Goal: Task Accomplishment & Management: Manage account settings

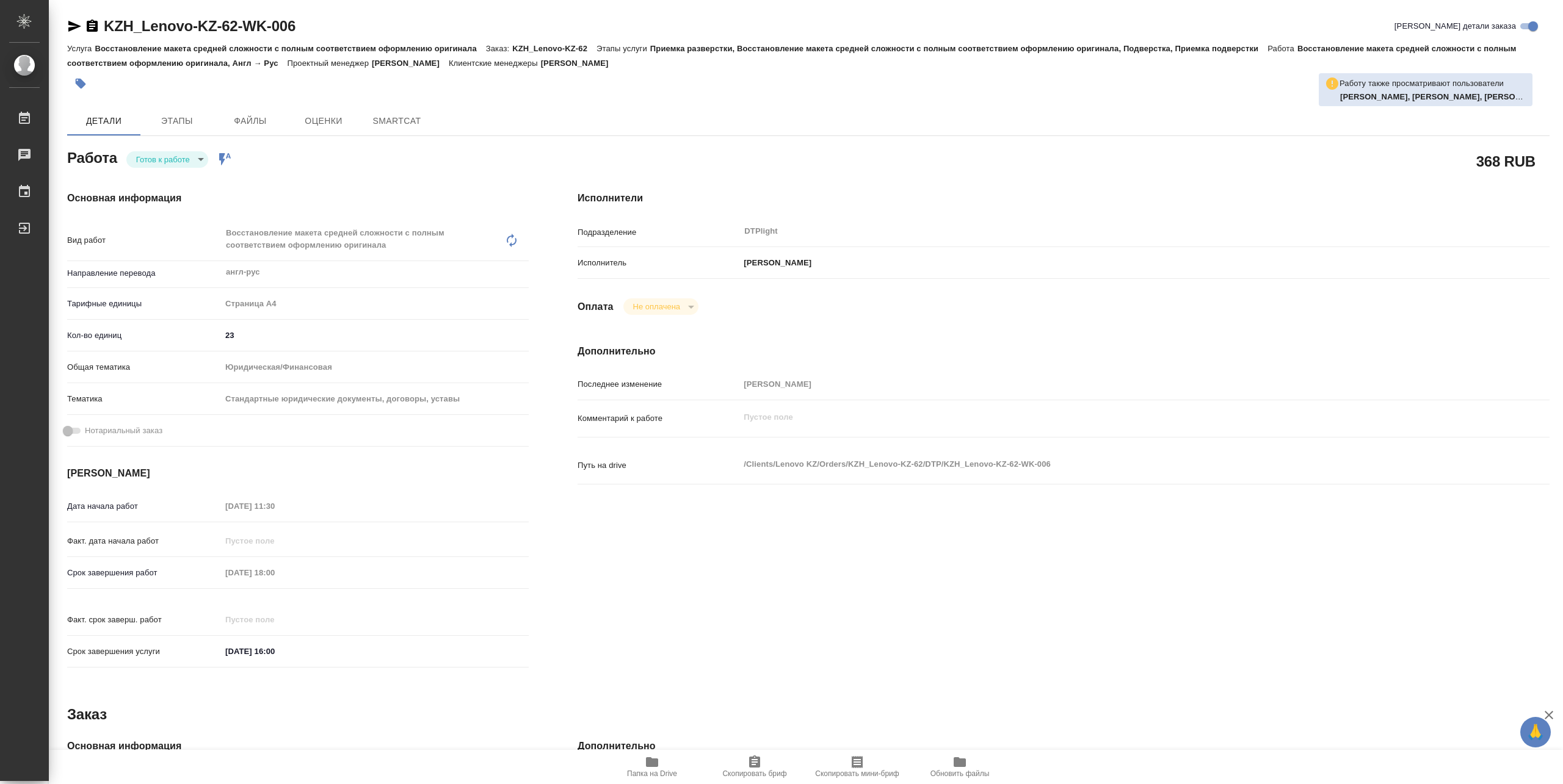
type textarea "x"
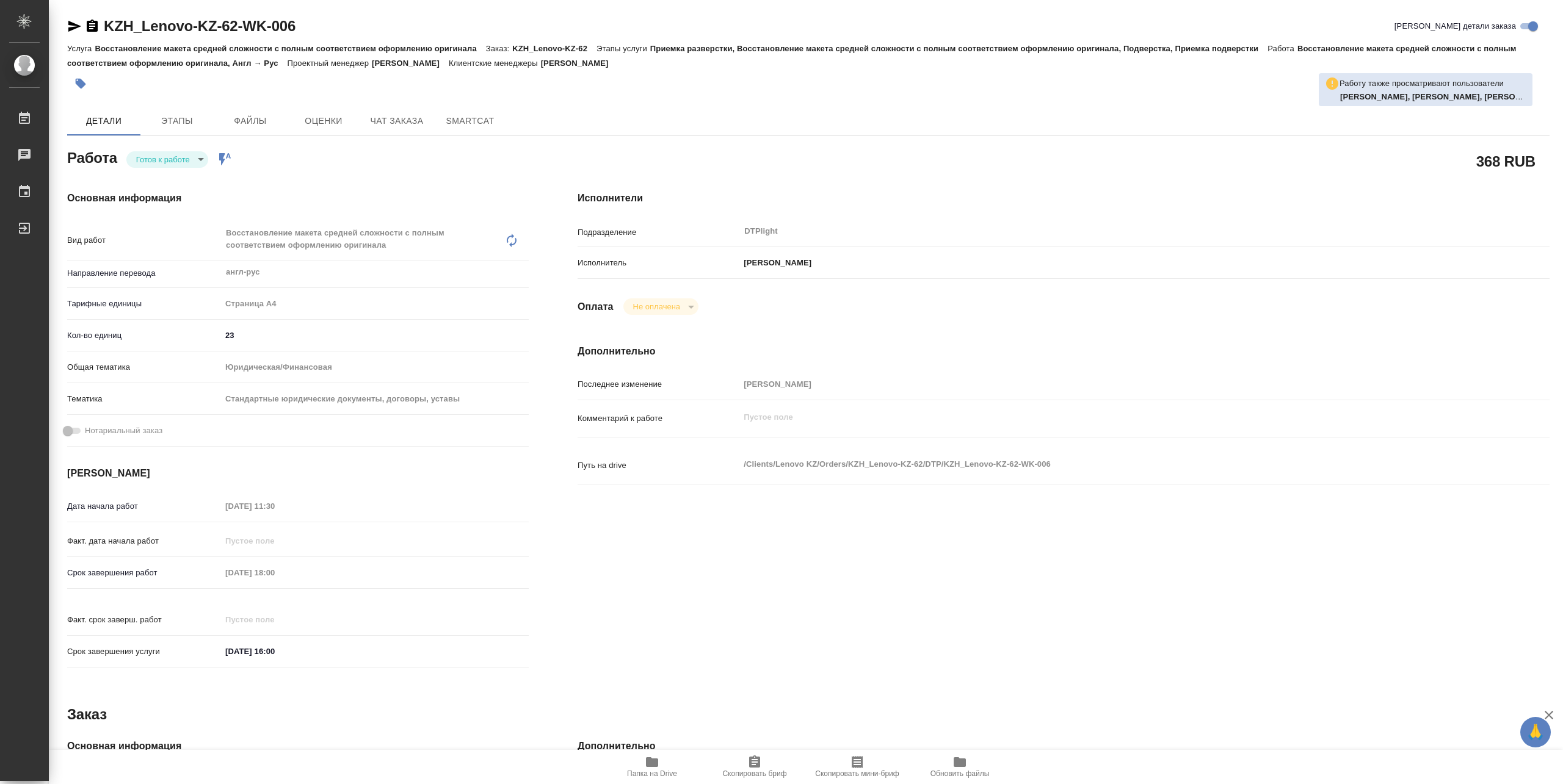
type textarea "x"
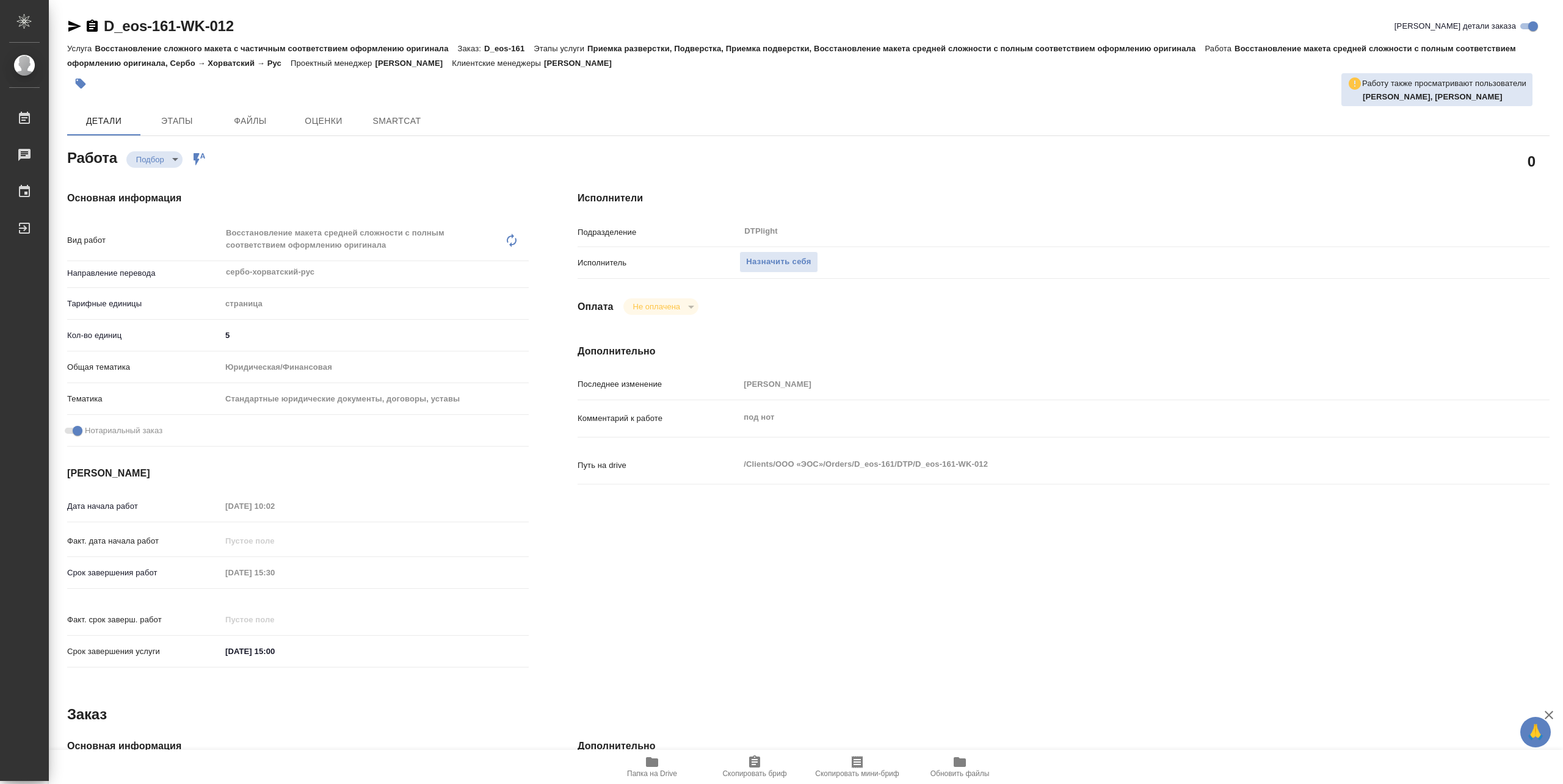
type textarea "x"
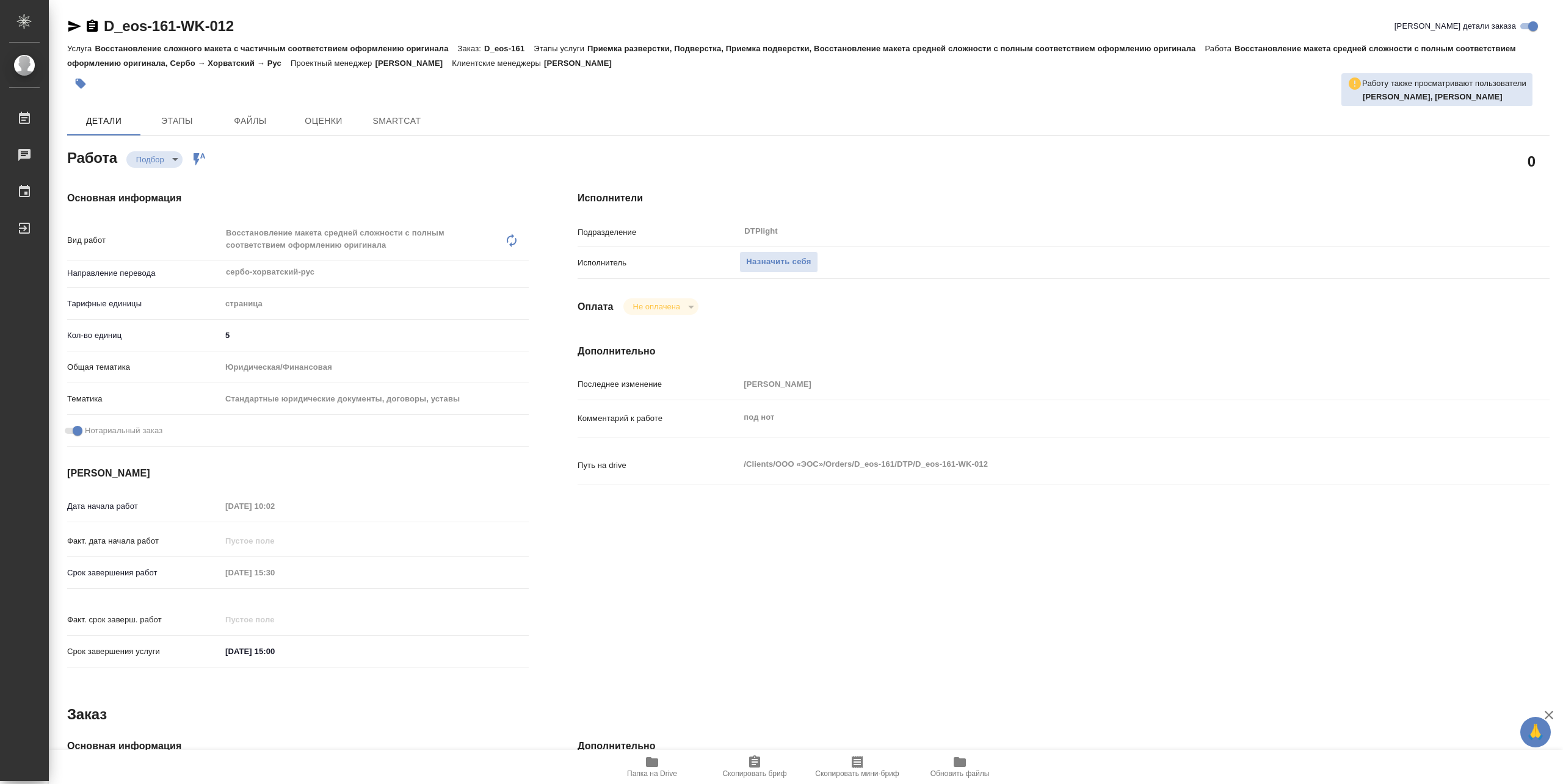
type textarea "x"
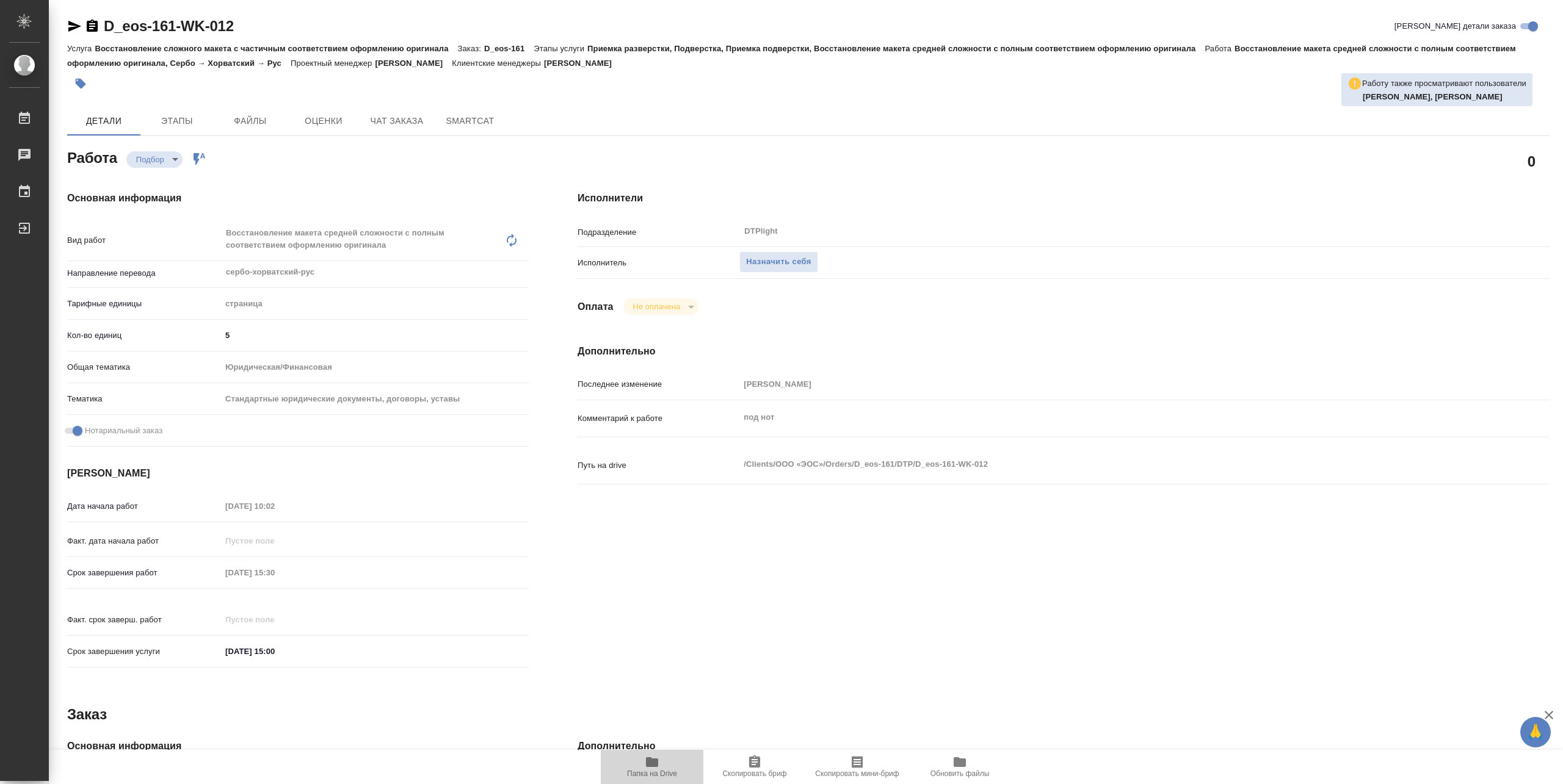
click at [655, 776] on span "Папка на Drive" at bounding box center [653, 774] width 50 height 8
type textarea "x"
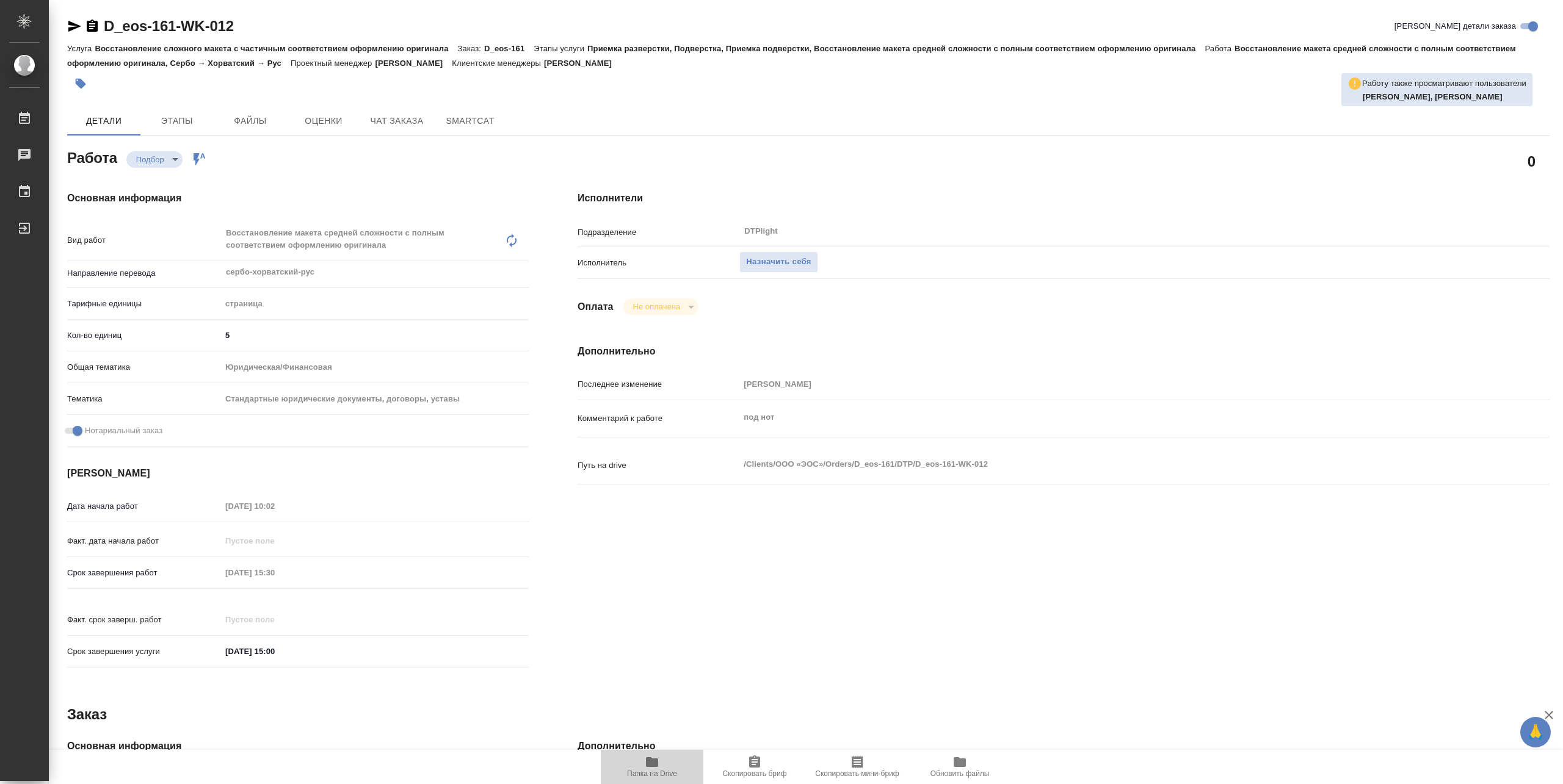
type textarea "x"
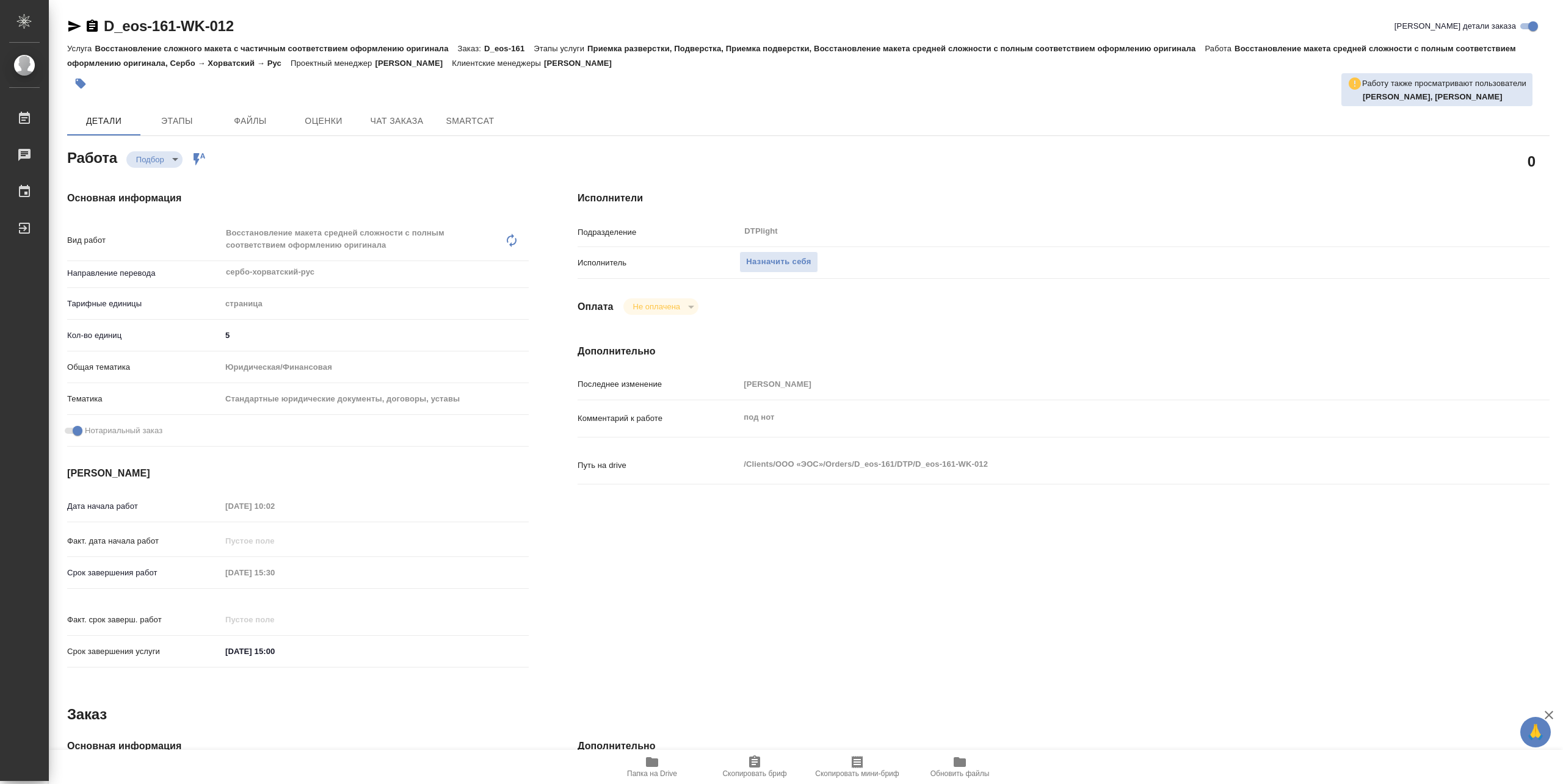
type textarea "x"
click at [762, 267] on span "Назначить себя" at bounding box center [778, 262] width 65 height 14
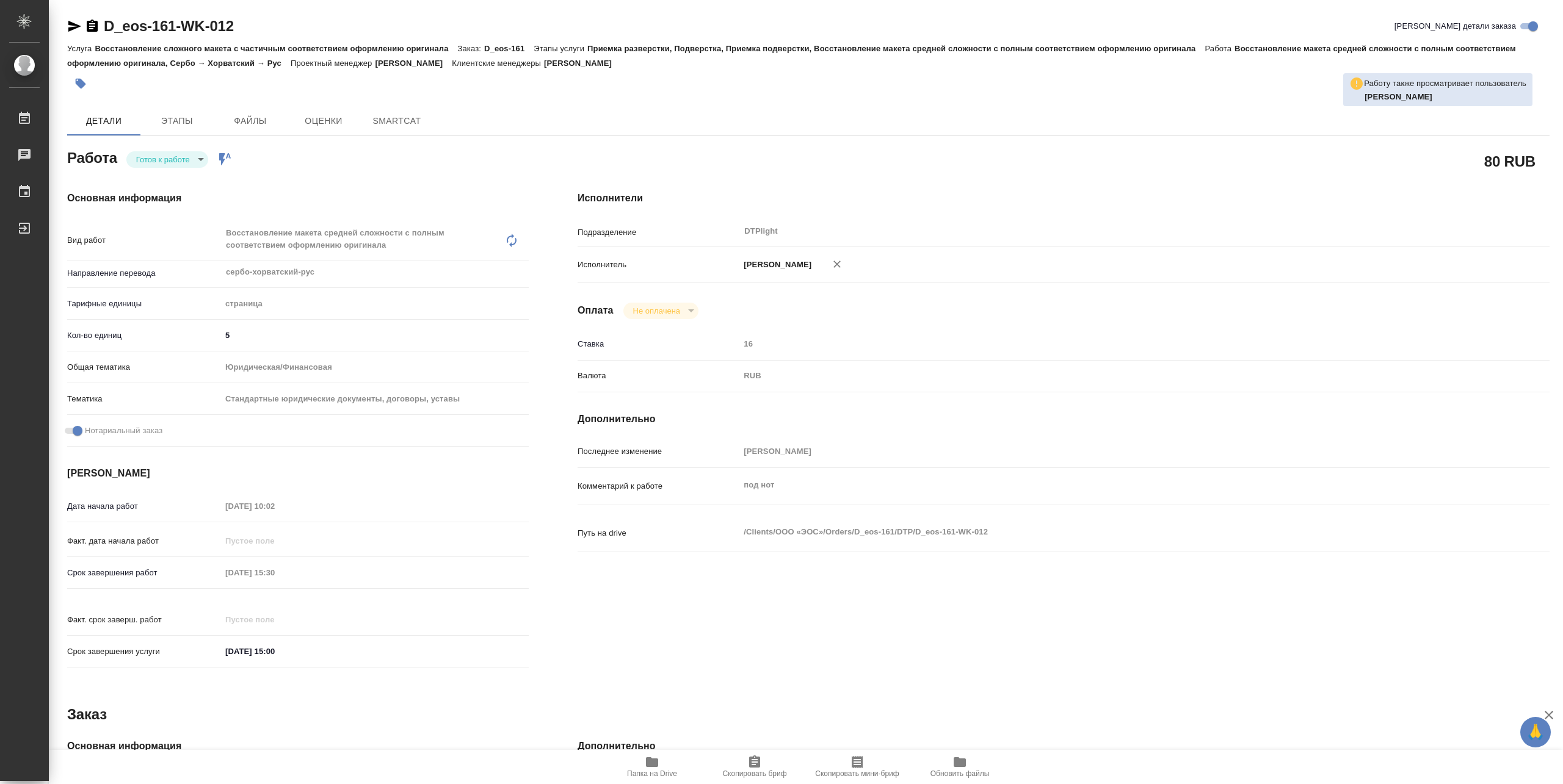
click at [186, 165] on body "🙏 .cls-1 fill:#fff; AWATERA Pankina Anna Работы Чаты График Выйти D_eos-161-WK-…" at bounding box center [781, 392] width 1563 height 784
click at [179, 159] on li "В работе" at bounding box center [166, 159] width 81 height 21
type textarea "x"
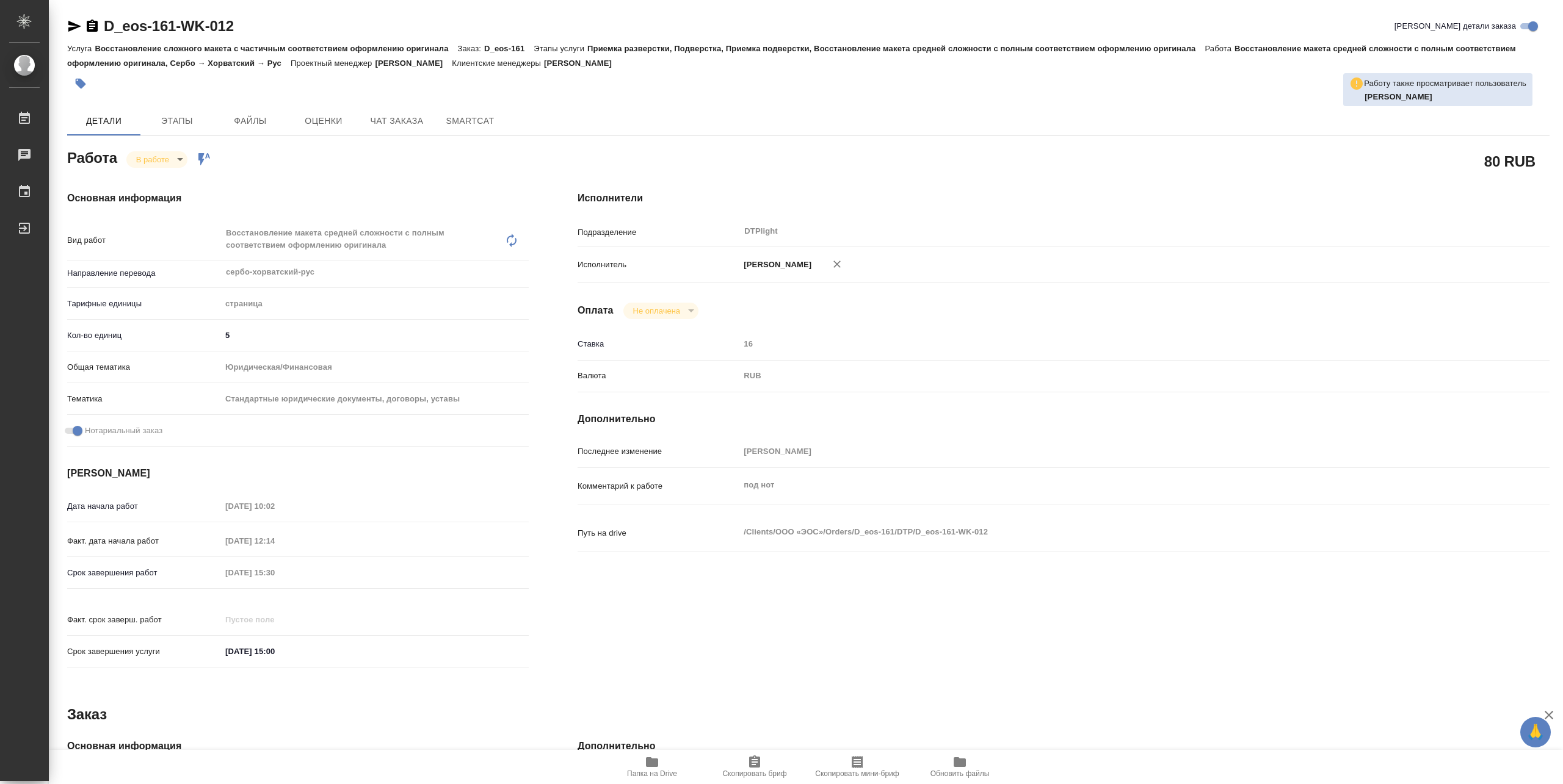
type textarea "x"
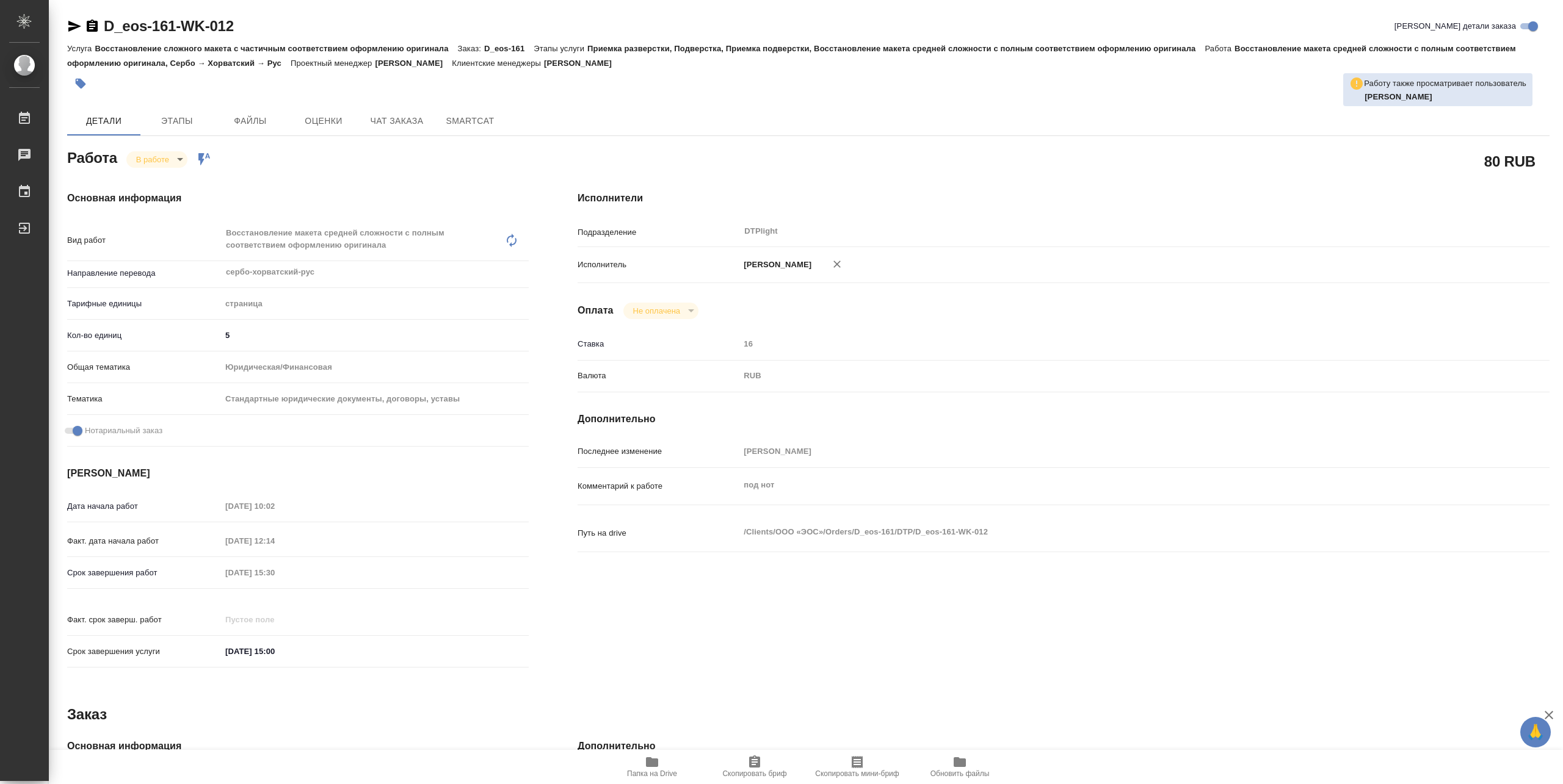
type textarea "x"
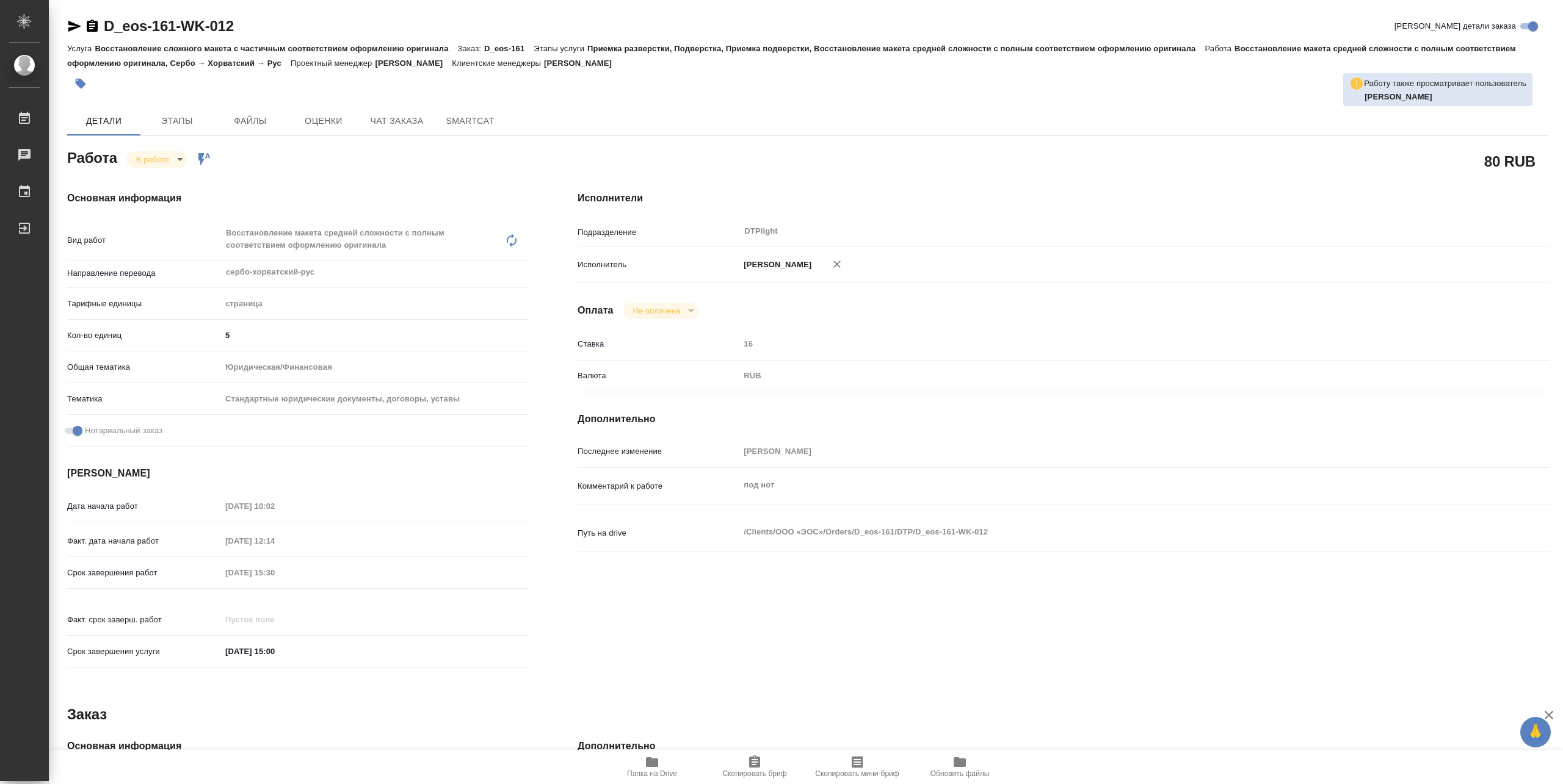
type textarea "x"
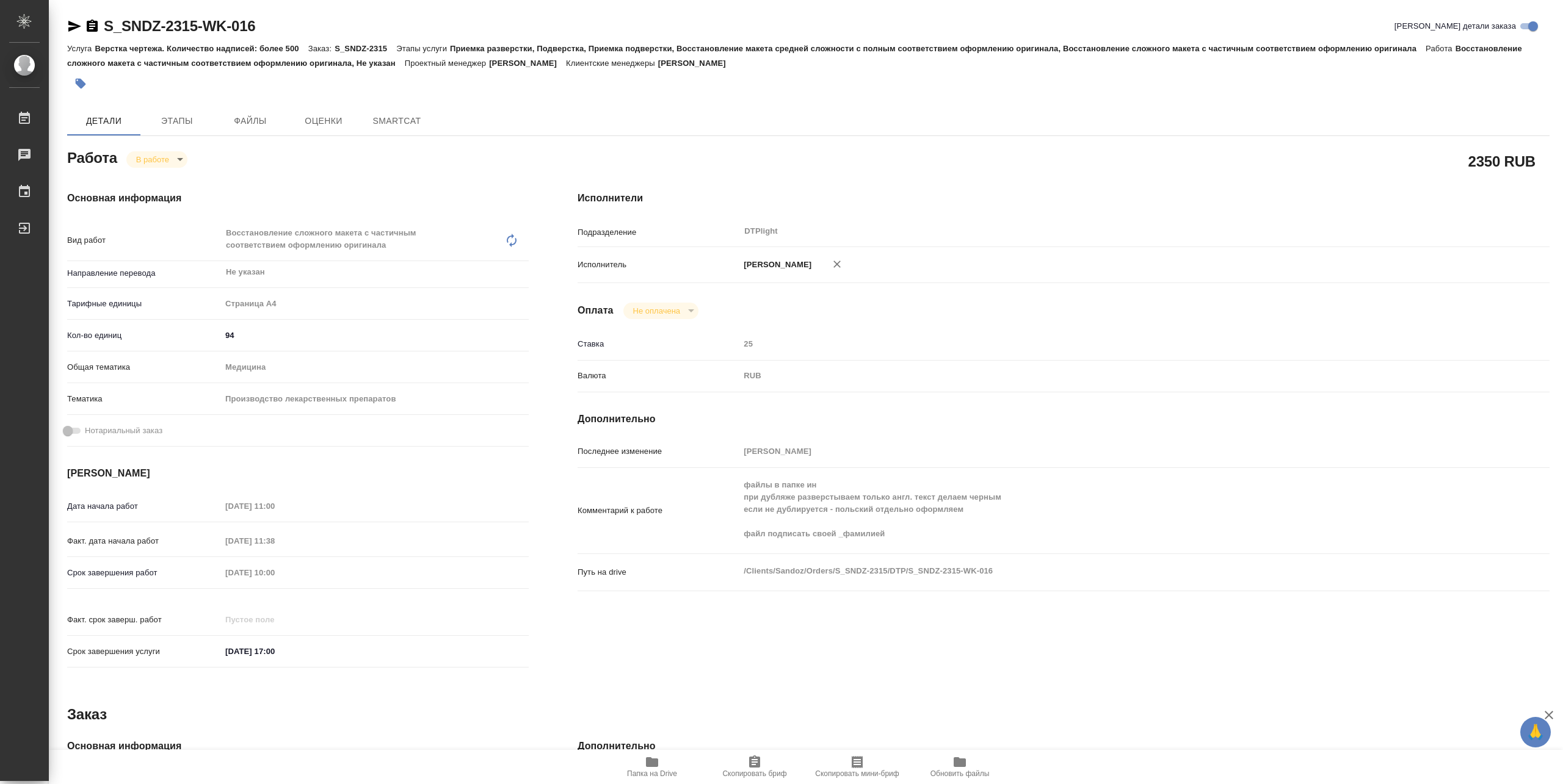
type textarea "x"
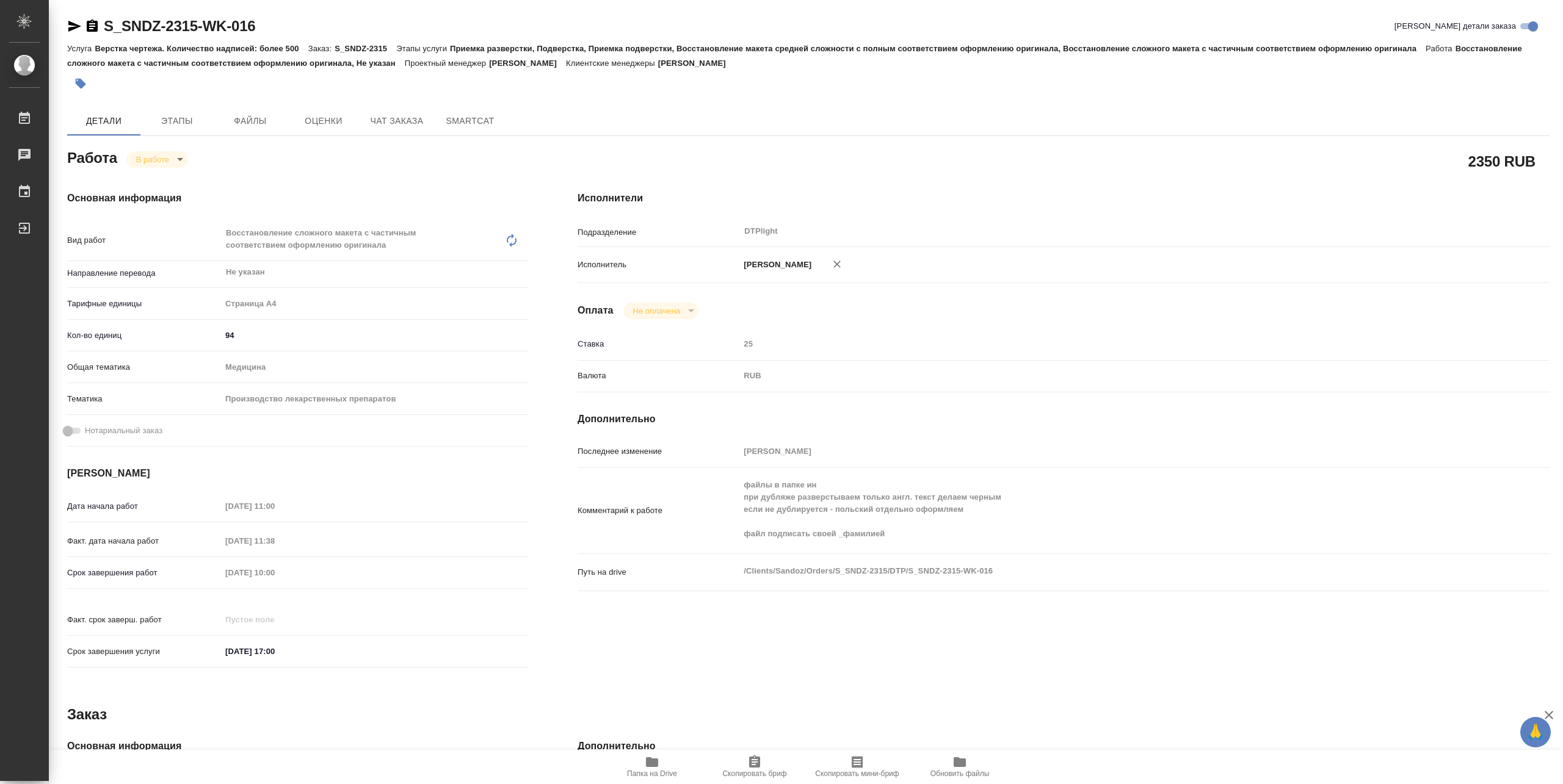
type textarea "x"
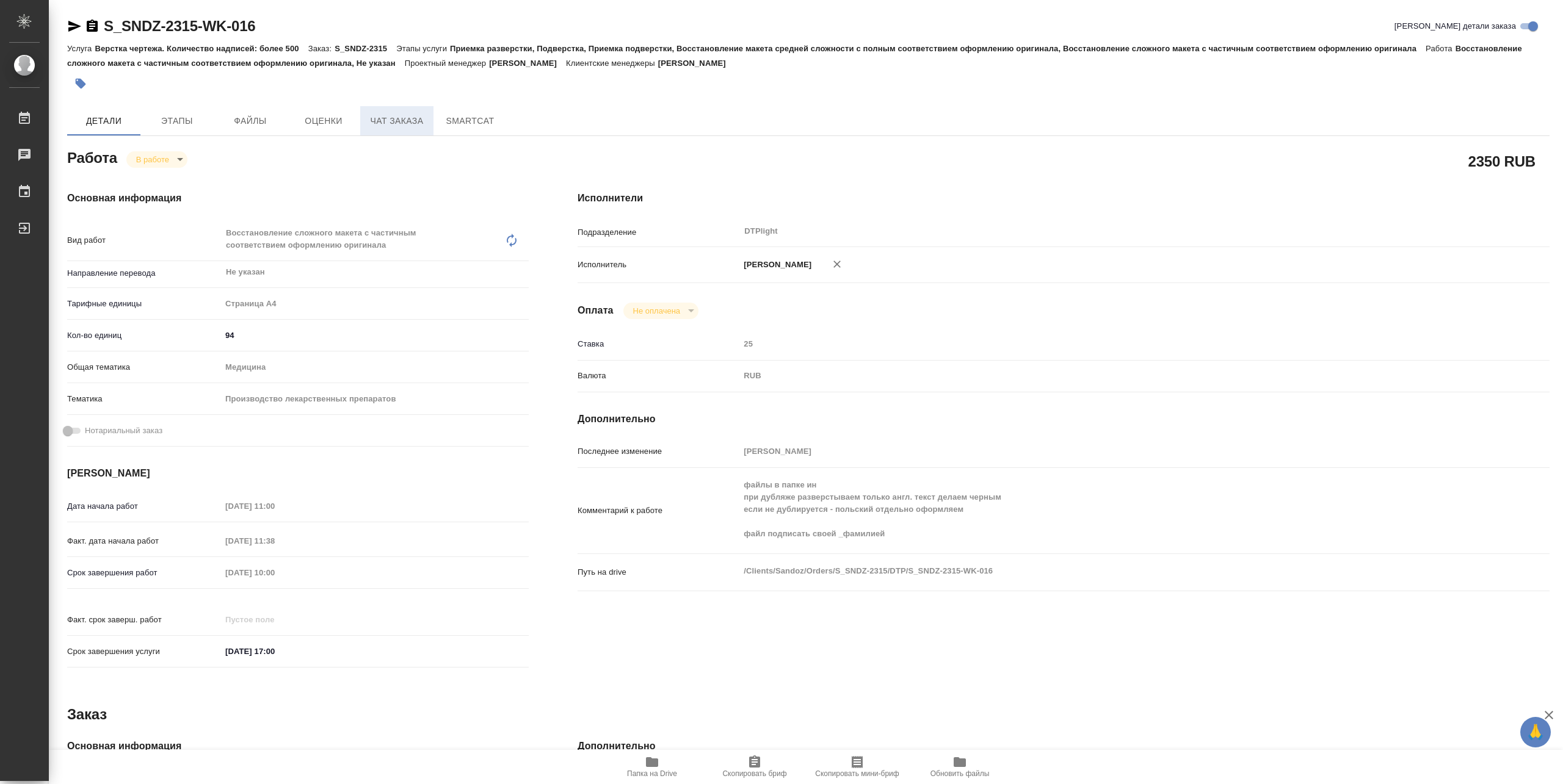
click at [392, 116] on span "Чат заказа" at bounding box center [397, 121] width 59 height 15
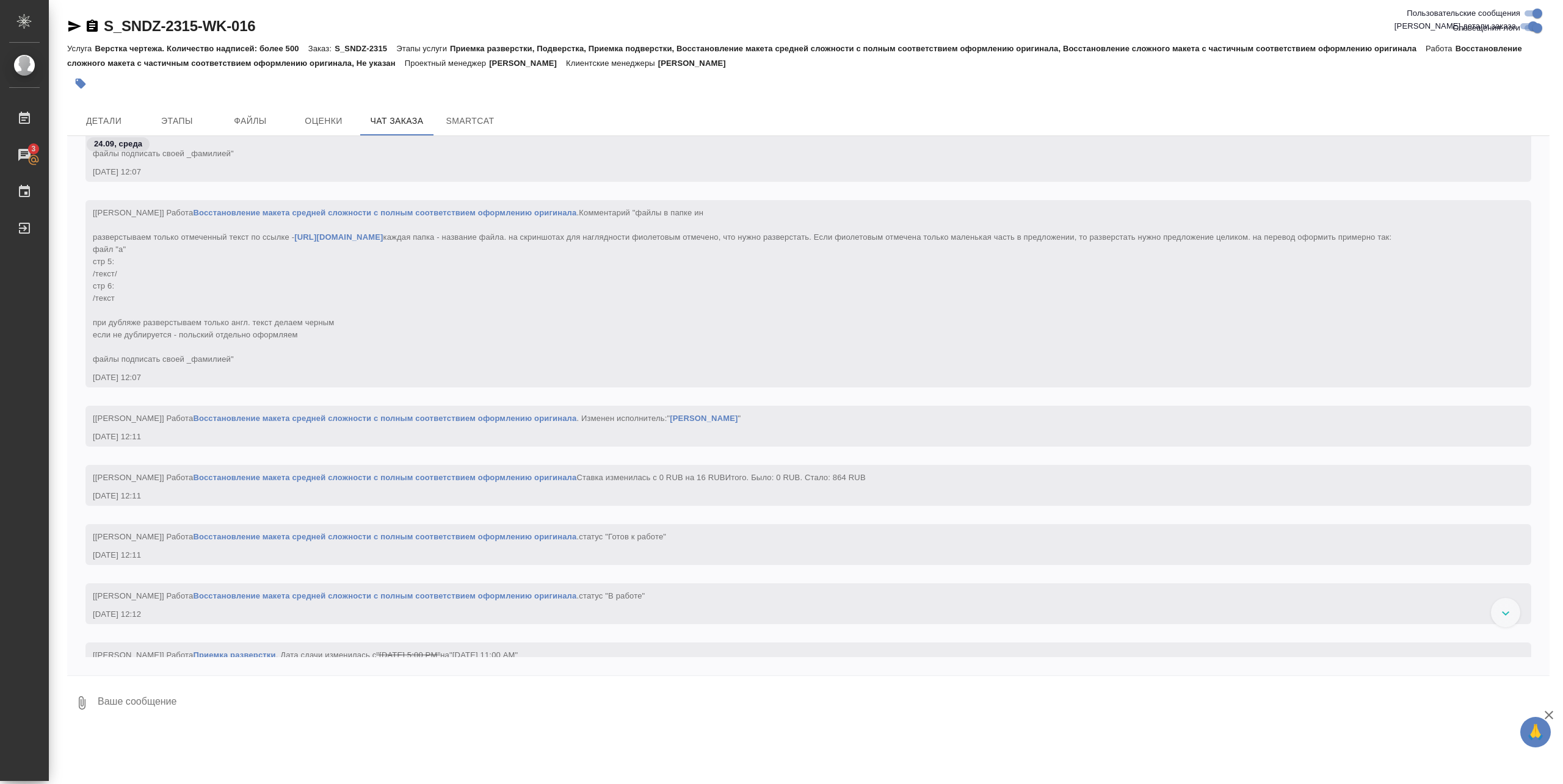
scroll to position [16818, 0]
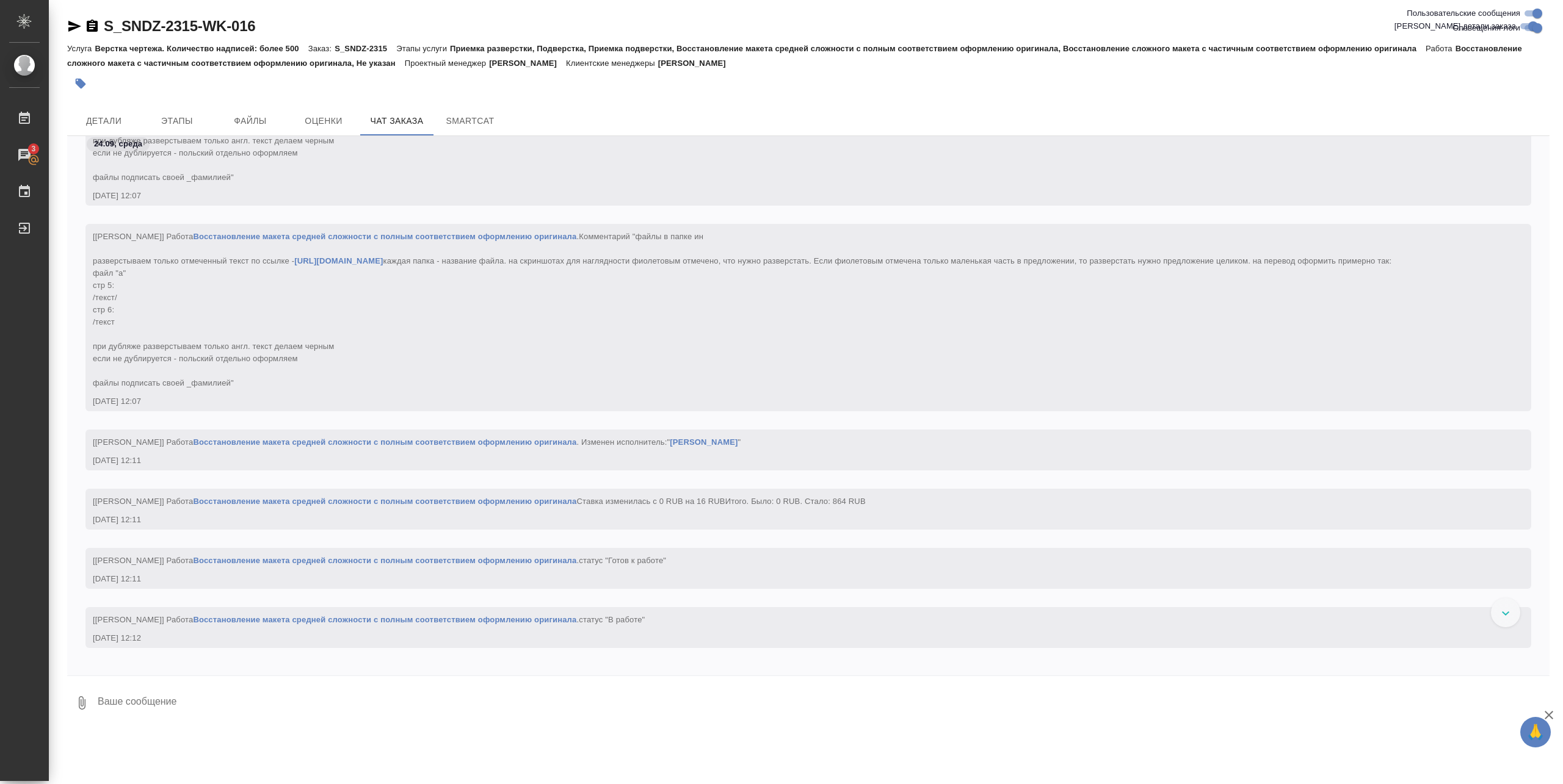
click at [457, 241] on link "Восстановление макета средней сложности с полным соответствием оформлению ориги…" at bounding box center [385, 236] width 384 height 9
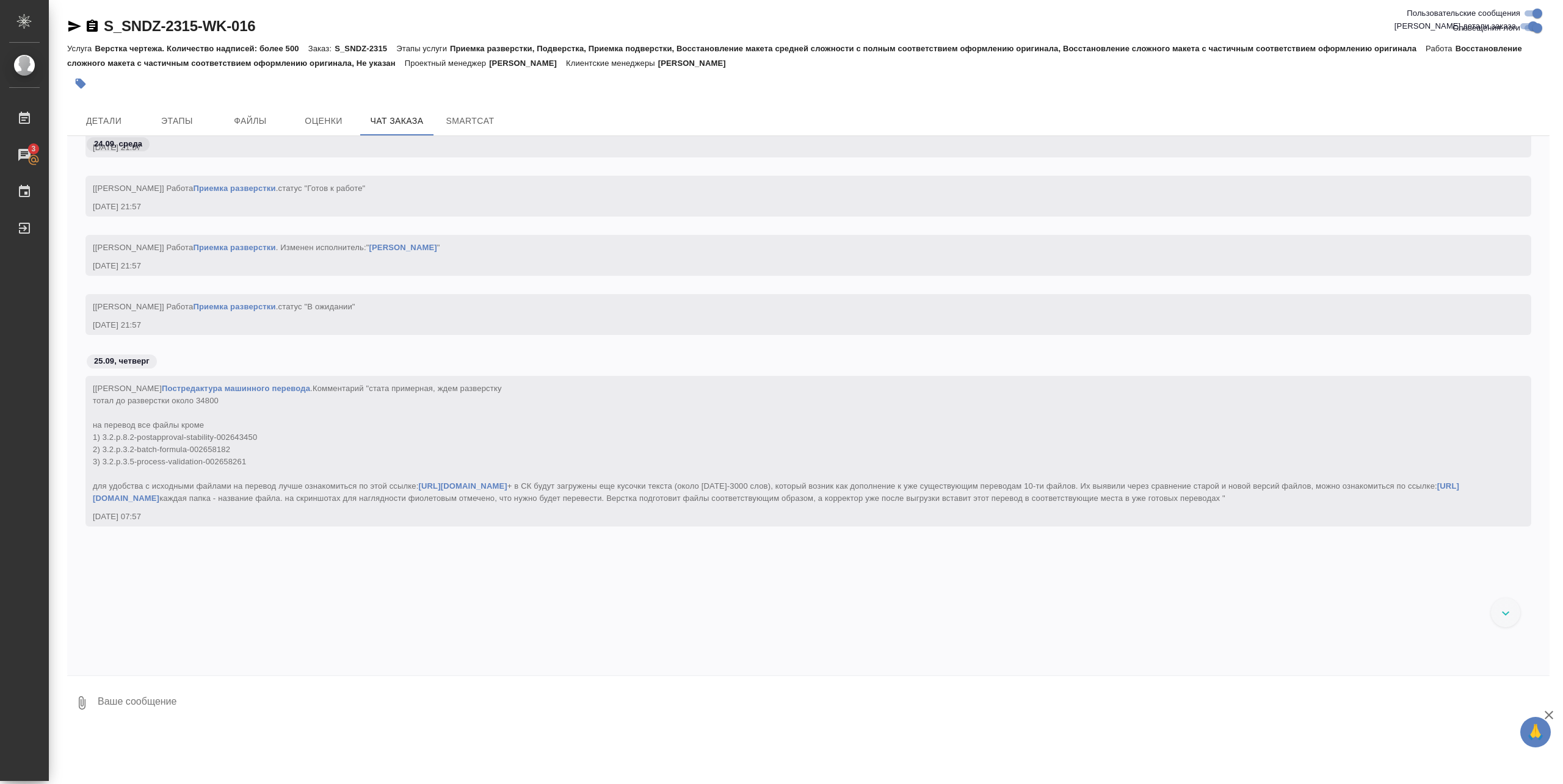
scroll to position [21050, 0]
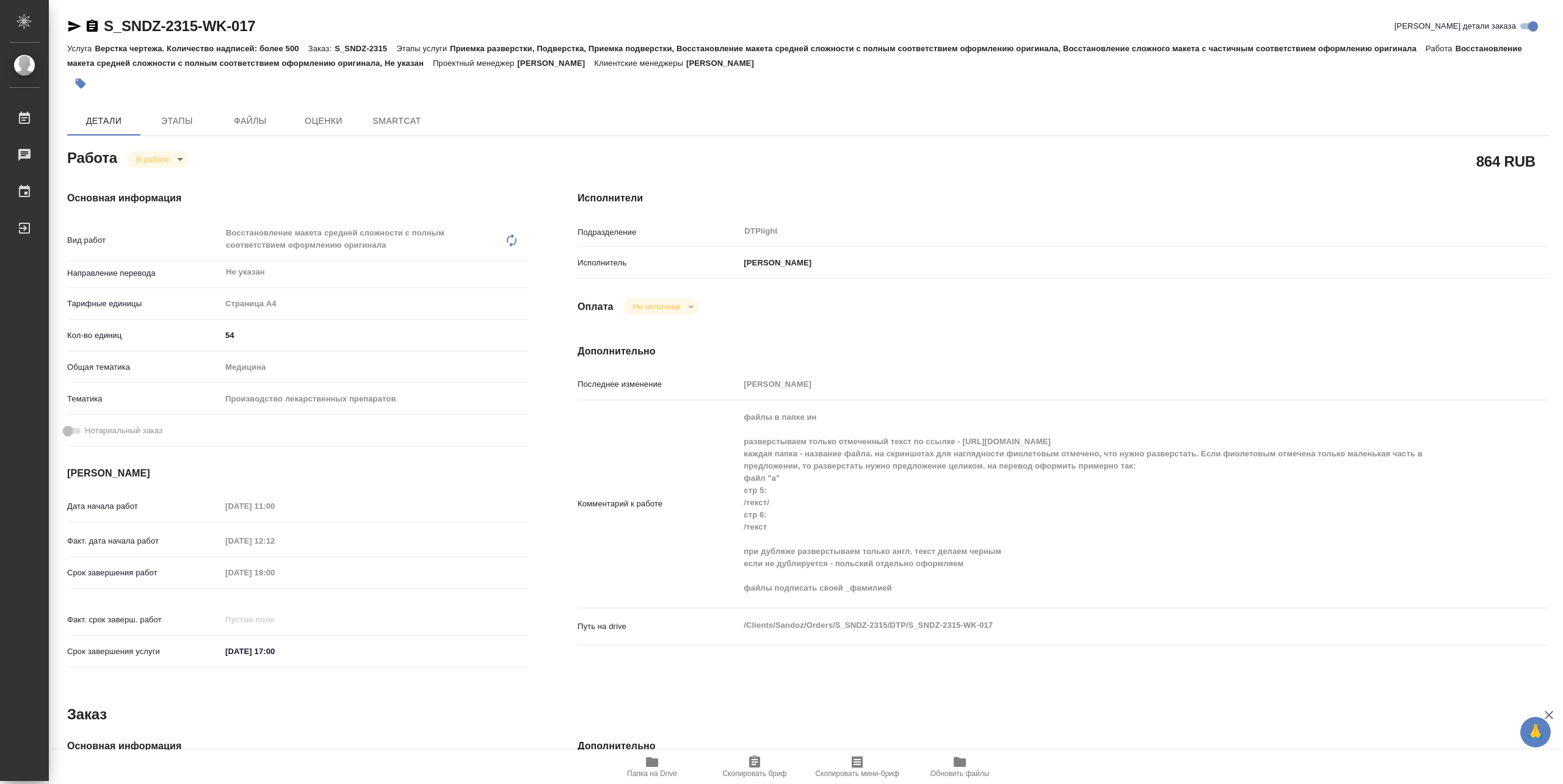
type textarea "x"
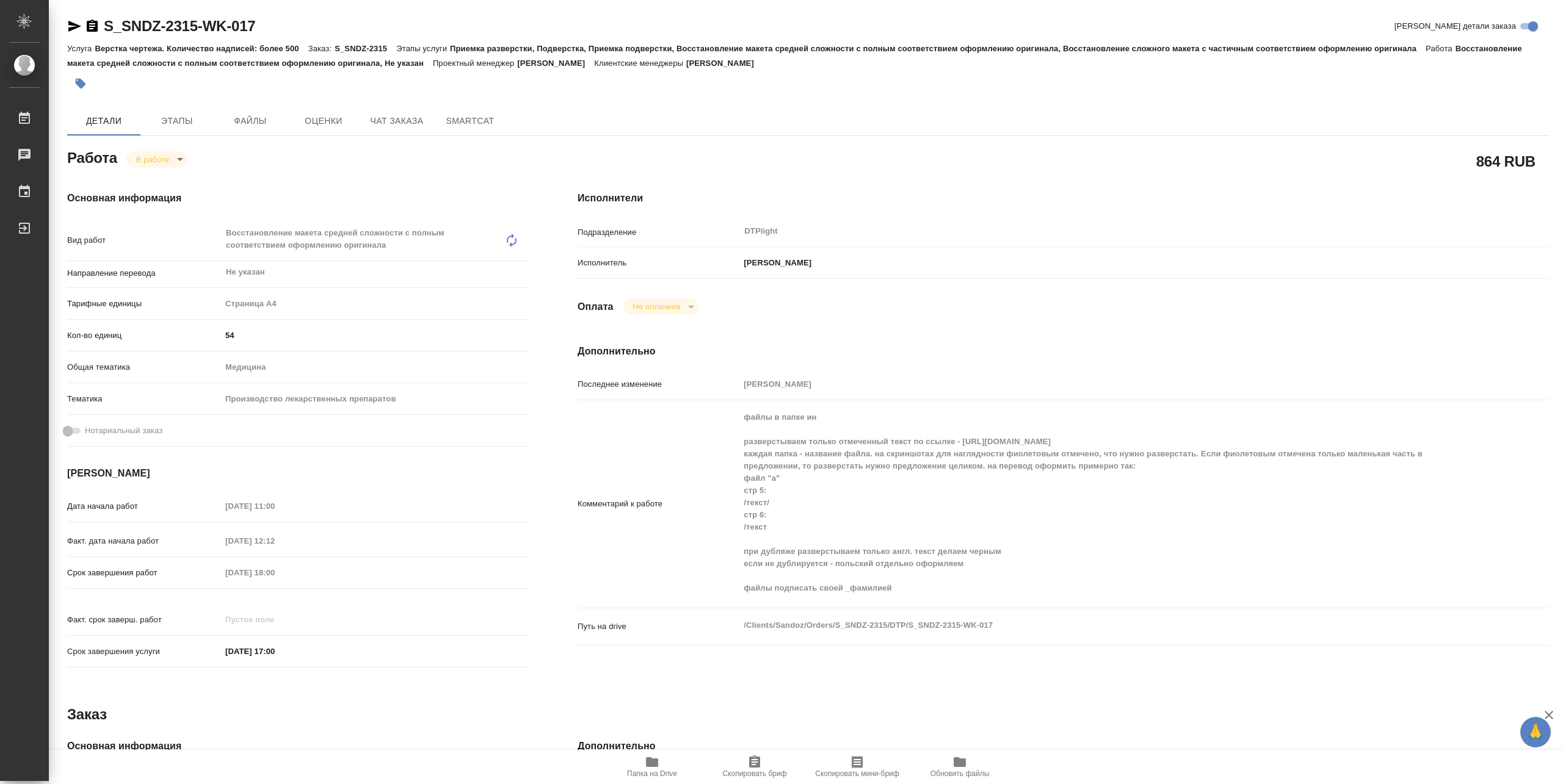
type textarea "x"
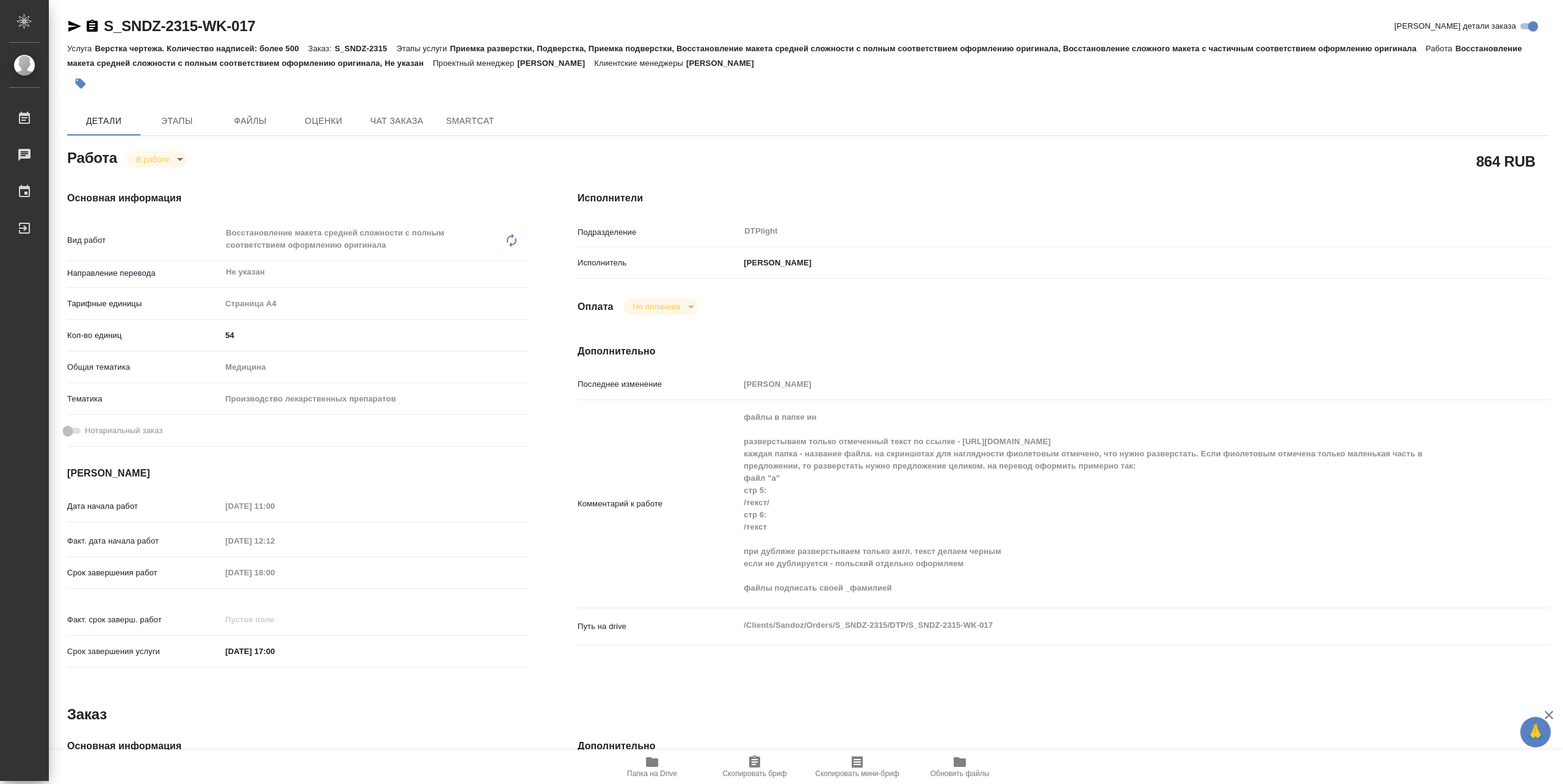
type textarea "x"
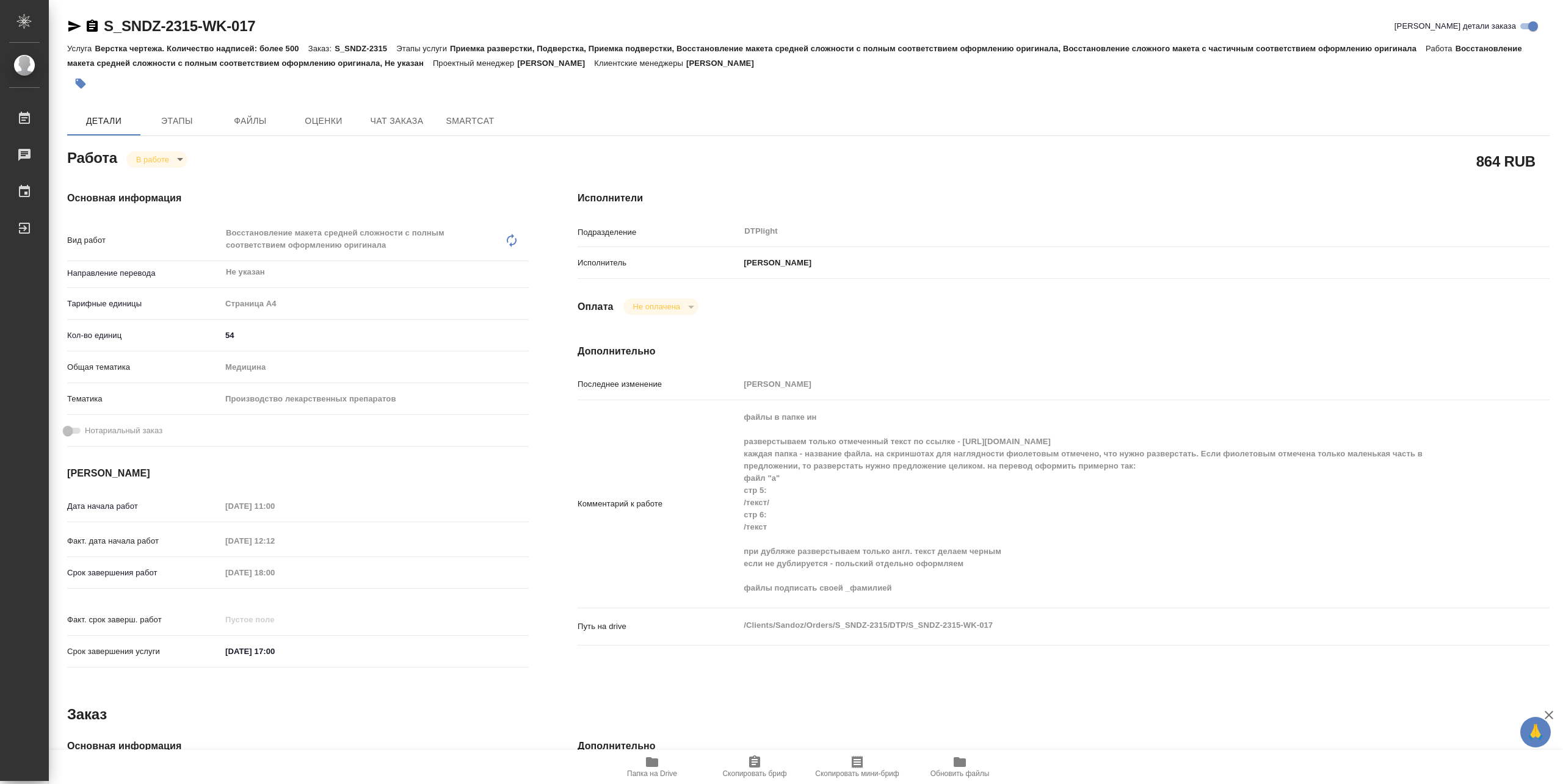
type textarea "x"
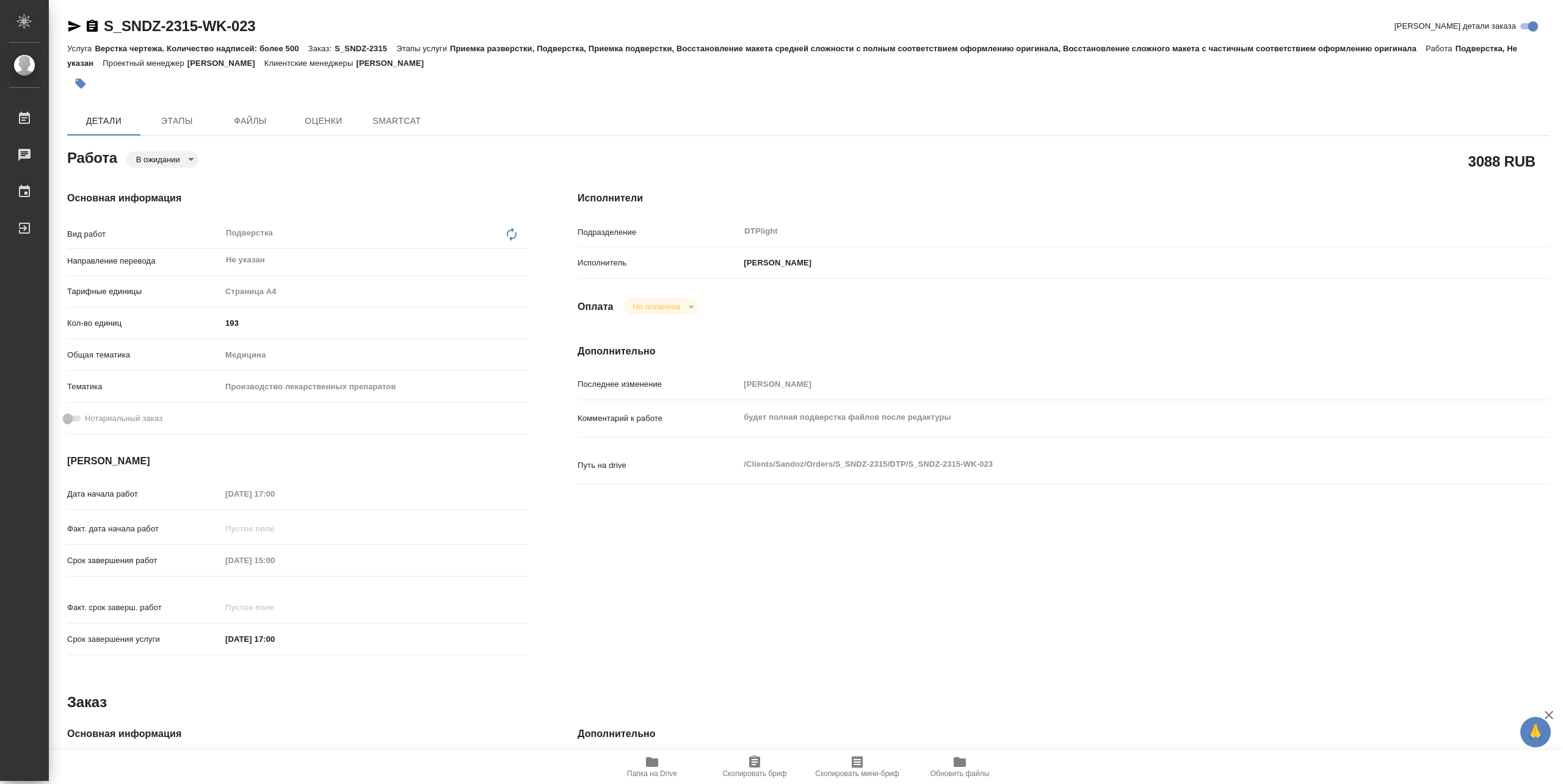
type textarea "x"
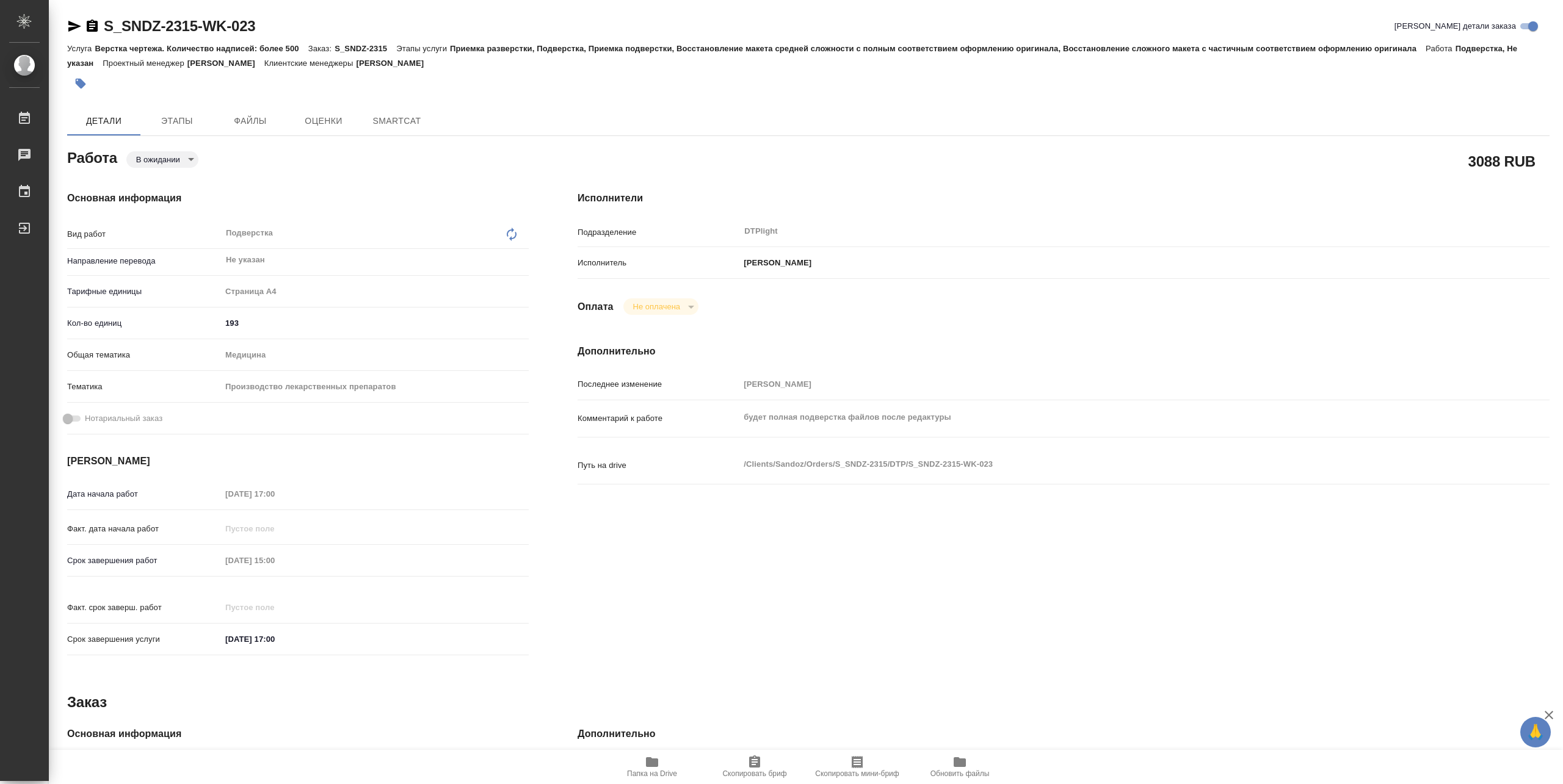
type textarea "x"
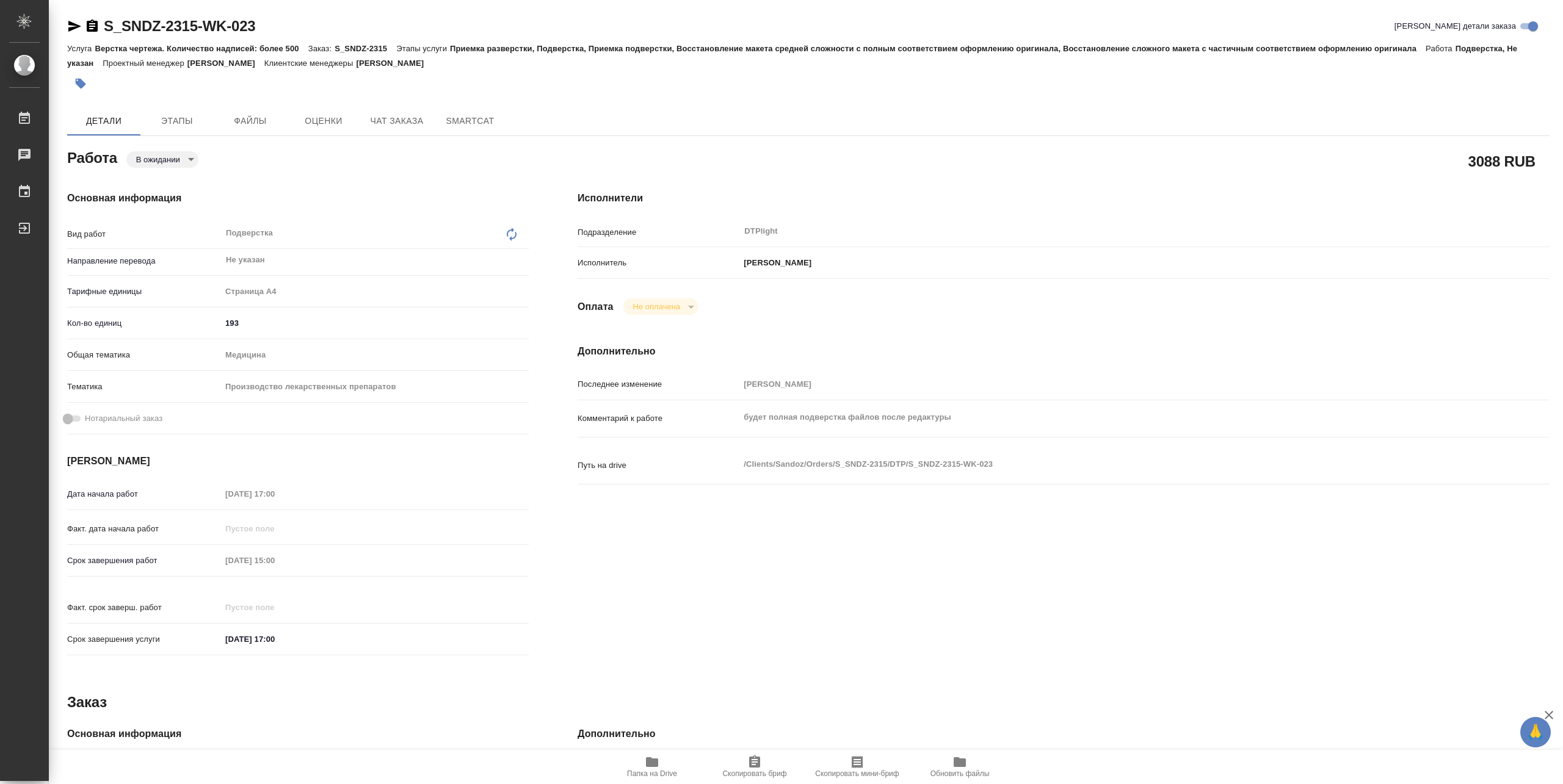
type textarea "x"
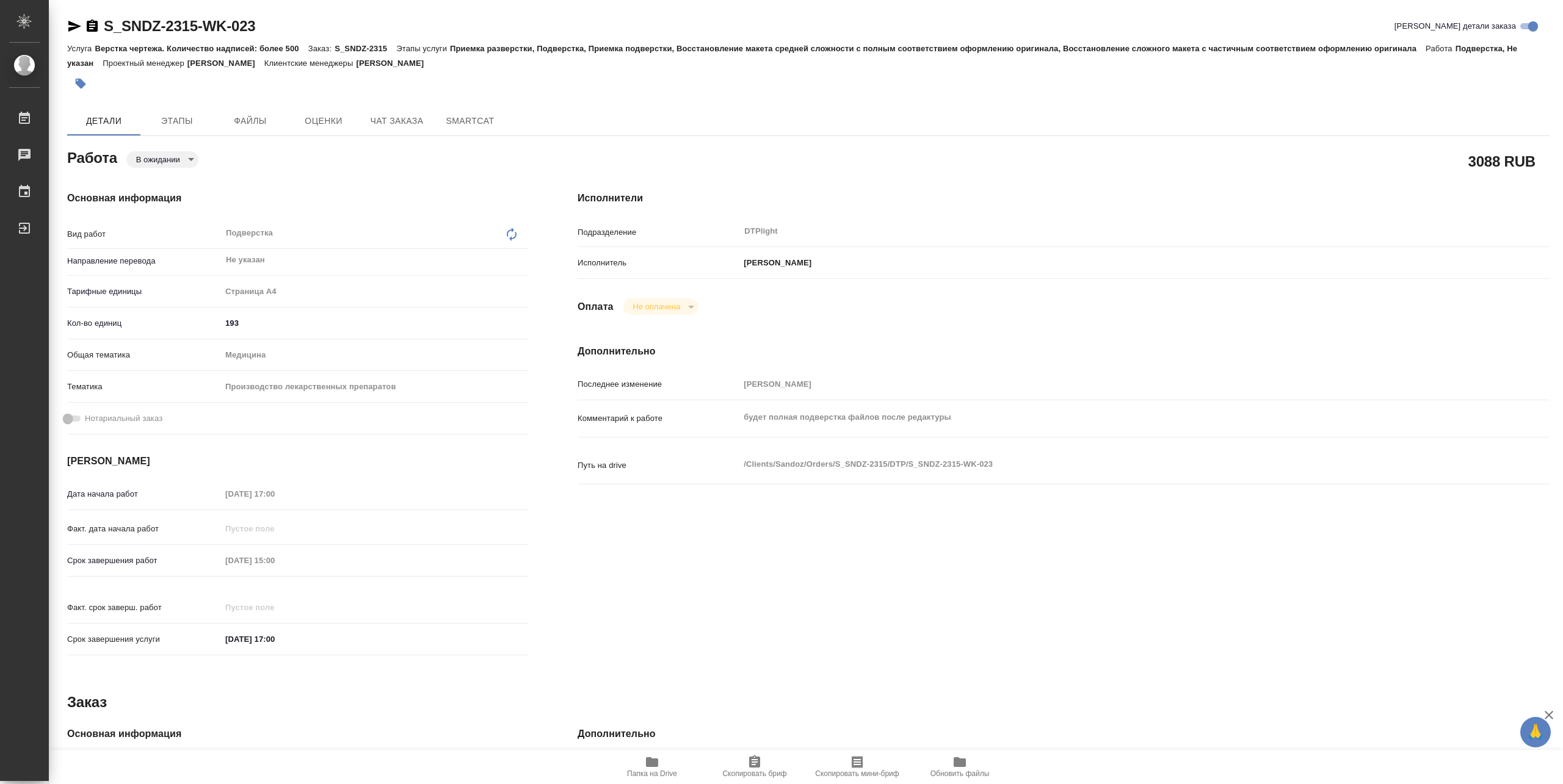
type textarea "x"
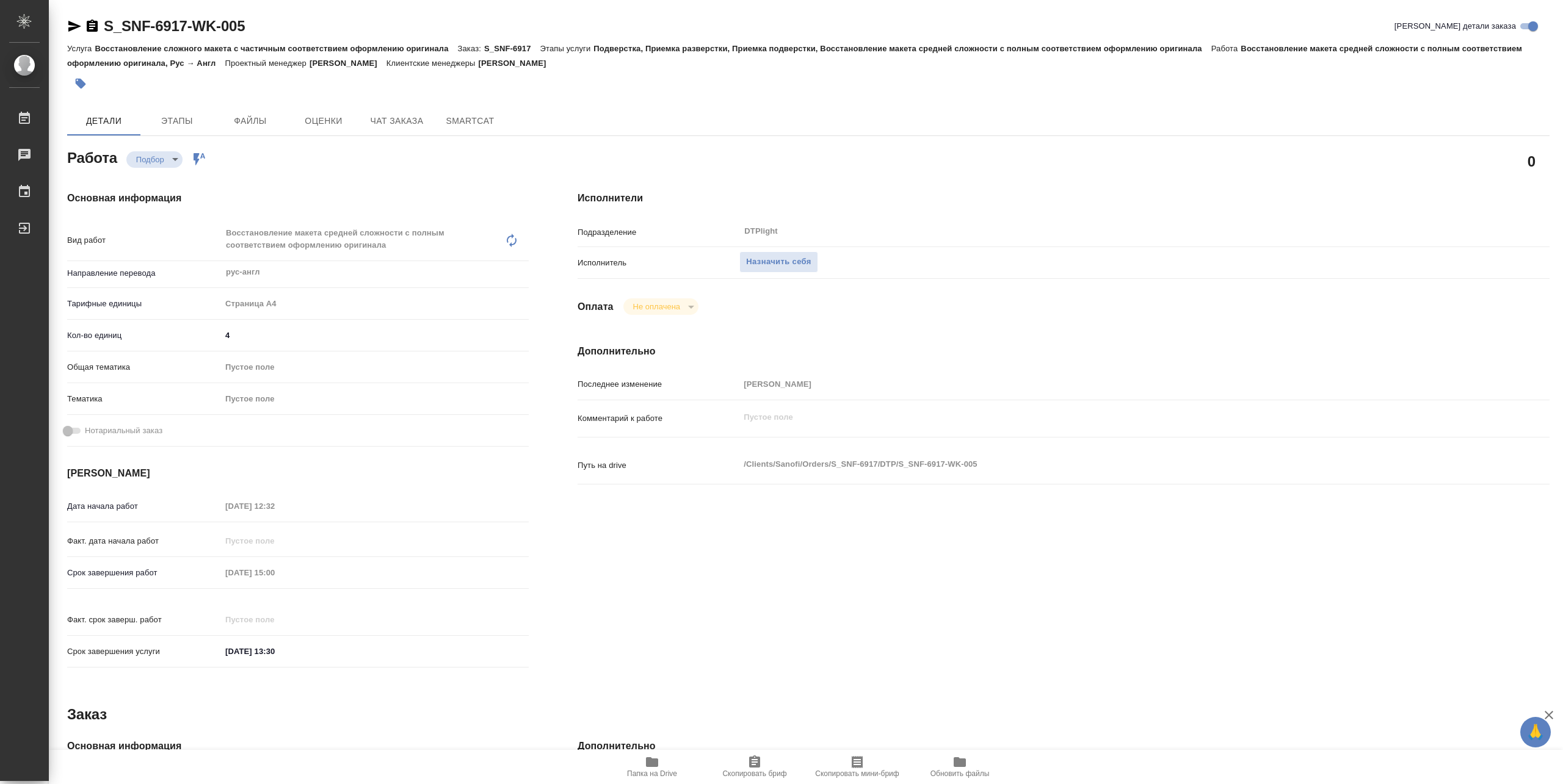
click at [658, 770] on span "Папка на Drive" at bounding box center [653, 774] width 50 height 8
click at [805, 263] on span "Назначить себя" at bounding box center [778, 262] width 65 height 14
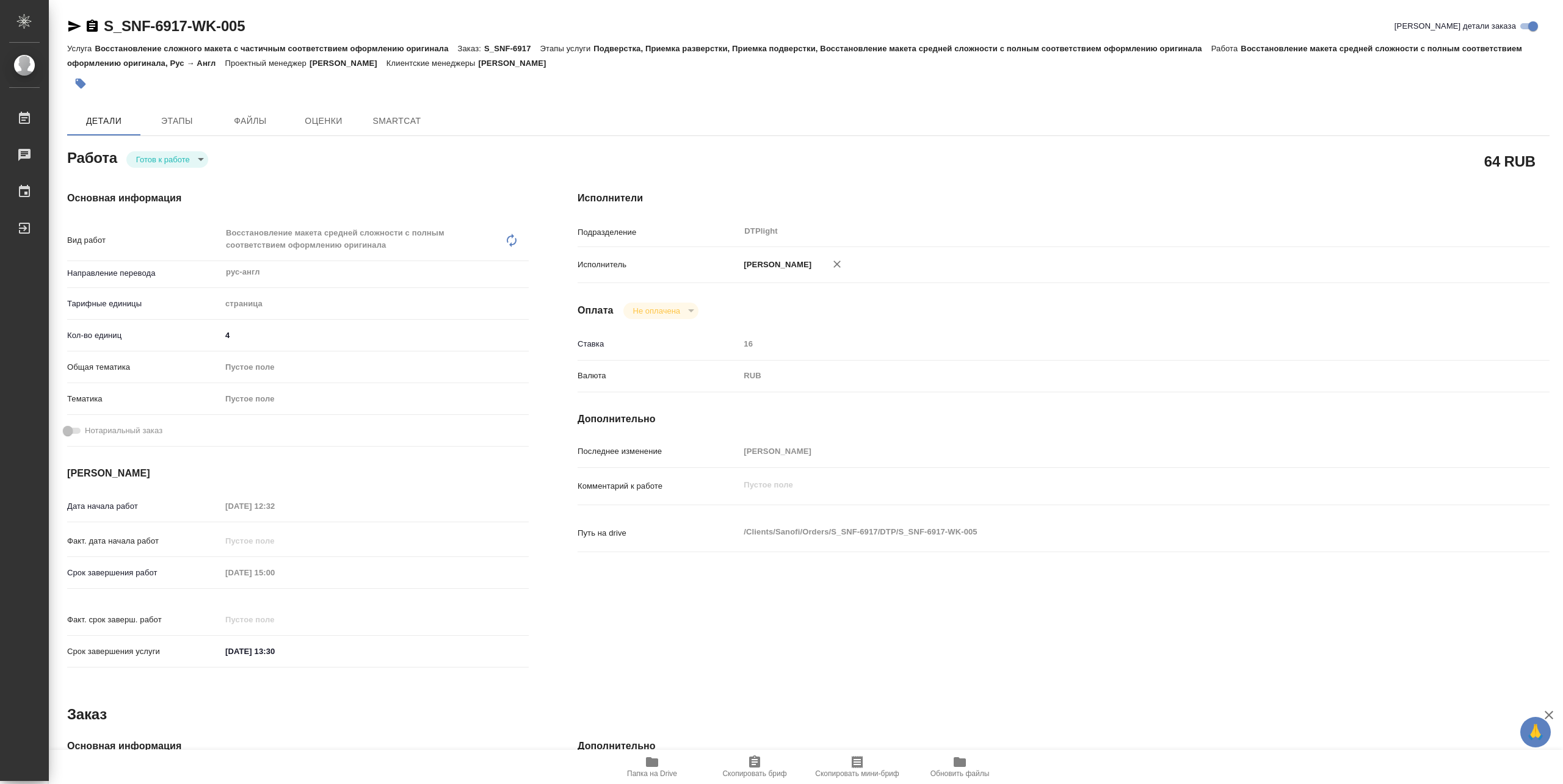
click at [182, 169] on div "Основная информация Вид работ Восстановление макета средней сложности с полным …" at bounding box center [298, 432] width 511 height 533
type textarea "x"
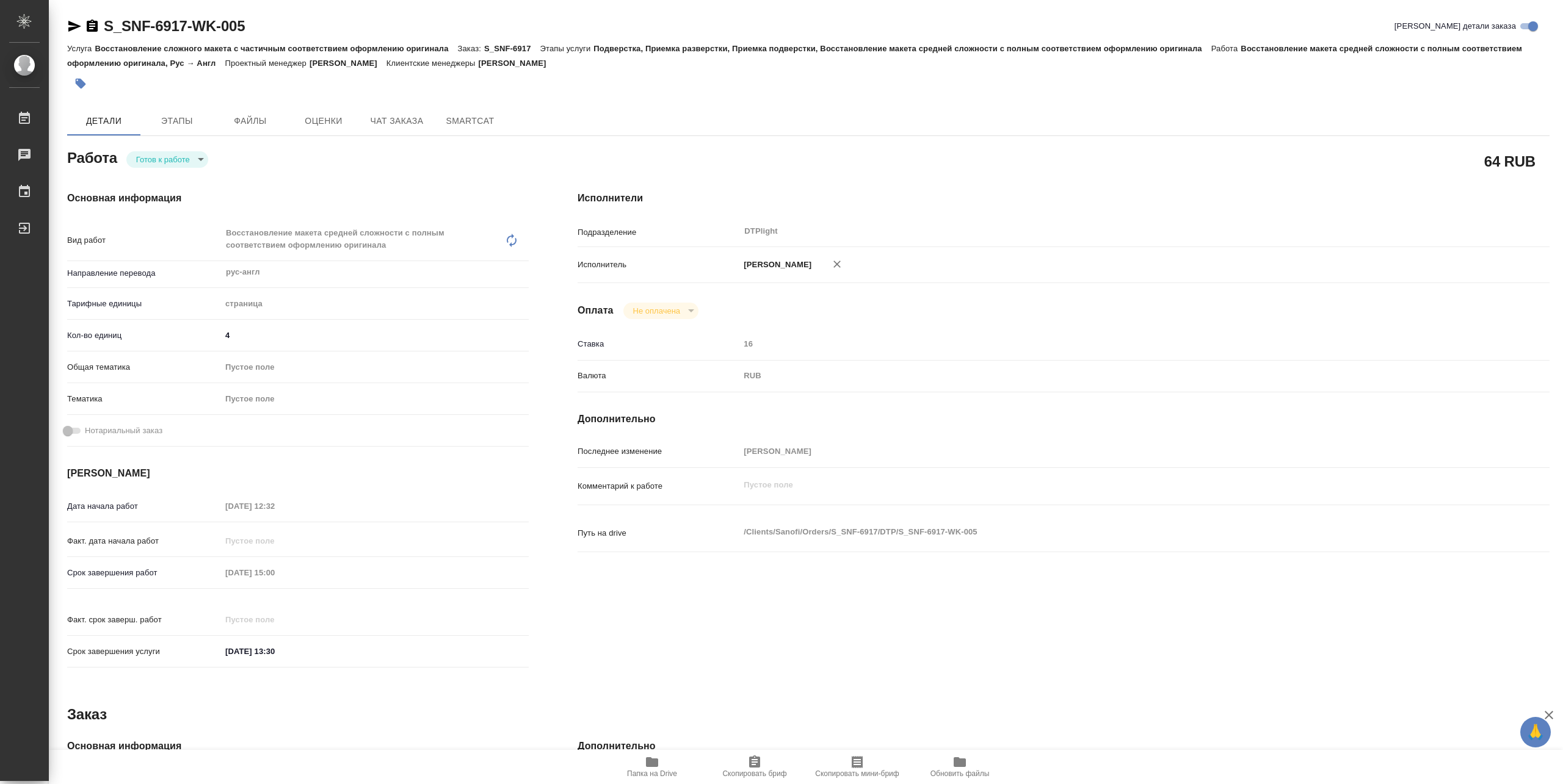
type textarea "x"
click at [179, 159] on body "🙏 .cls-1 fill:#fff; AWATERA Pankina Anna Работы Чаты График Выйти S_SNF-6917-WK…" at bounding box center [781, 392] width 1563 height 784
type textarea "x"
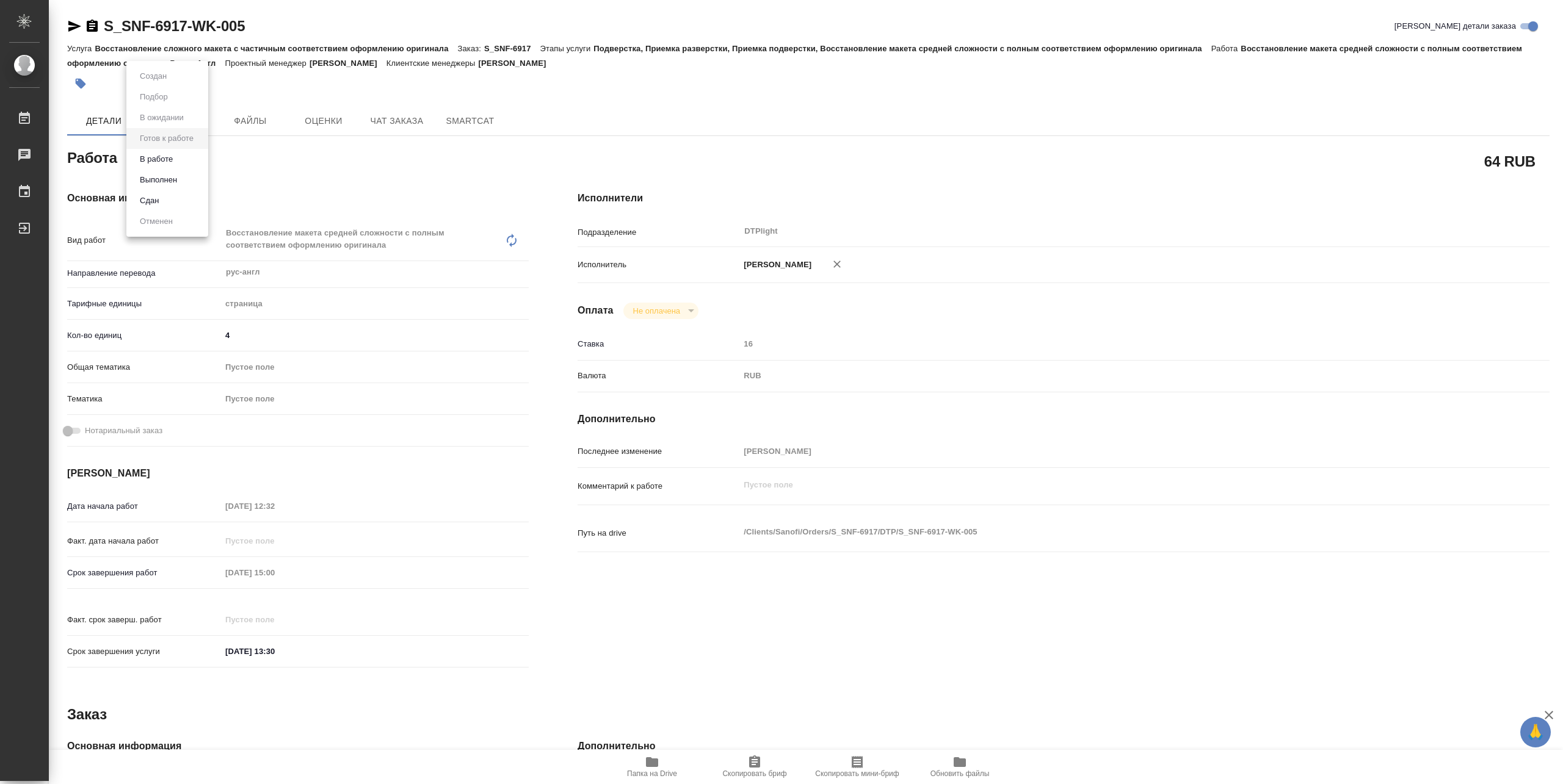
type textarea "x"
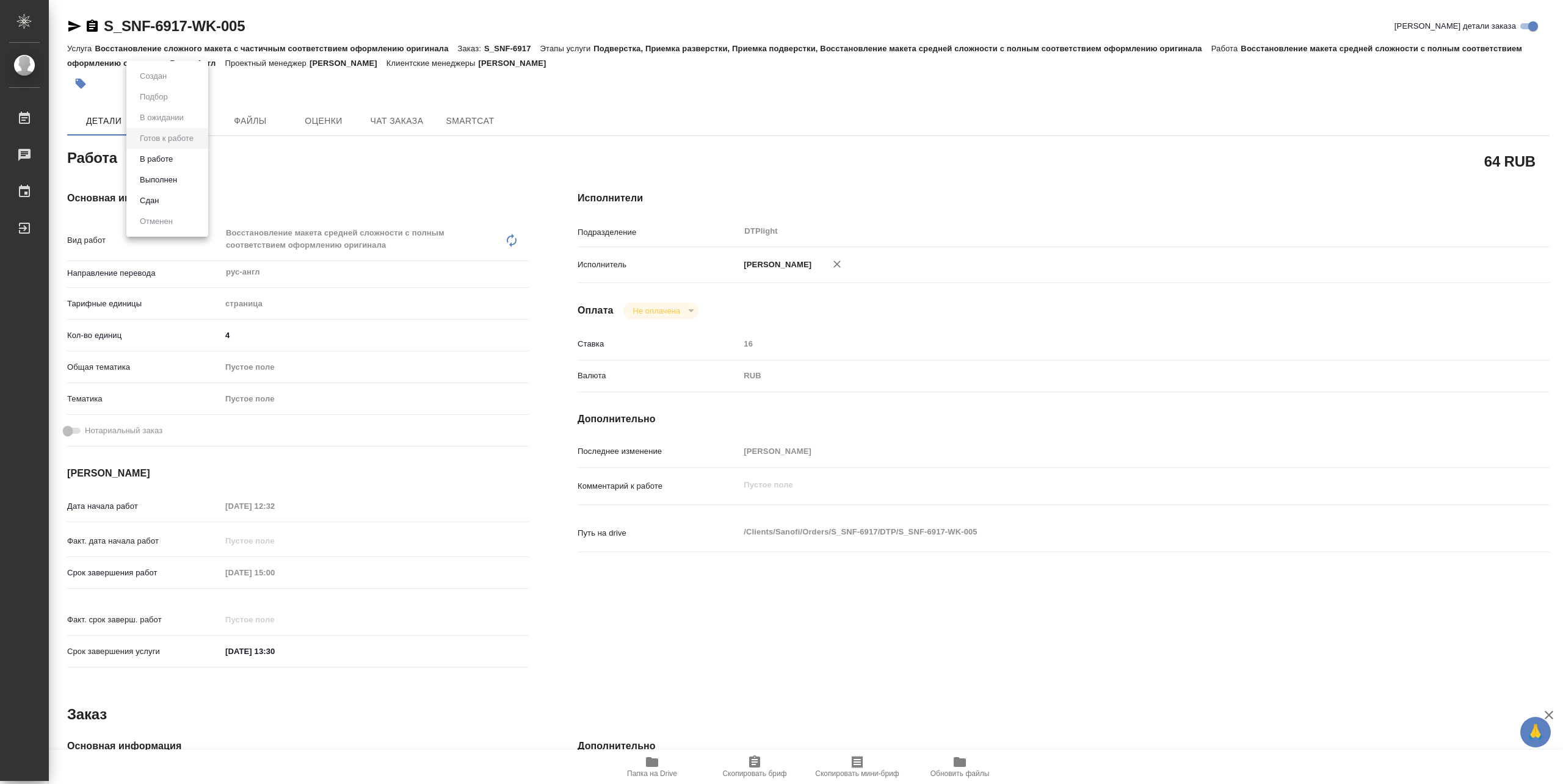
type textarea "x"
click at [175, 159] on button "В работе" at bounding box center [156, 159] width 40 height 13
type textarea "x"
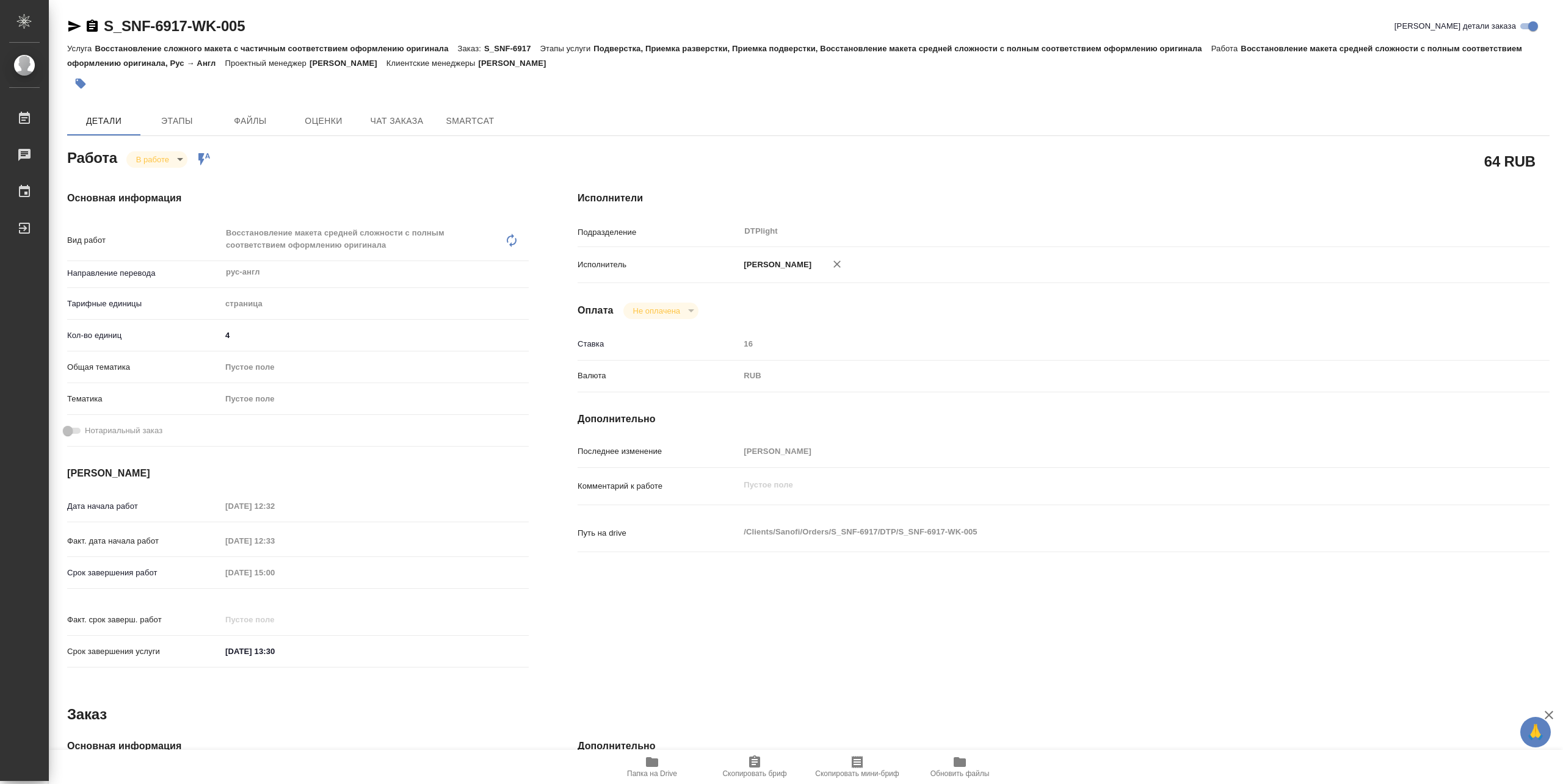
type textarea "x"
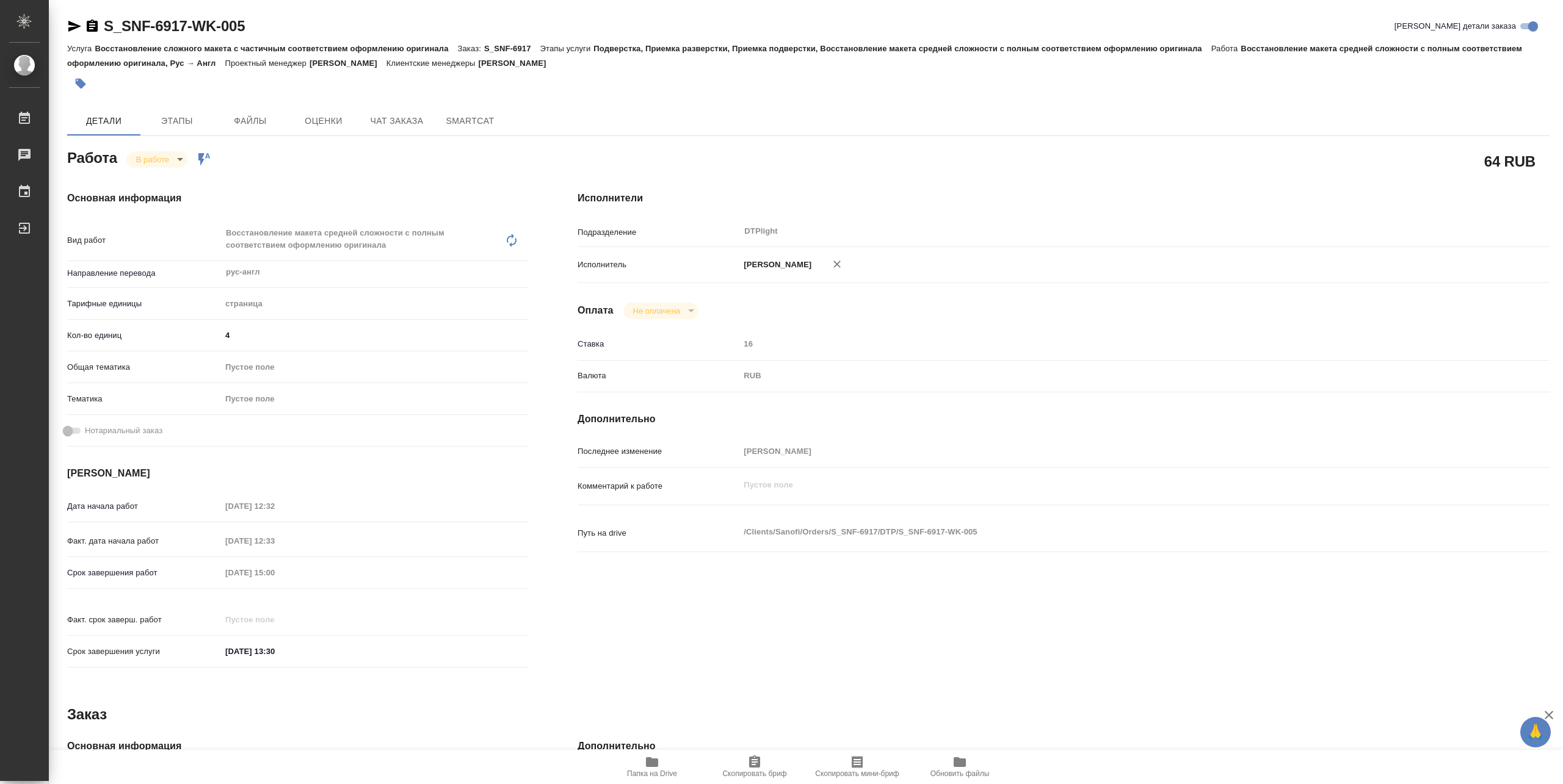
type textarea "x"
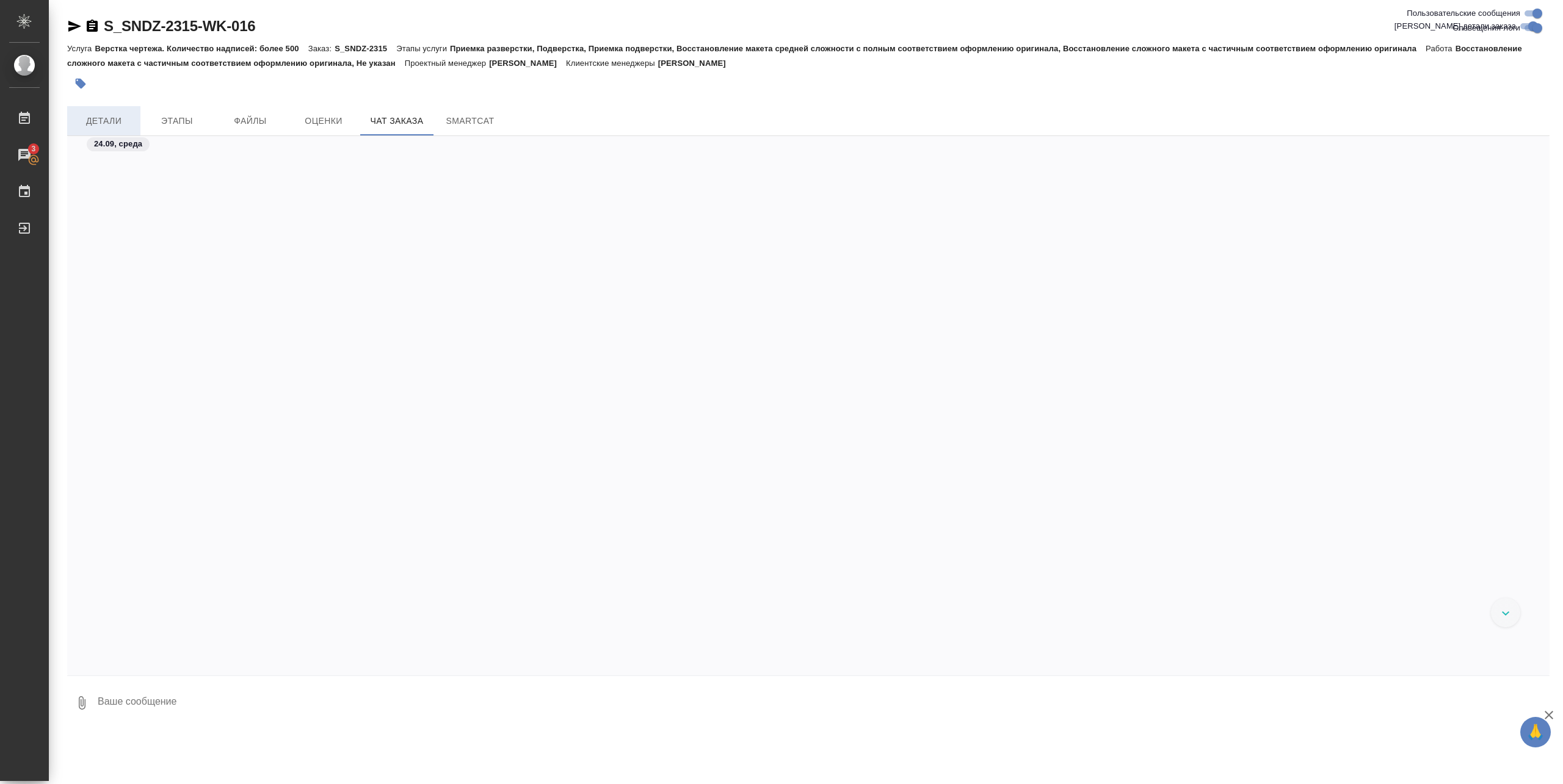
scroll to position [21050, 0]
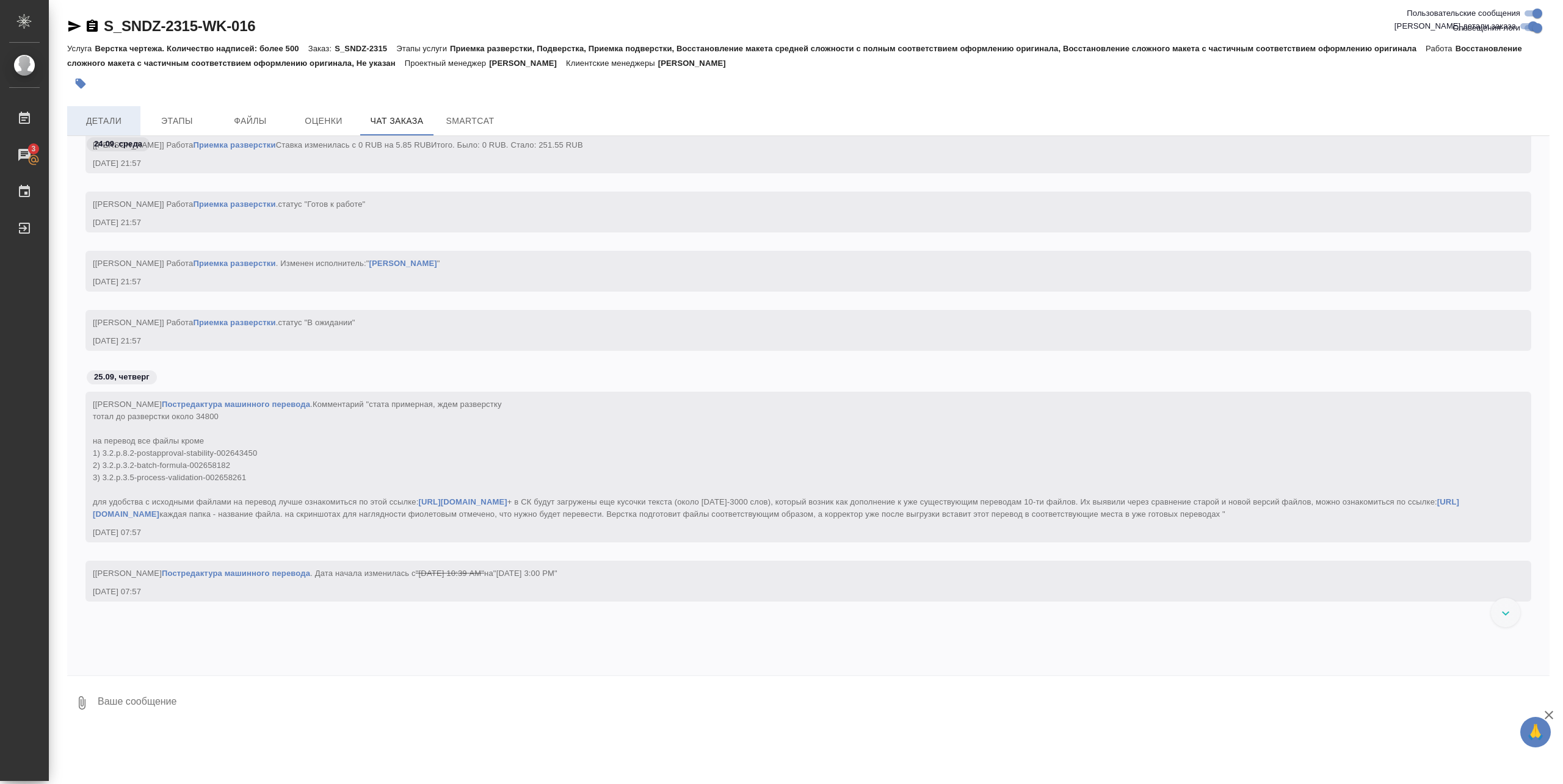
click at [113, 120] on span "Детали" at bounding box center [104, 121] width 59 height 15
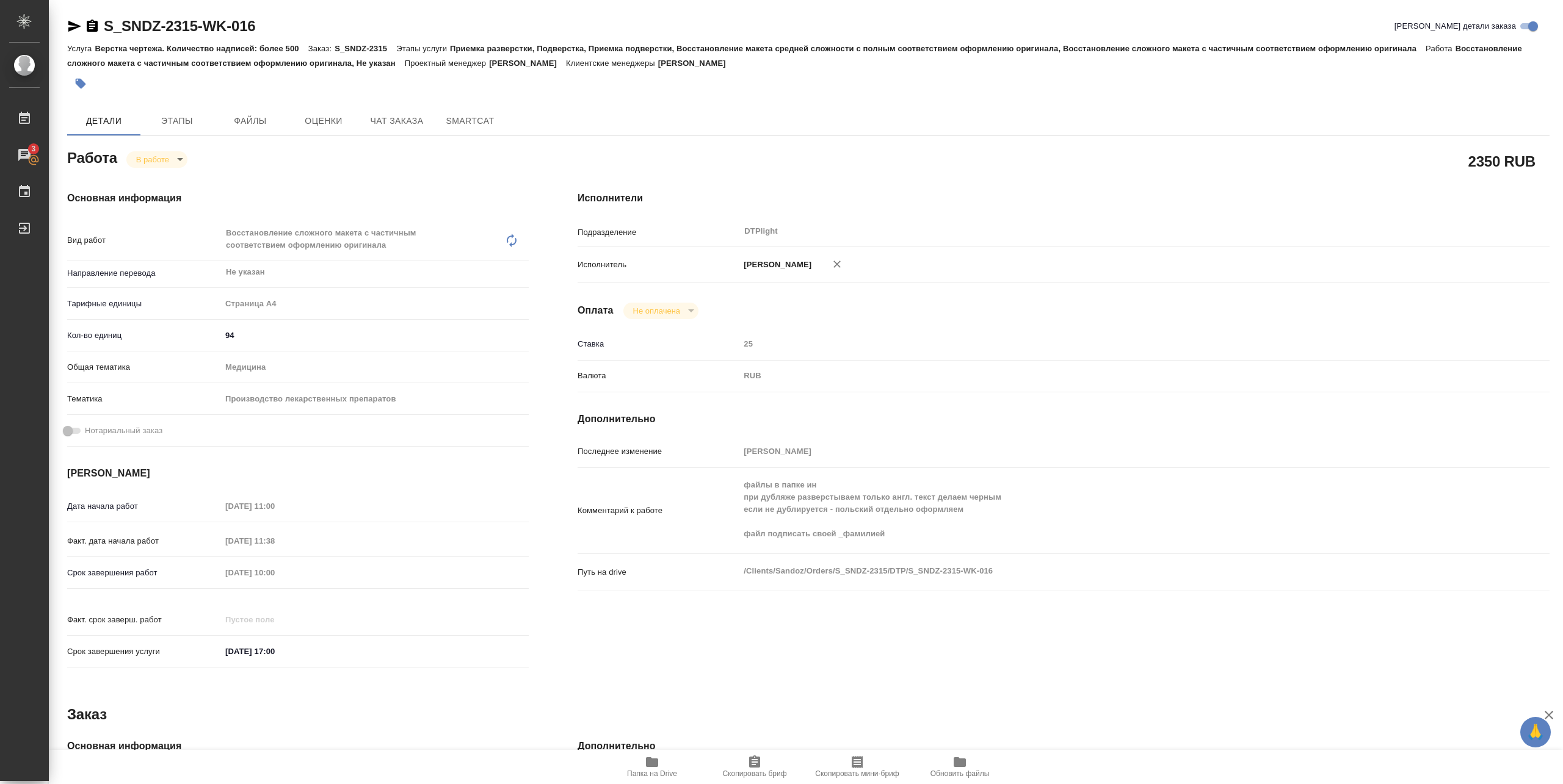
type textarea "x"
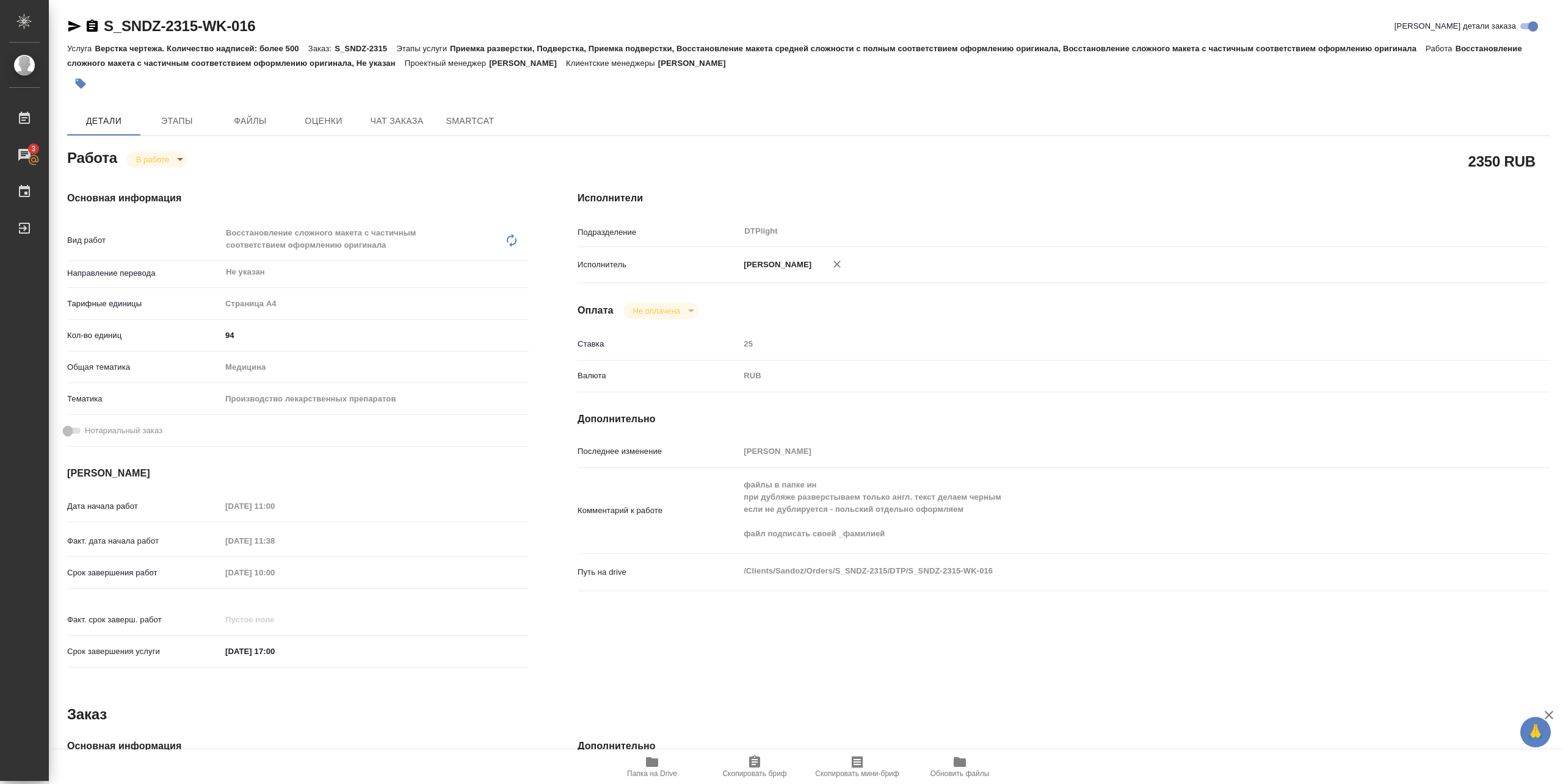
type textarea "x"
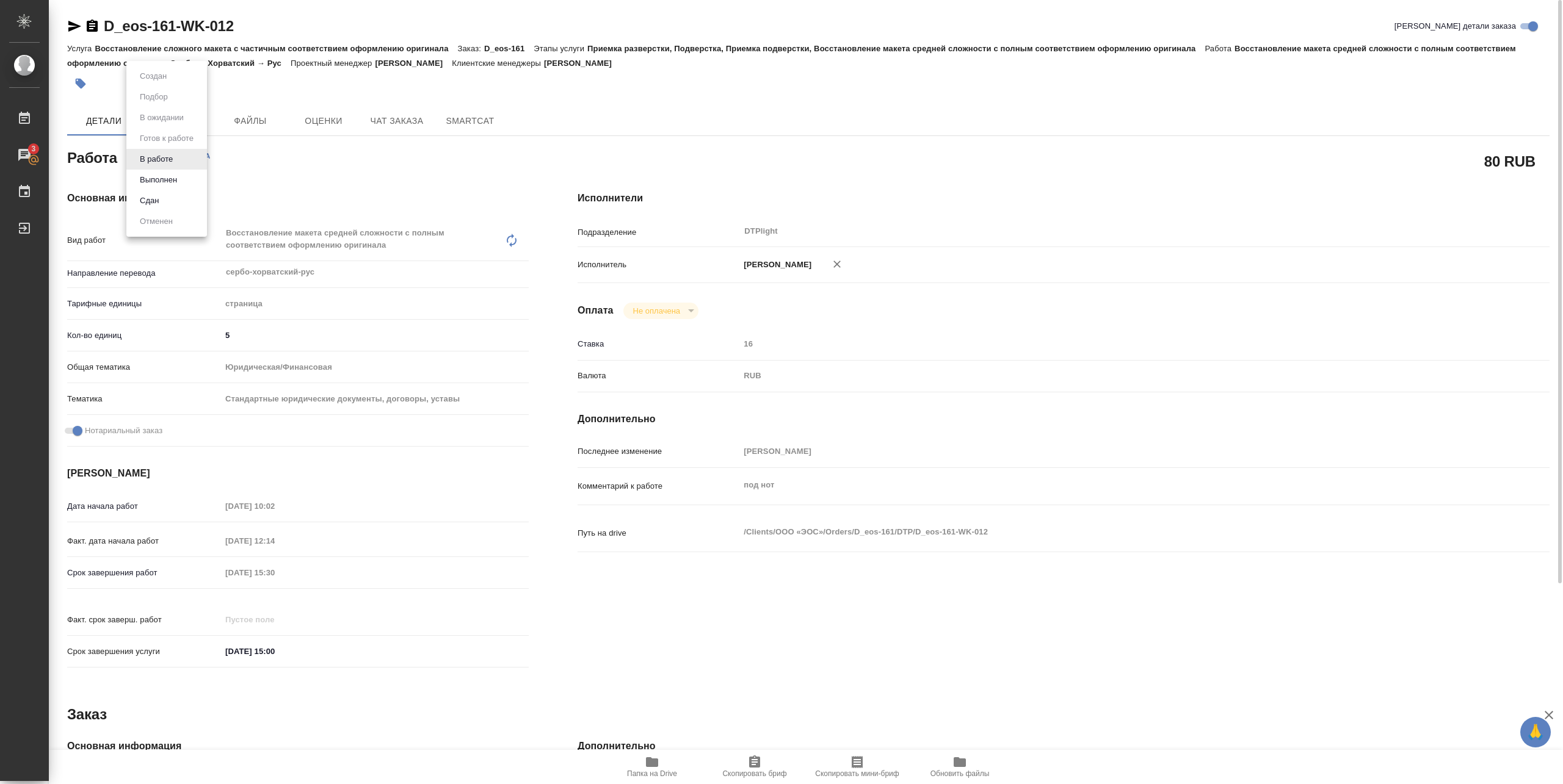
click at [160, 157] on body "🙏 .cls-1 fill:#fff; AWATERA [PERSON_NAME] Работы 3 Чаты График Выйти D_eos-161-…" at bounding box center [781, 392] width 1563 height 784
click at [165, 180] on button "Выполнен" at bounding box center [158, 180] width 45 height 13
drag, startPoint x: 108, startPoint y: 35, endPoint x: 252, endPoint y: 32, distance: 144.0
click at [250, 29] on div "D_eos-161-WK-012 [PERSON_NAME] детали заказа" at bounding box center [808, 26] width 1482 height 19
copy link "D_eos-161-WK-012"
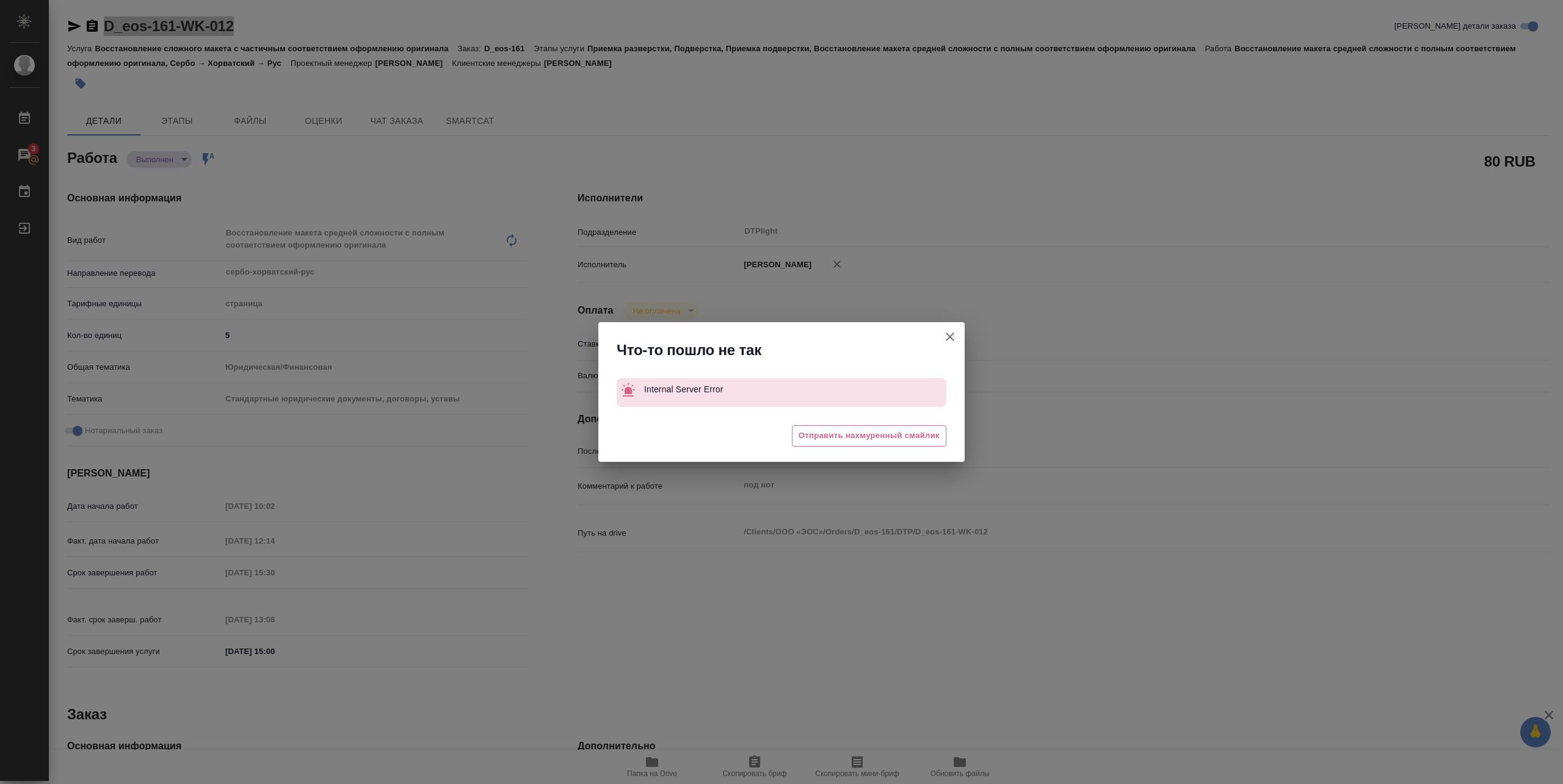
type textarea "x"
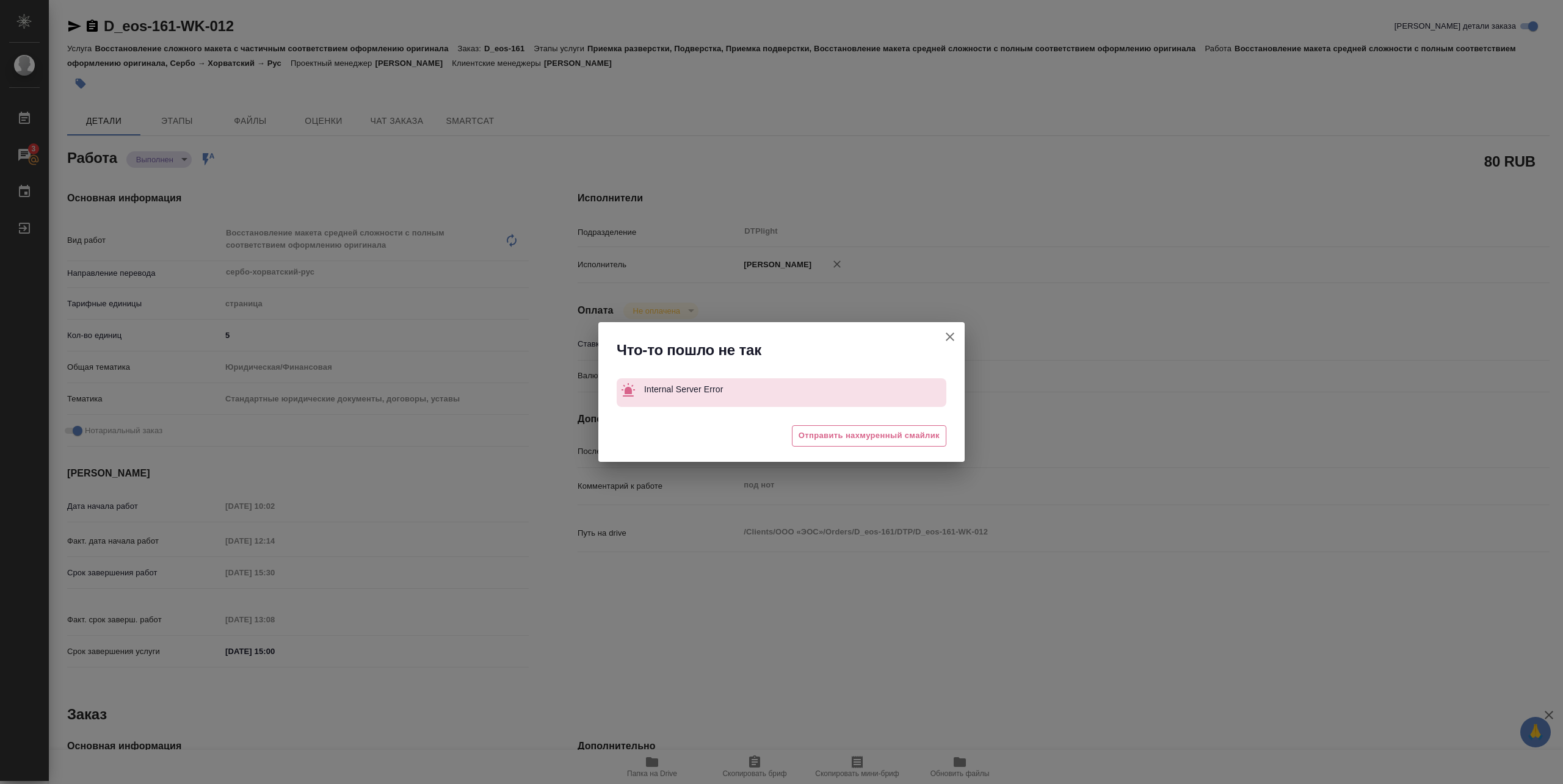
type textarea "x"
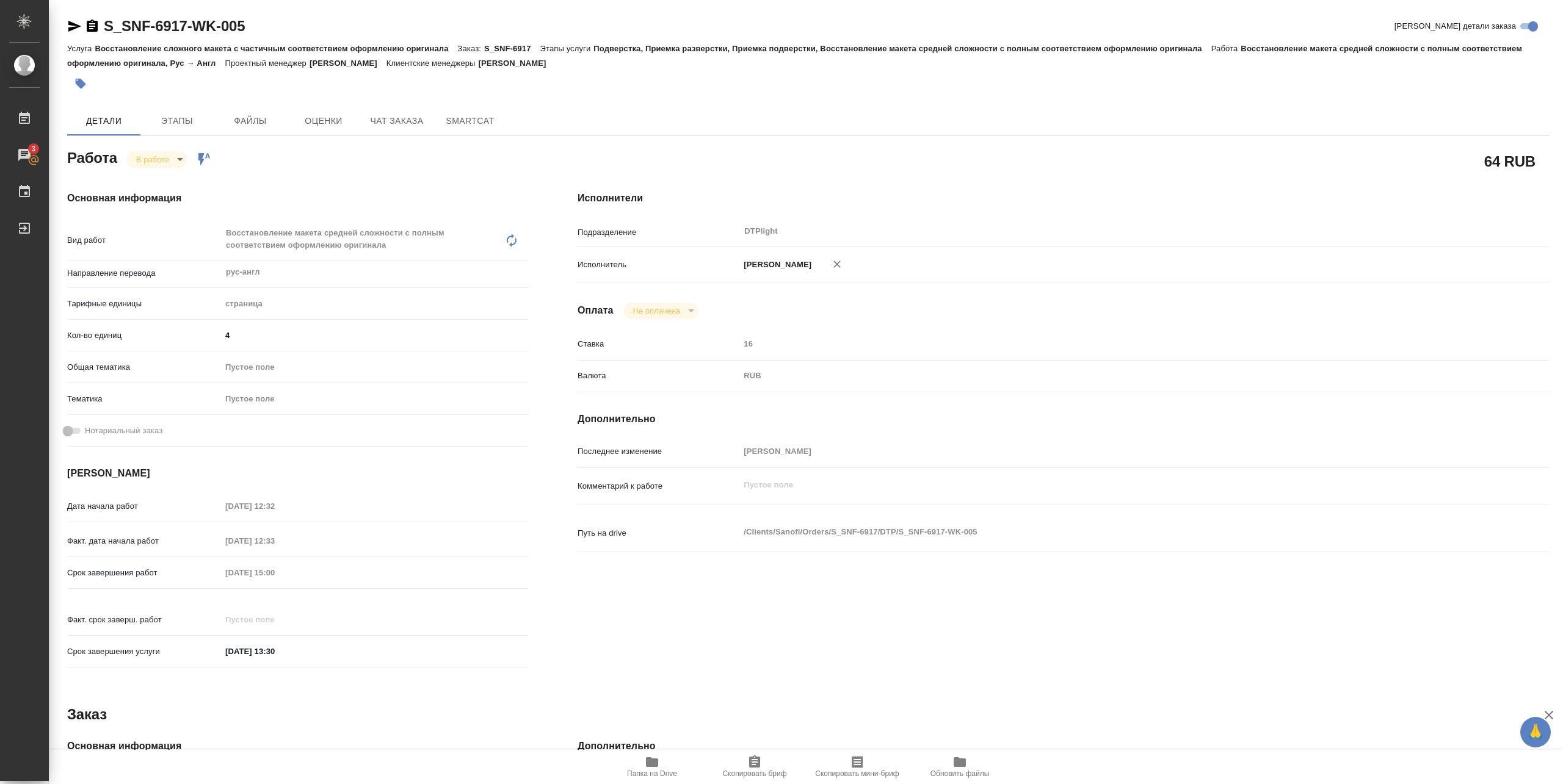
click at [176, 153] on body "🙏 .cls-1 fill:#fff; AWATERA [PERSON_NAME] Работы 3 Чаты График Выйти S_SNF-6917…" at bounding box center [781, 392] width 1563 height 784
click at [165, 175] on button "Выполнен" at bounding box center [158, 180] width 45 height 13
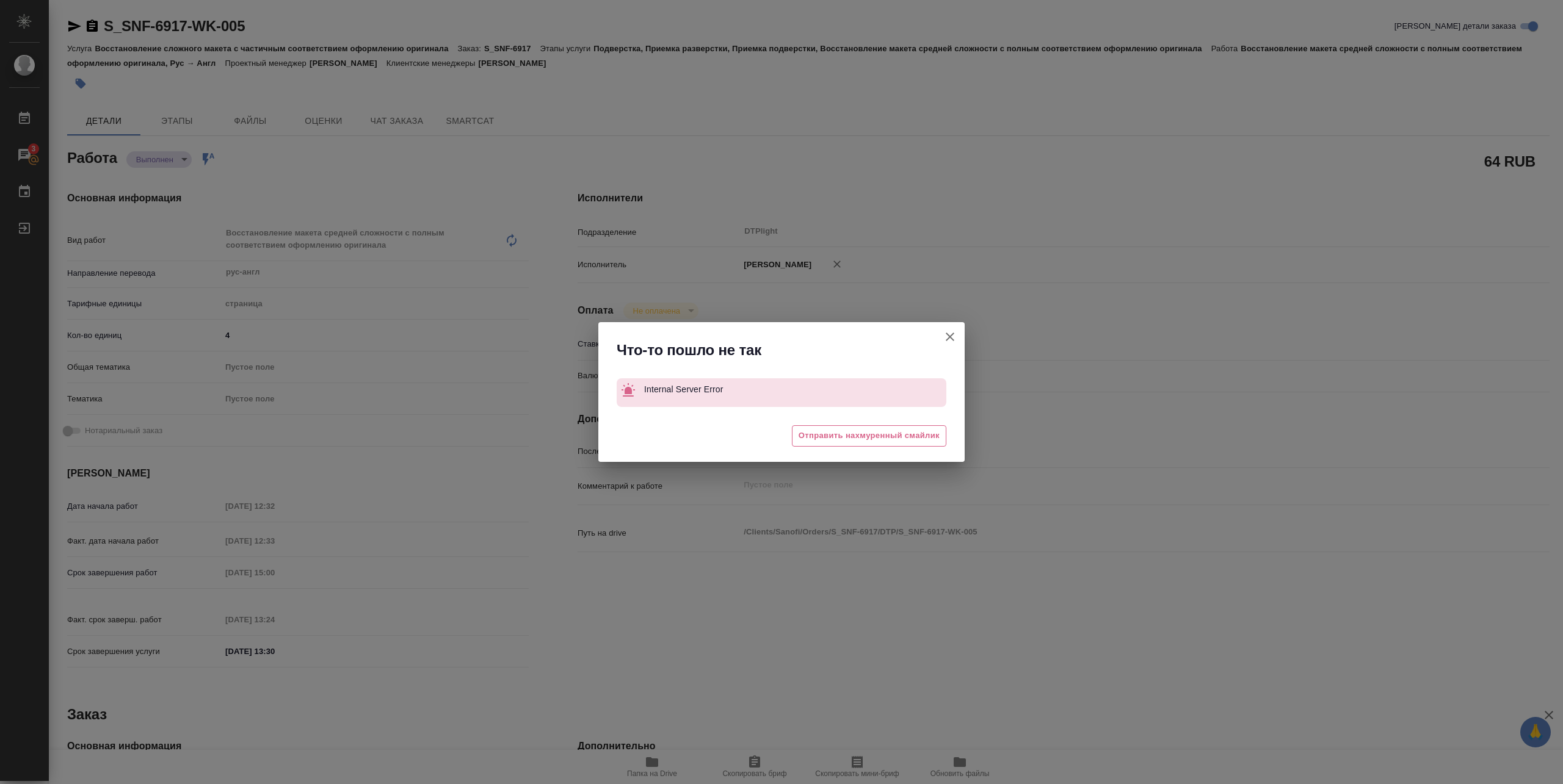
type textarea "x"
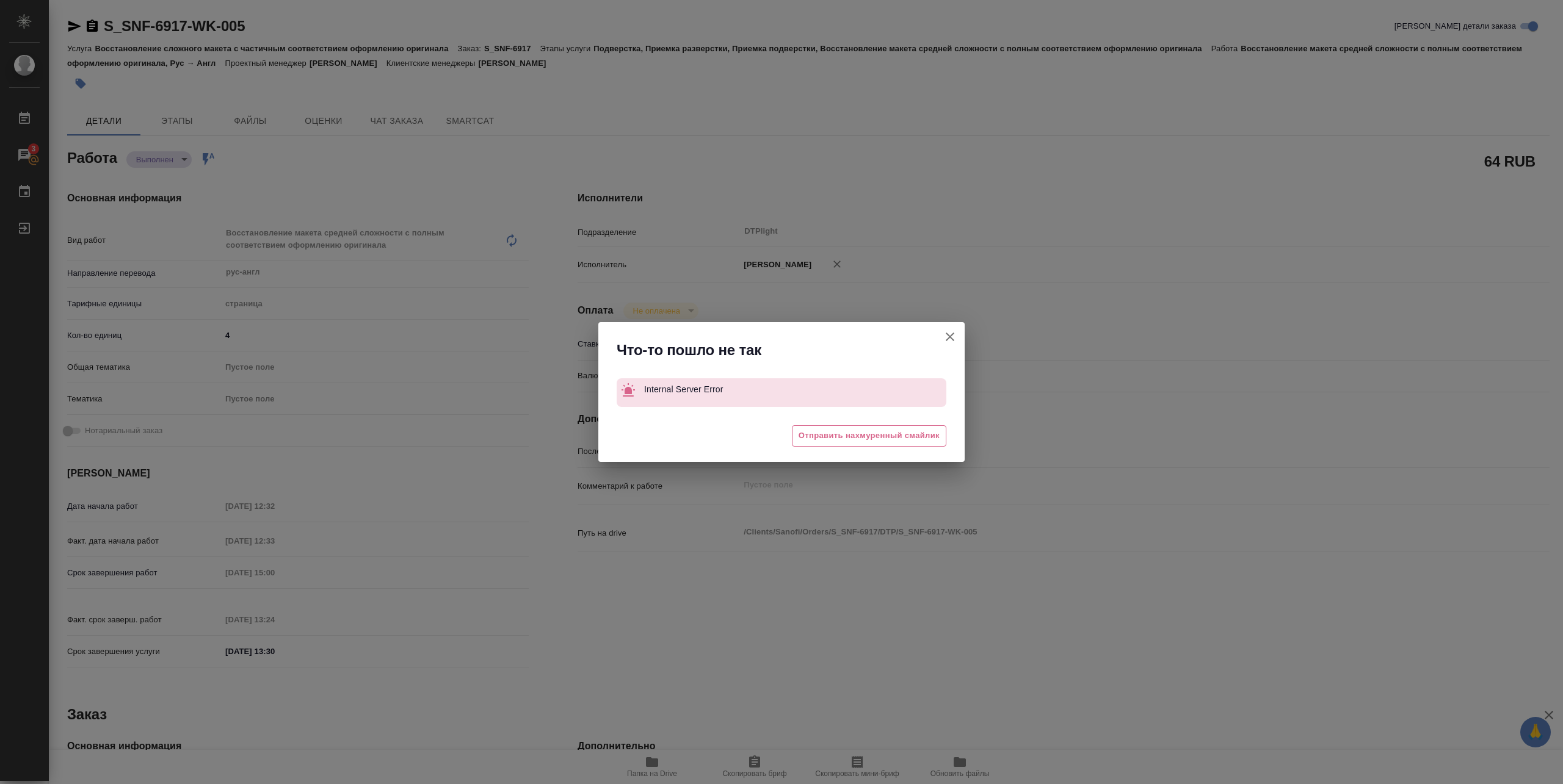
type textarea "x"
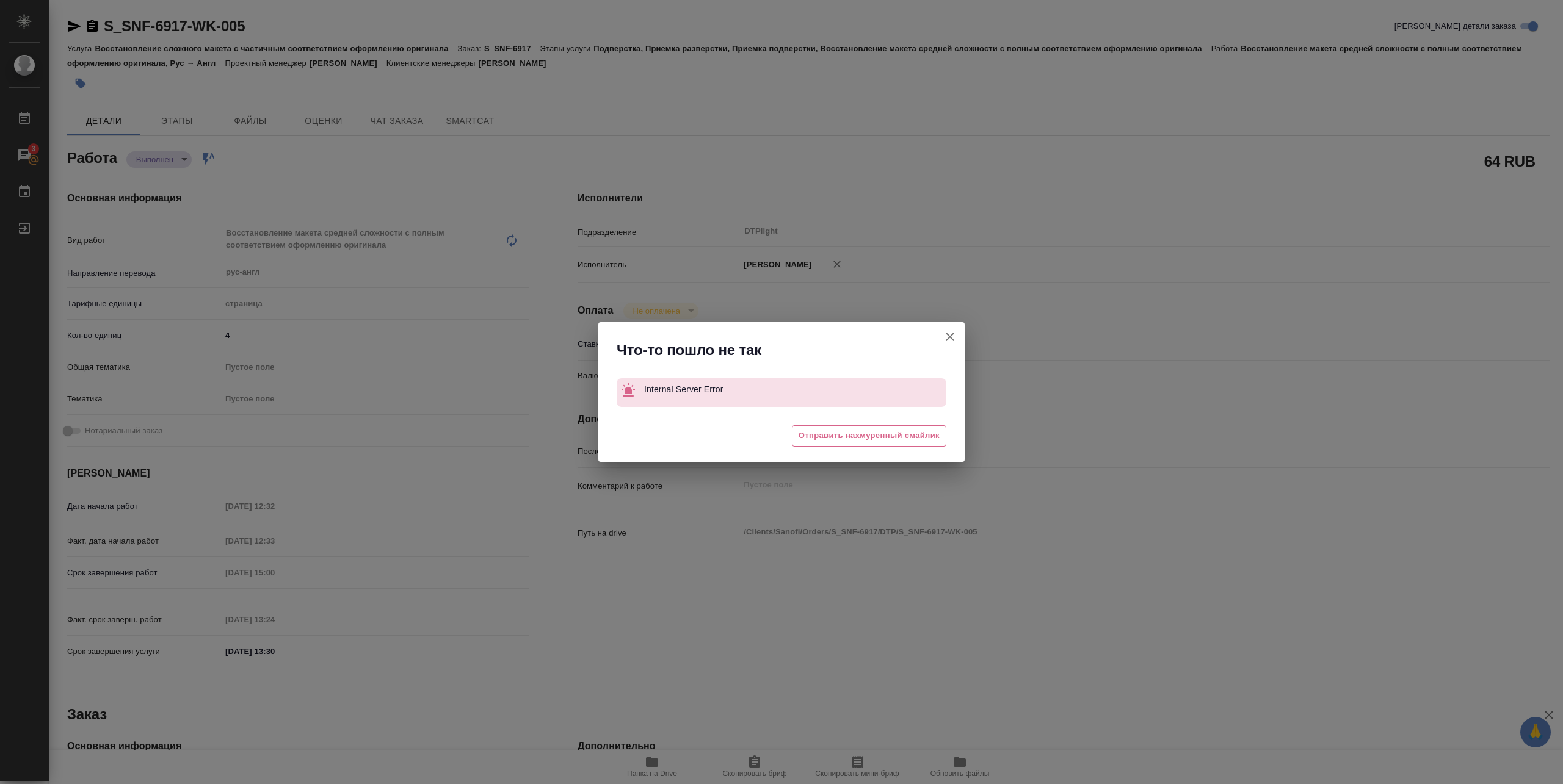
click at [941, 337] on button "[PERSON_NAME] детали заказа" at bounding box center [950, 337] width 29 height 29
type textarea "x"
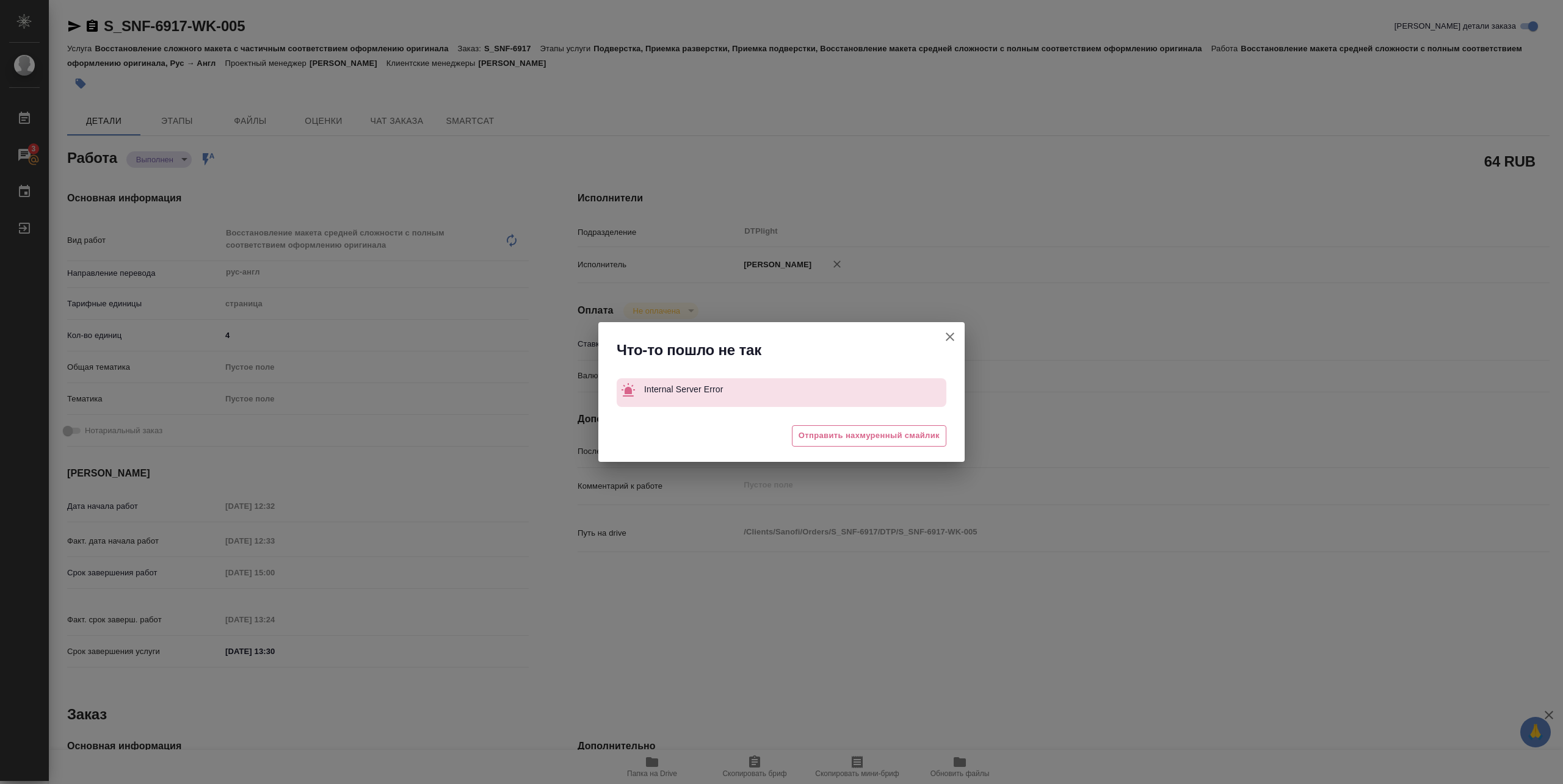
type textarea "x"
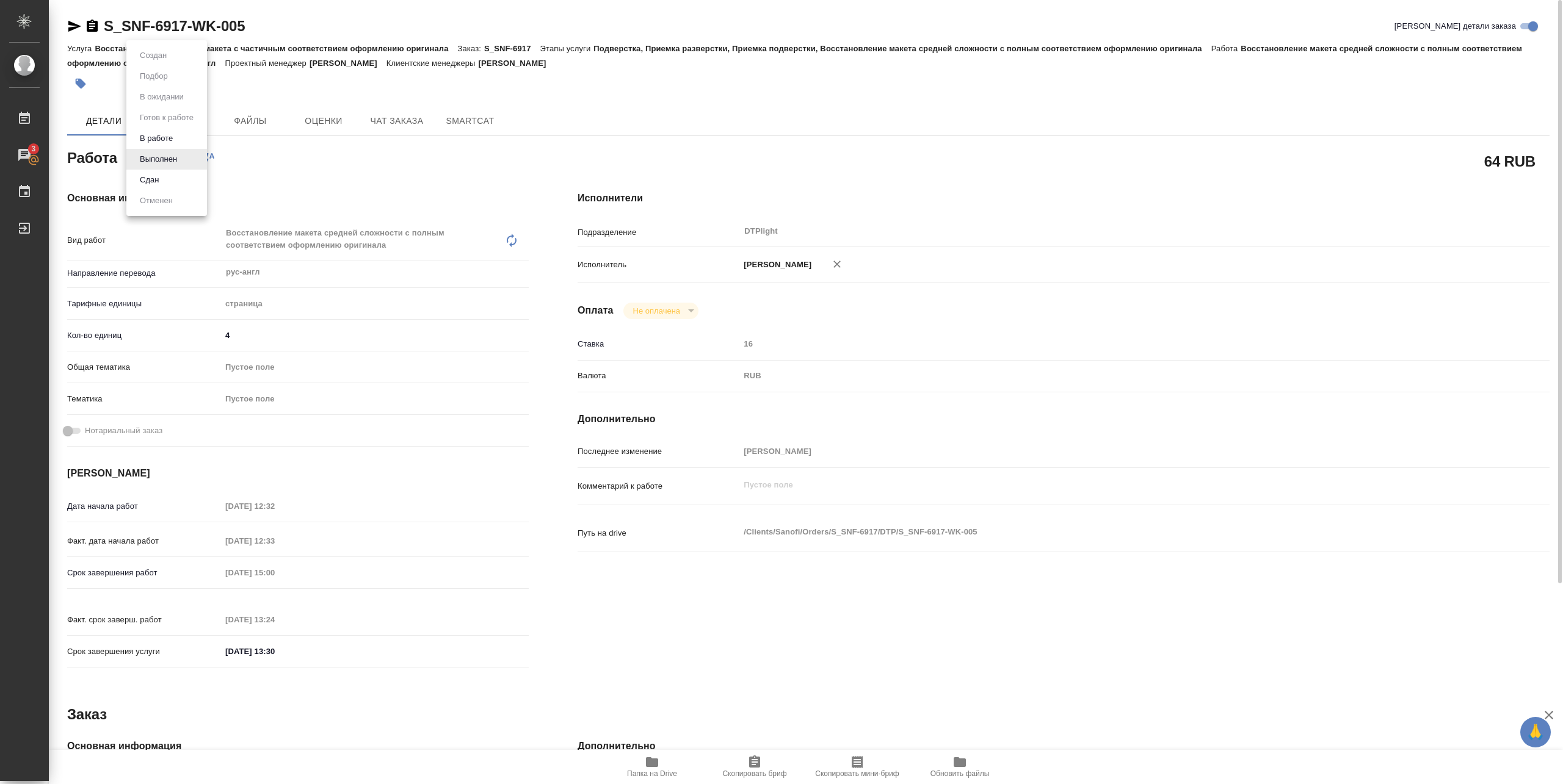
click at [160, 164] on body "🙏 .cls-1 fill:#fff; AWATERA Pankina Anna Работы 3 Чаты График Выйти S_SNF-6917-…" at bounding box center [781, 392] width 1563 height 784
click at [154, 180] on button "Сдан" at bounding box center [149, 180] width 26 height 13
type textarea "x"
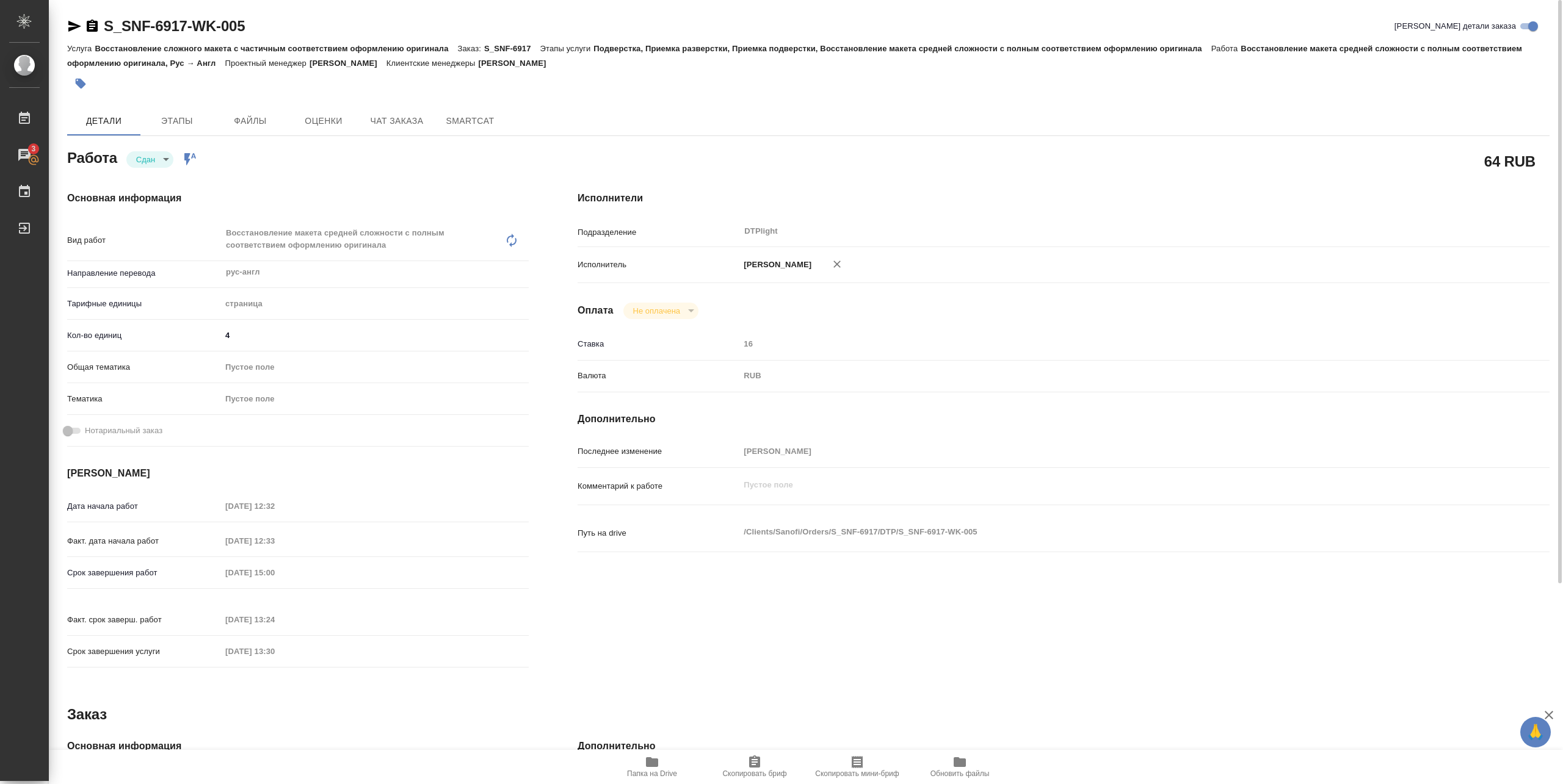
type textarea "x"
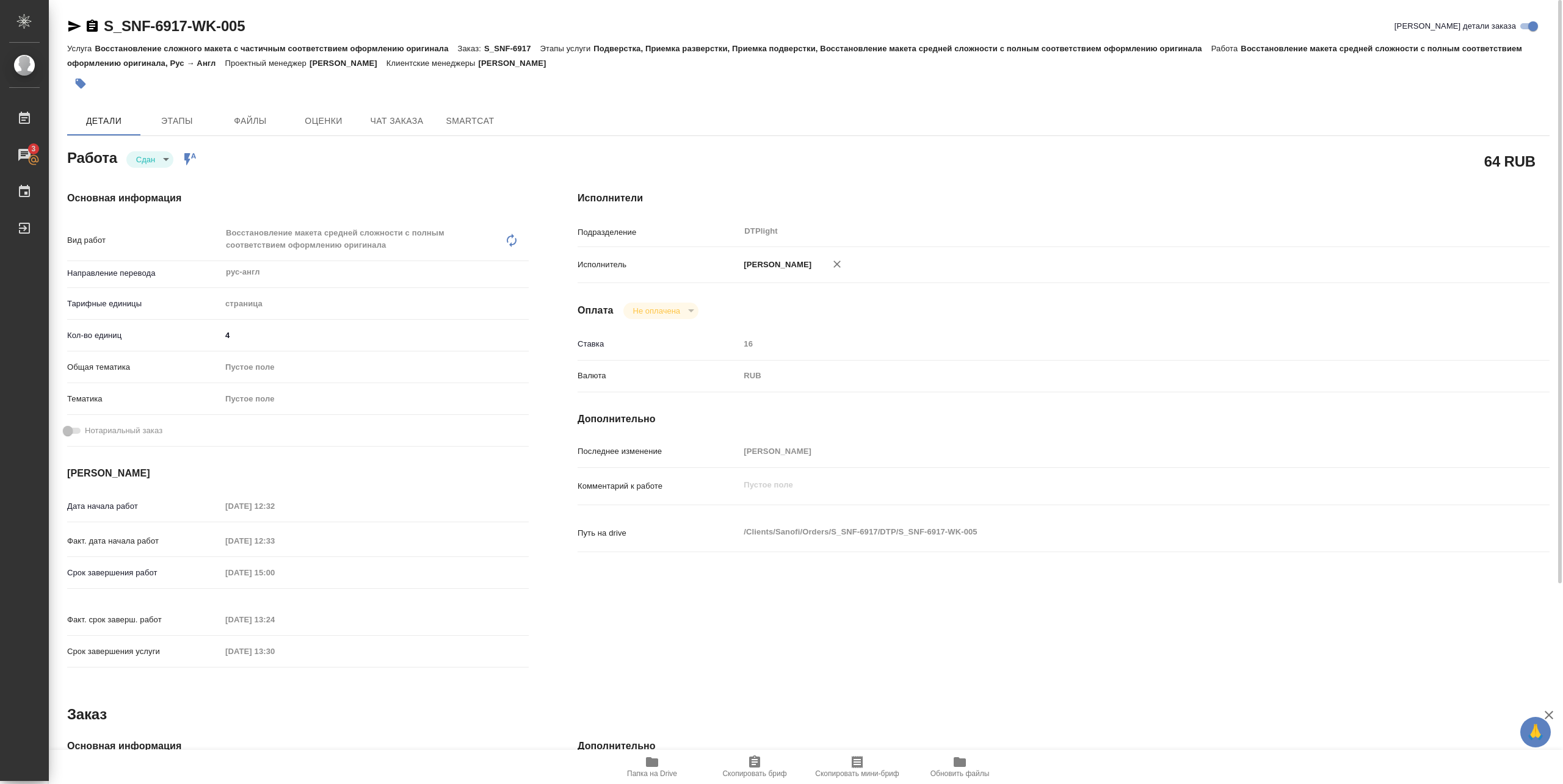
type textarea "x"
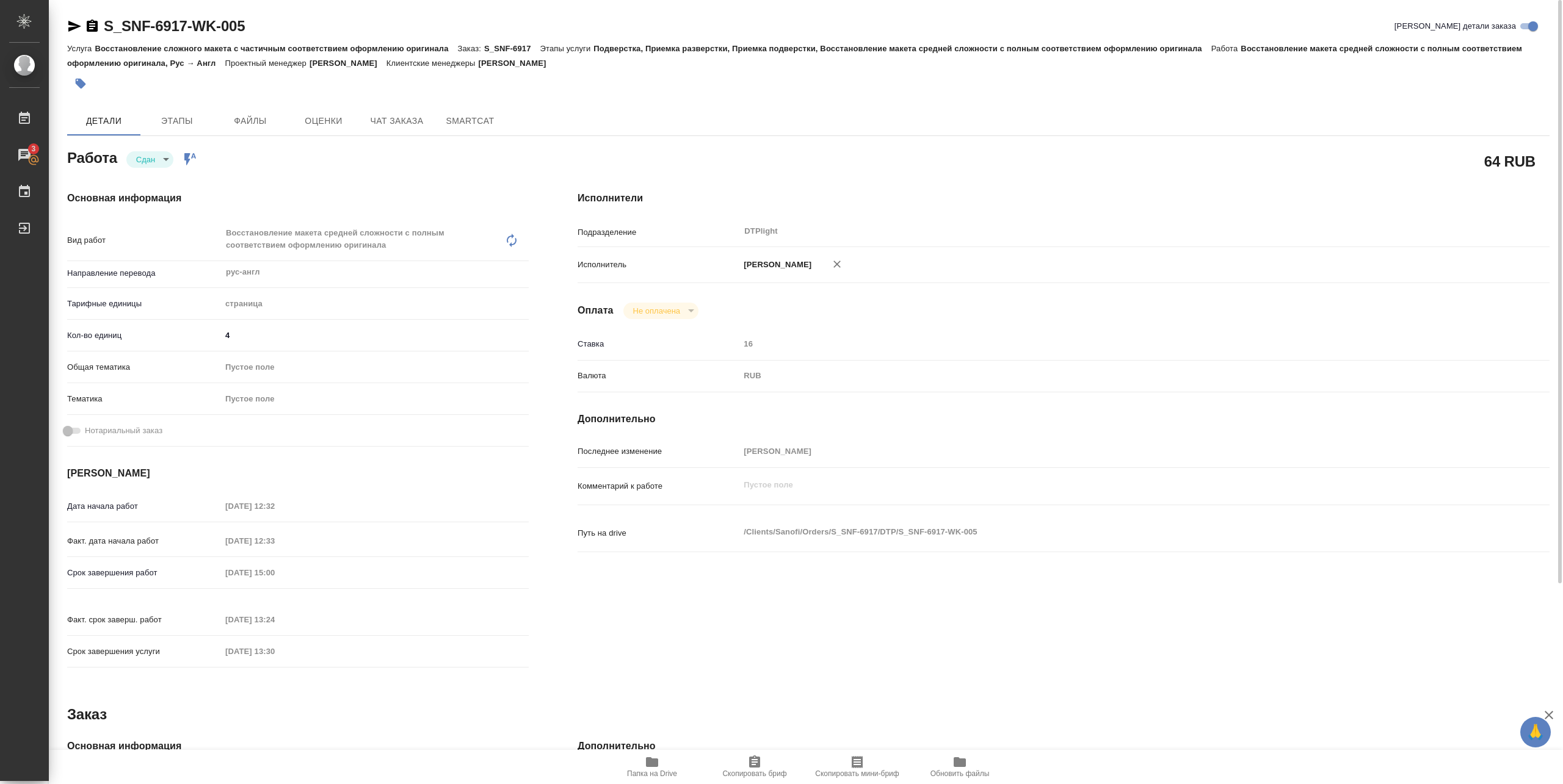
type textarea "x"
drag, startPoint x: 106, startPoint y: 35, endPoint x: 279, endPoint y: 37, distance: 173.0
click at [279, 37] on div "S_SNF-6917-WK-005 Кратко детали заказа" at bounding box center [808, 29] width 1482 height 24
copy link "S_SNF-6917-WK-005"
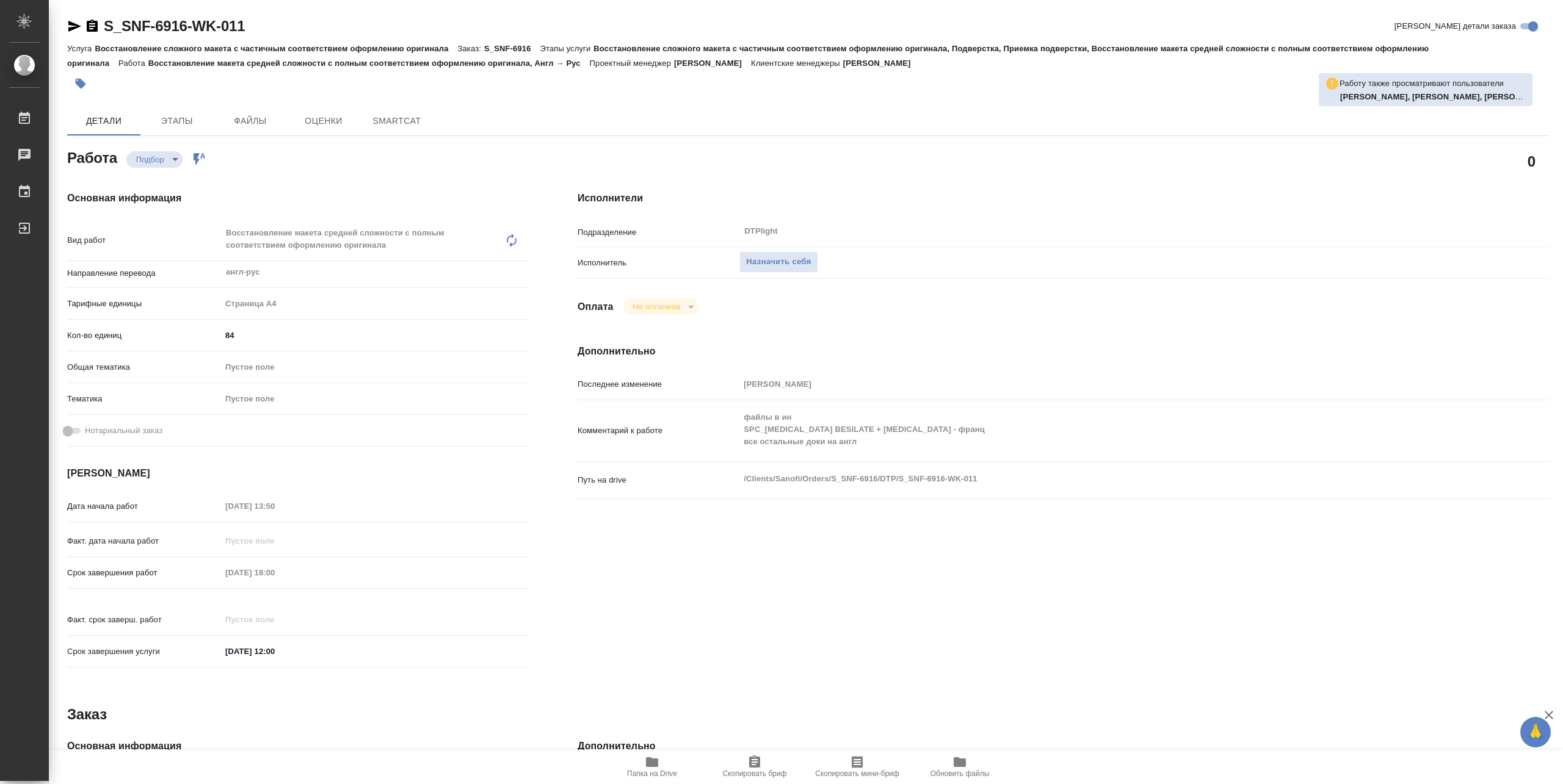
type textarea "x"
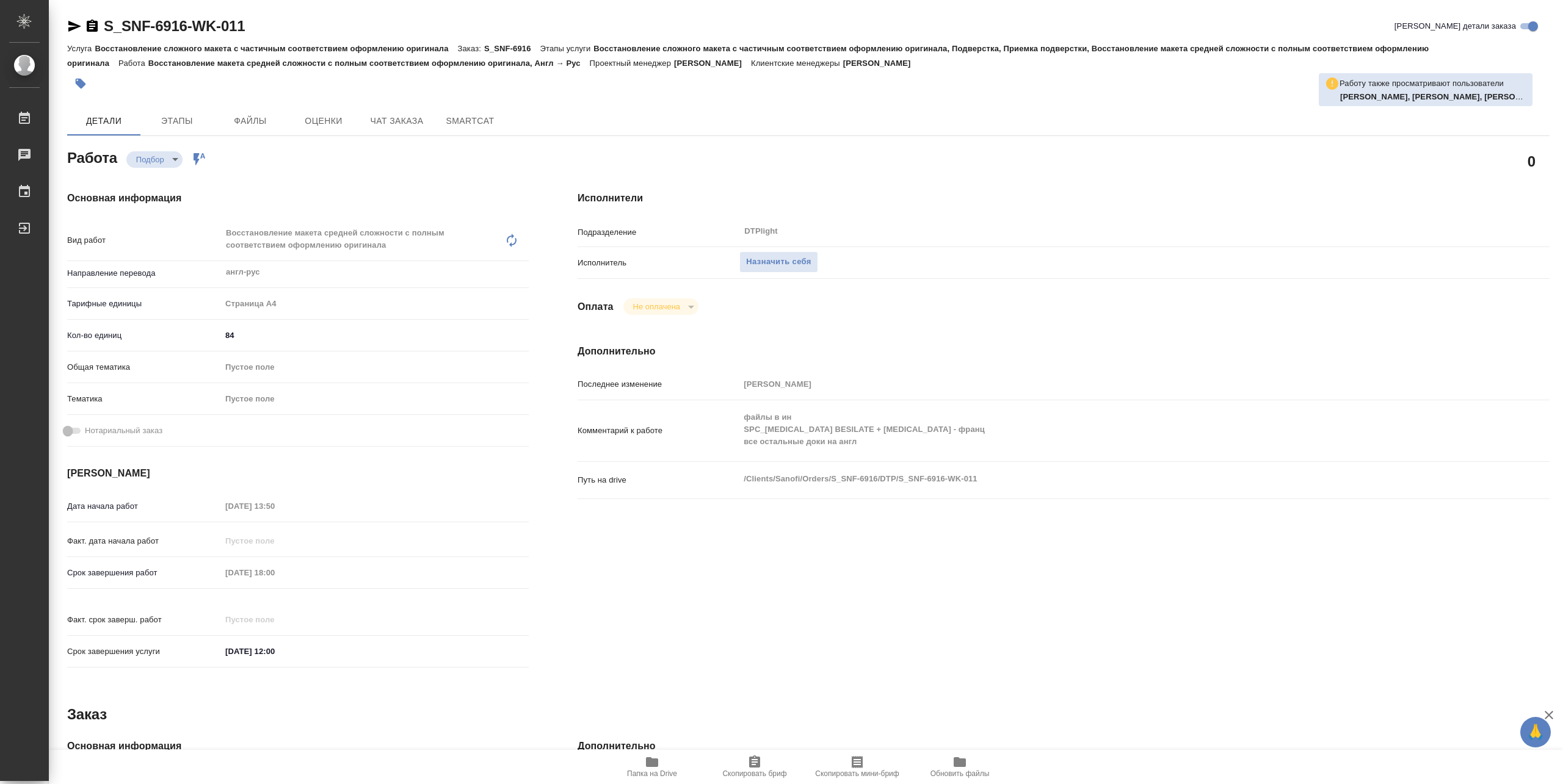
type textarea "x"
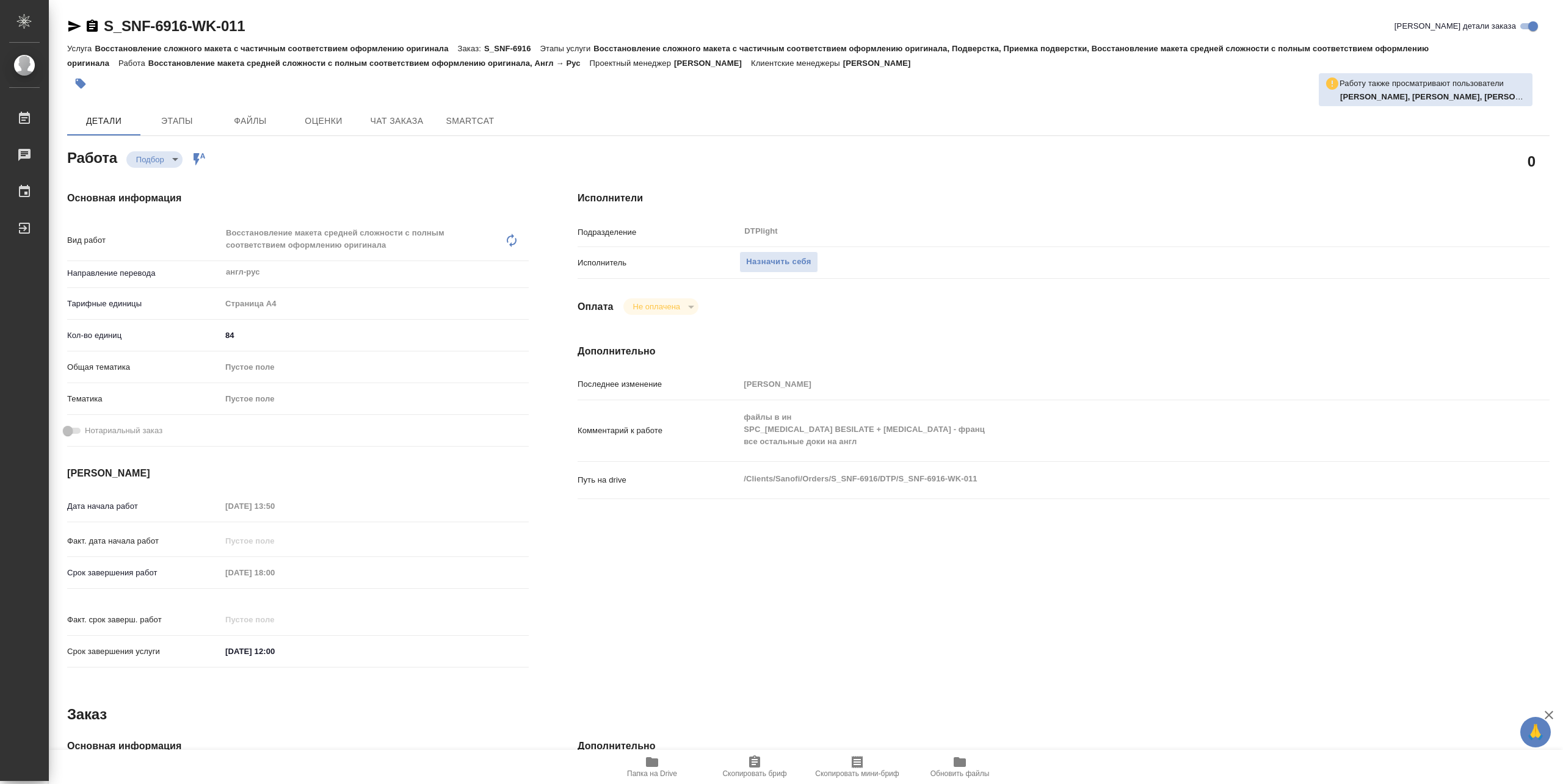
click at [648, 766] on icon "button" at bounding box center [652, 762] width 13 height 10
type textarea "x"
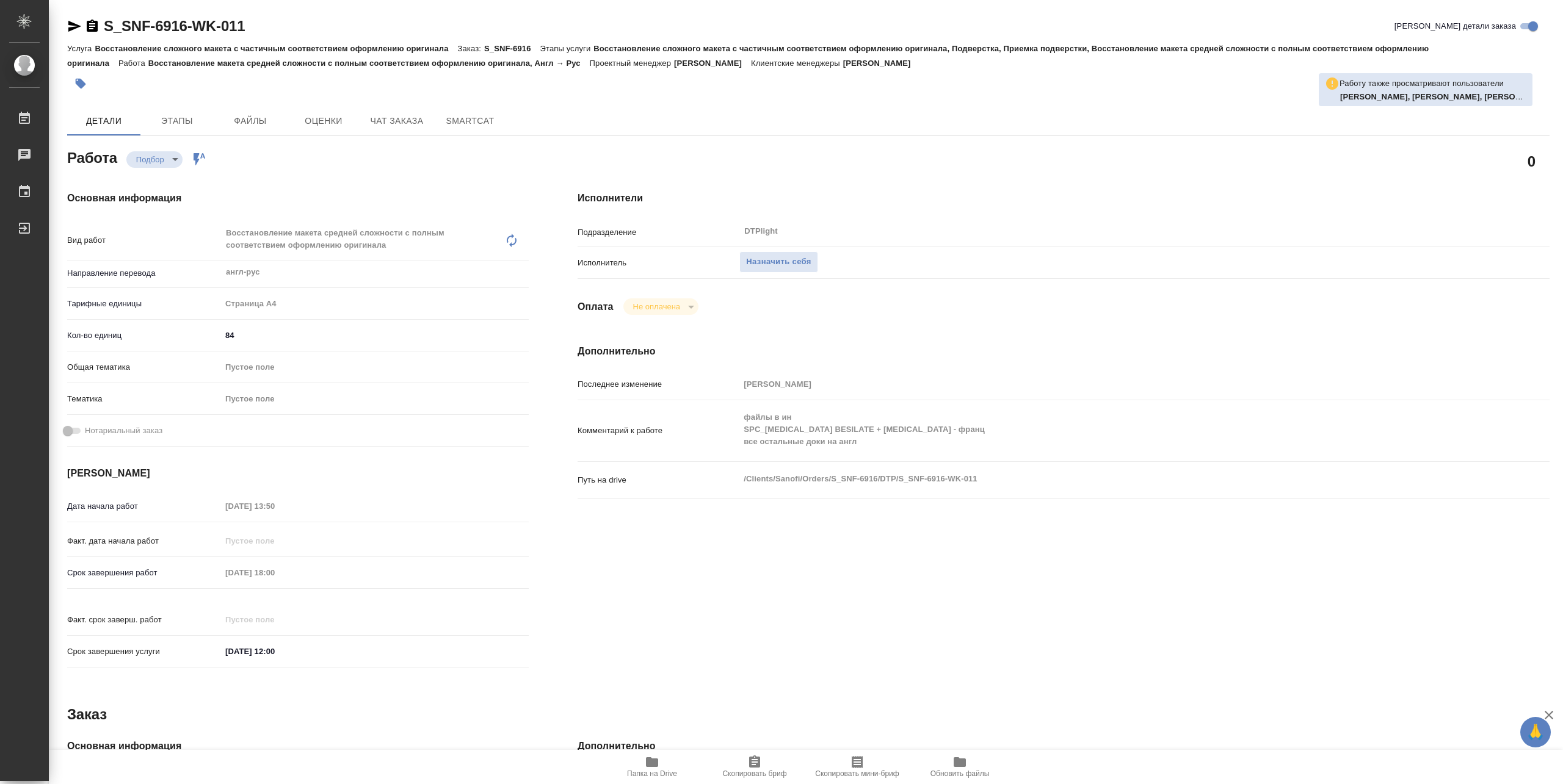
type textarea "x"
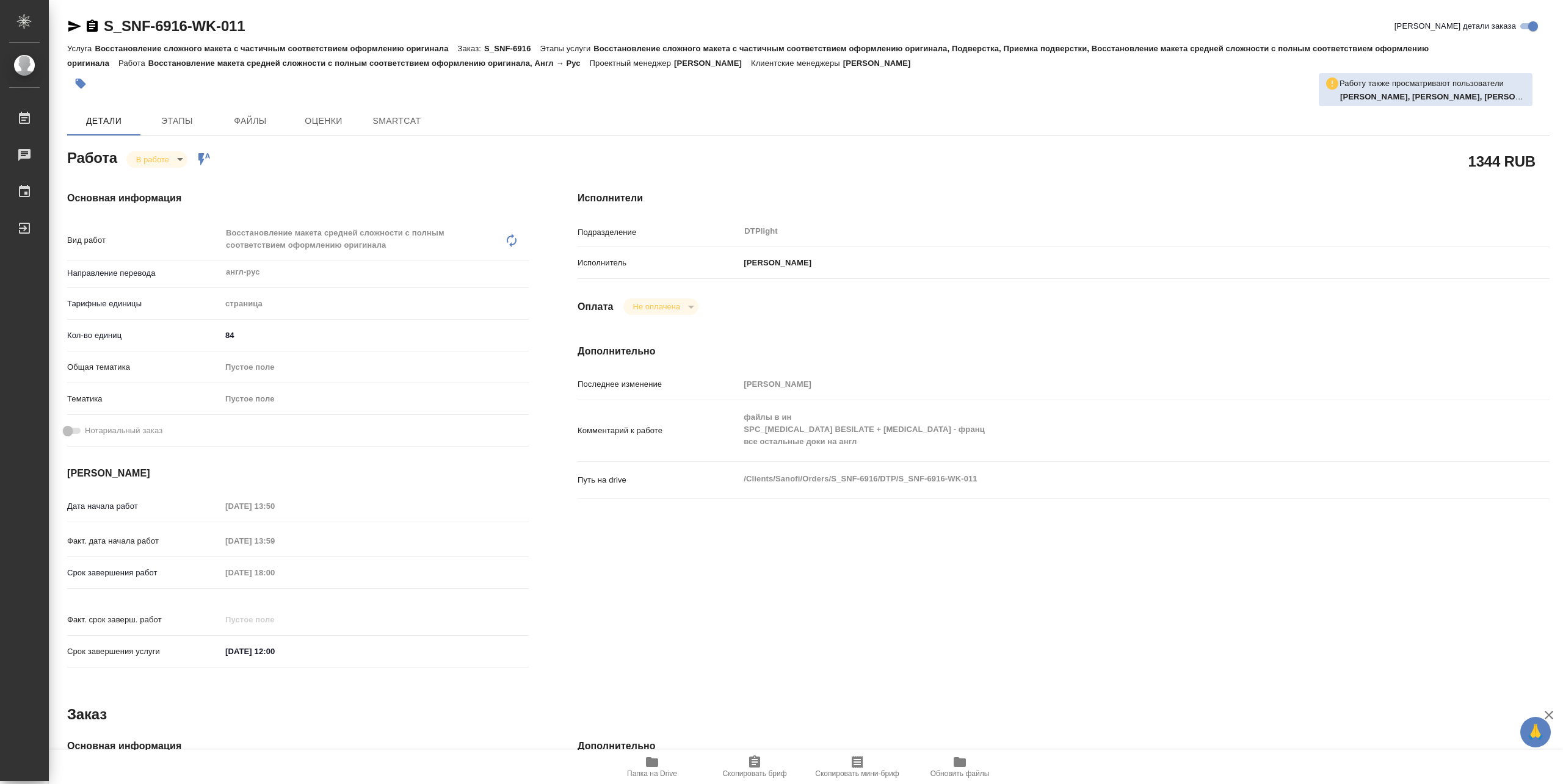
type textarea "x"
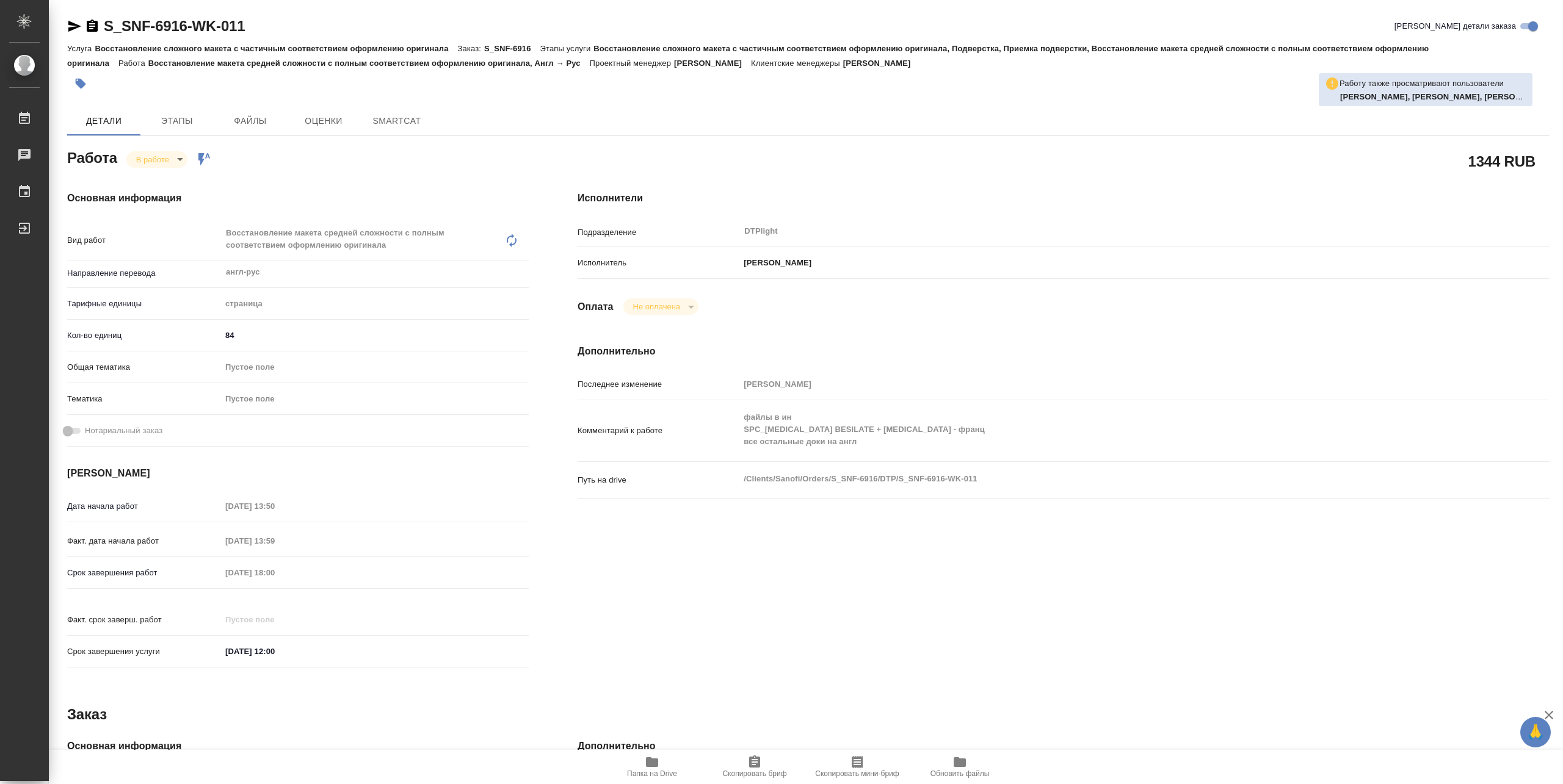
type textarea "x"
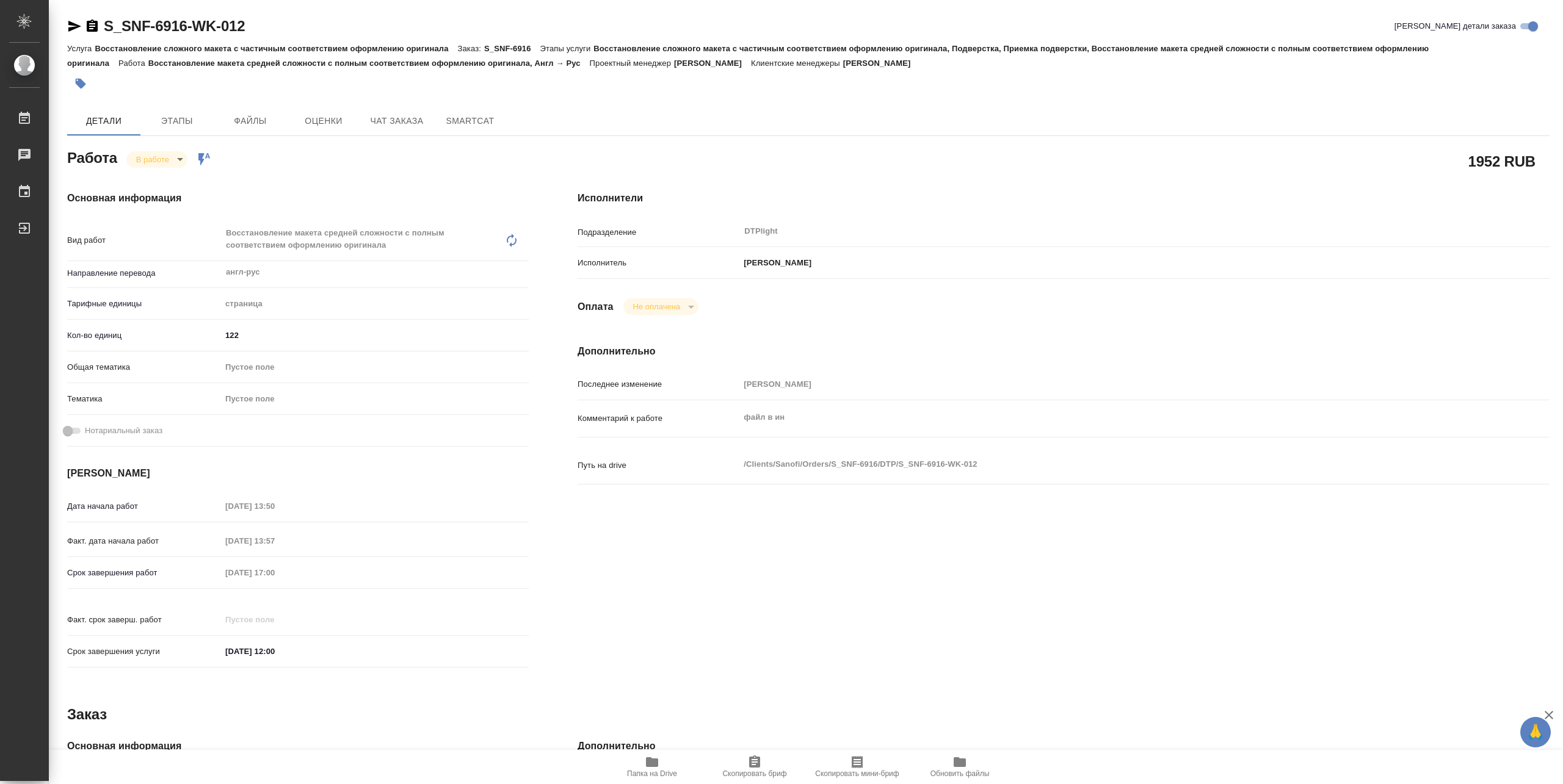
type textarea "x"
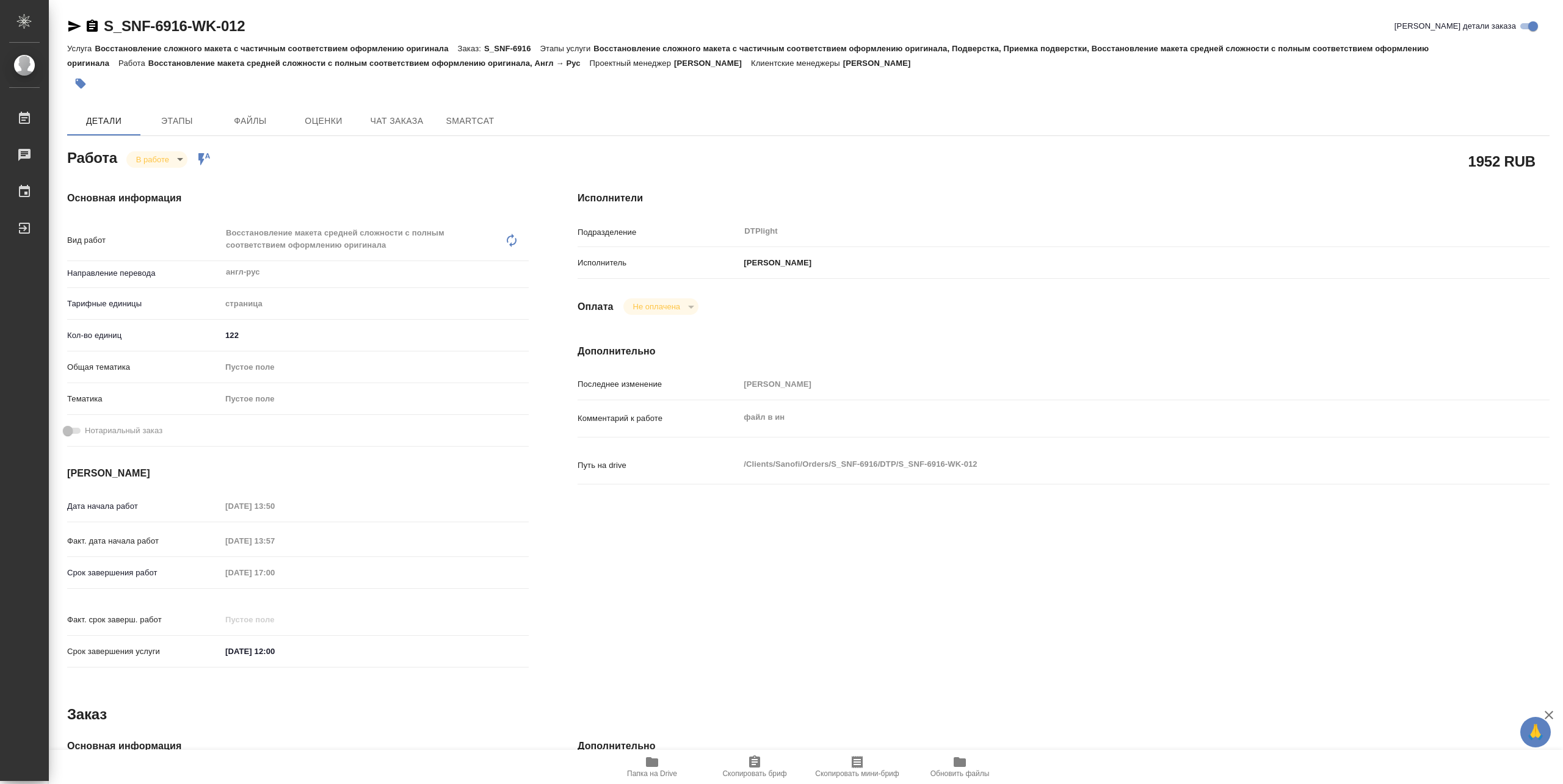
type textarea "x"
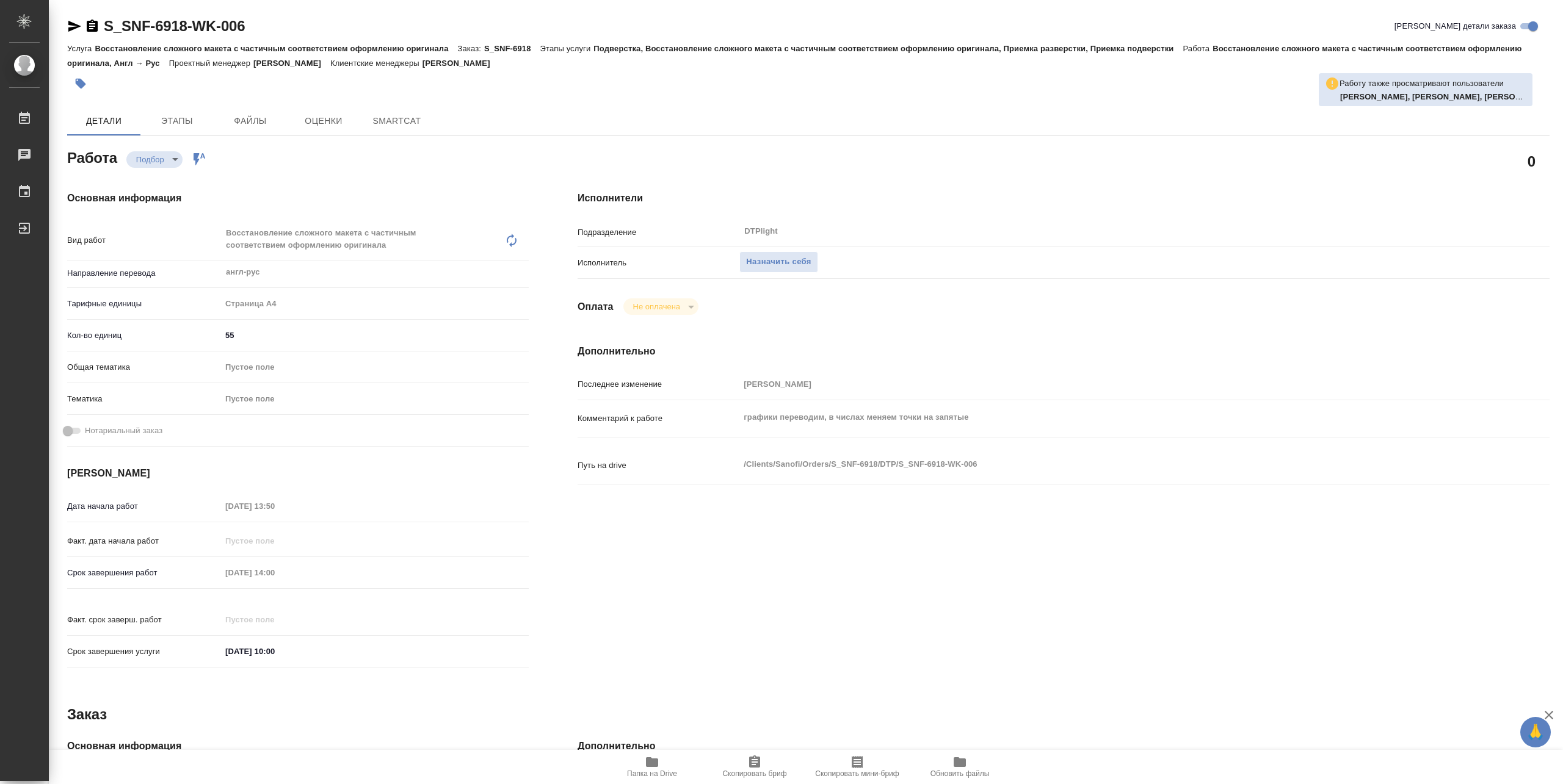
type textarea "x"
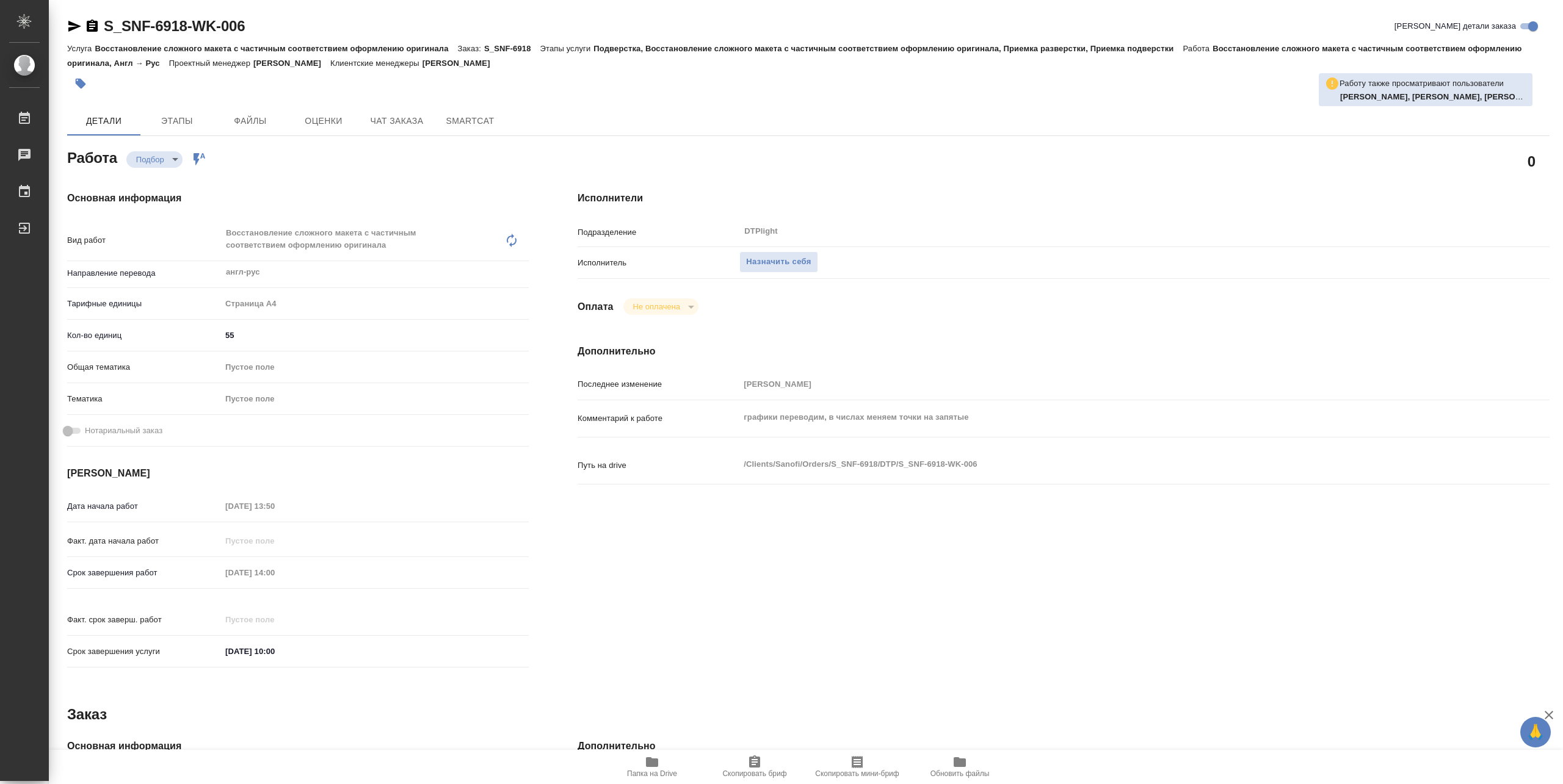
type textarea "x"
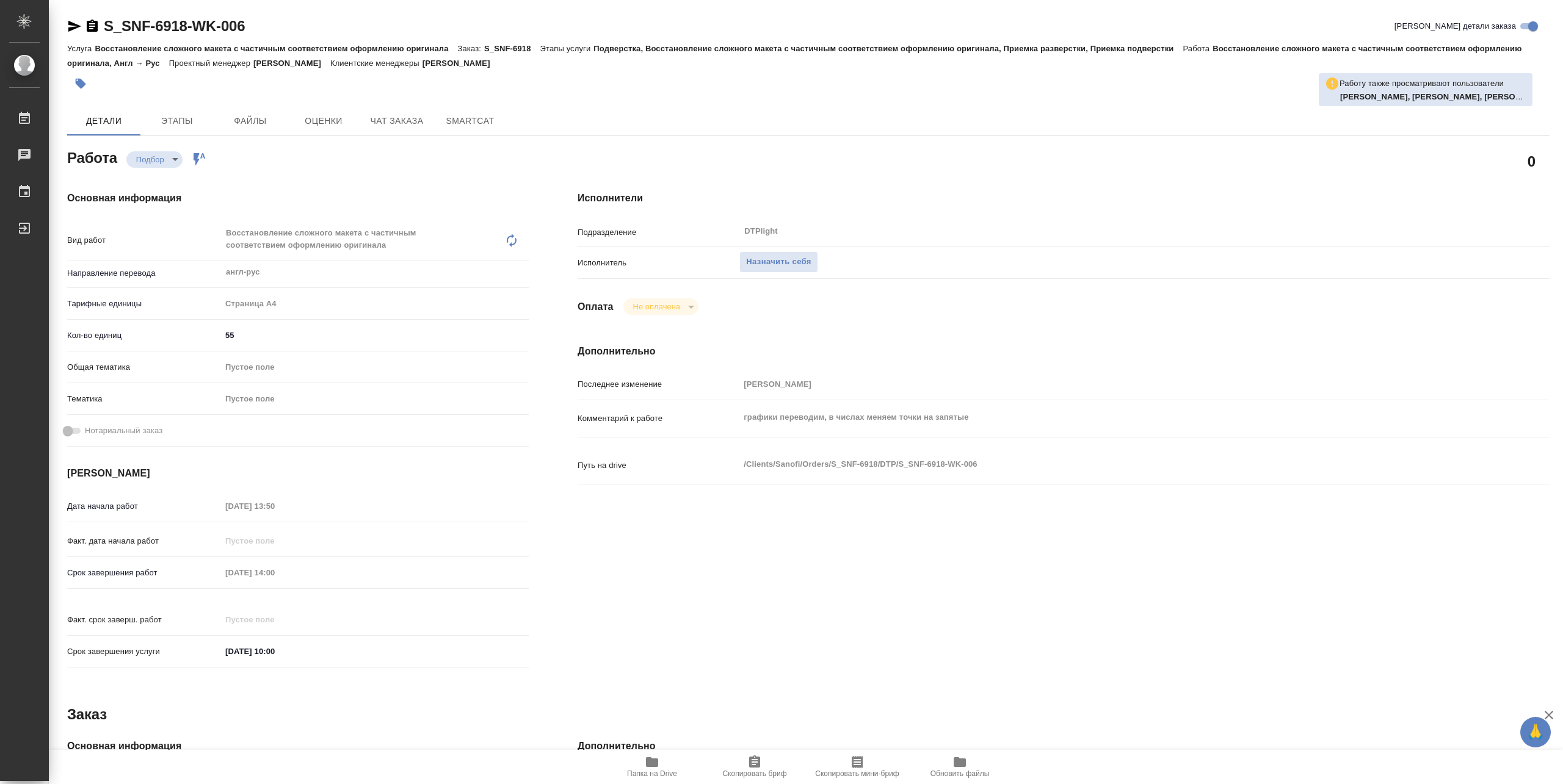
type textarea "x"
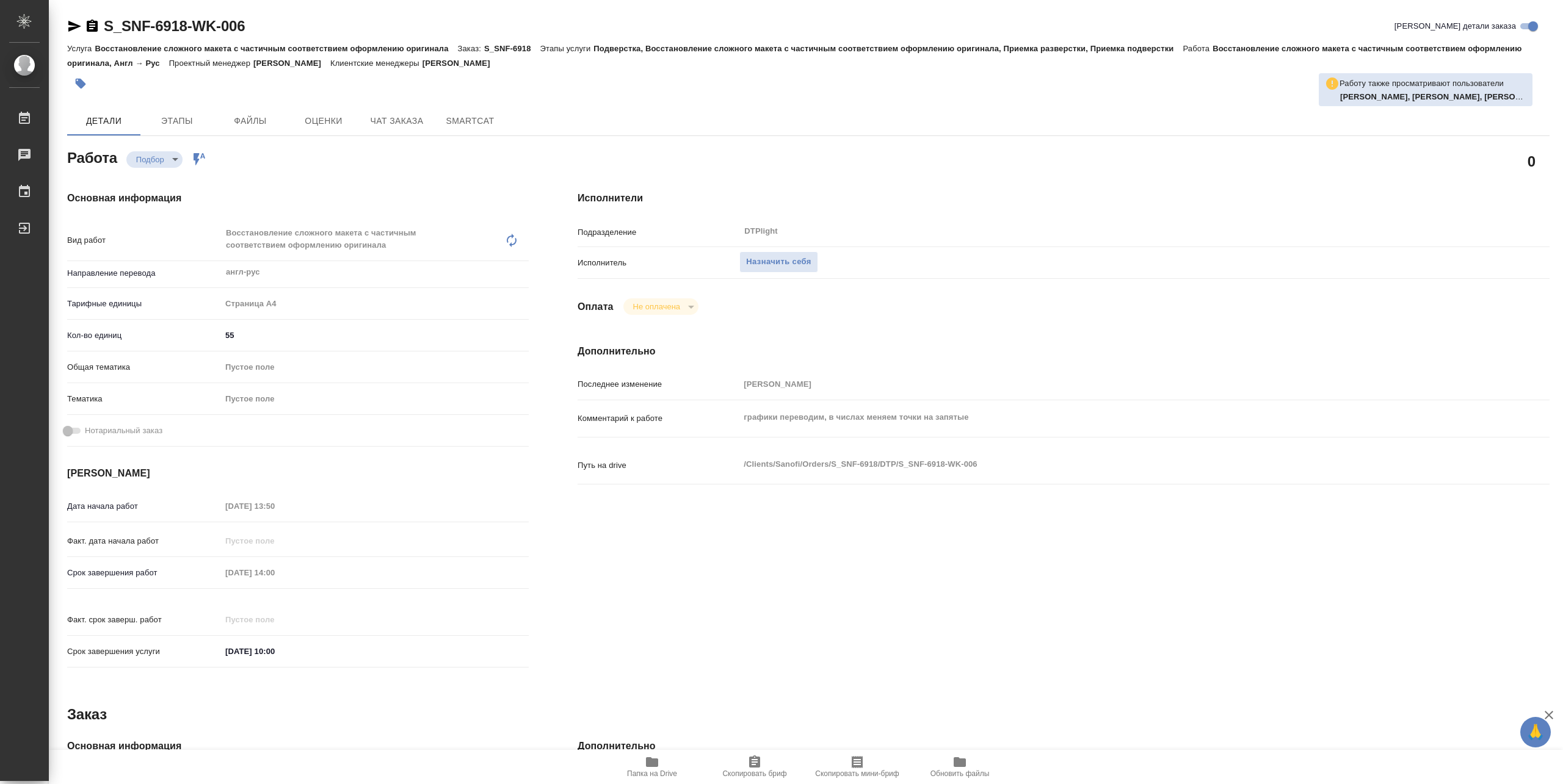
type textarea "x"
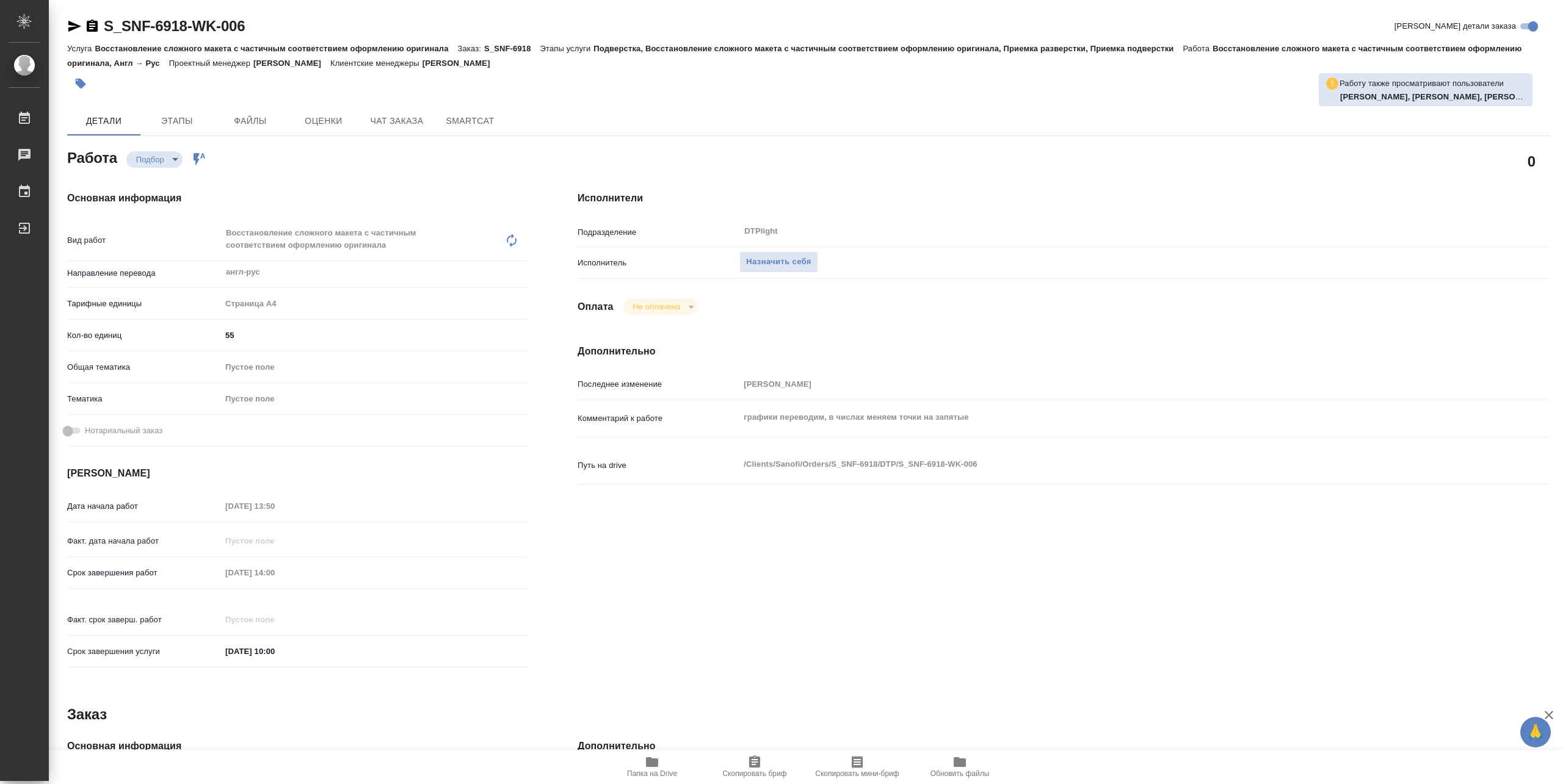
click at [654, 766] on icon "button" at bounding box center [652, 762] width 13 height 10
type textarea "x"
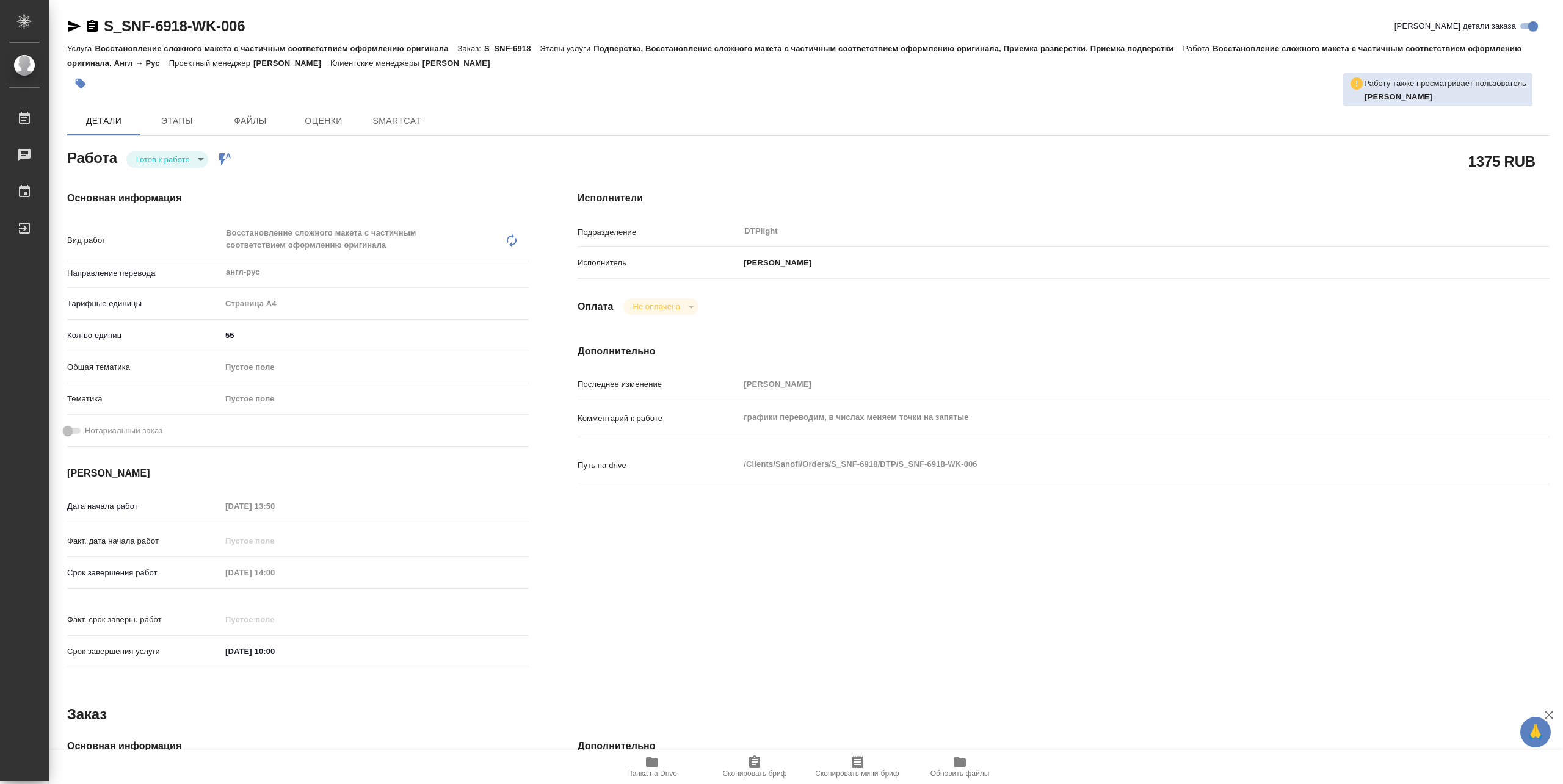
type textarea "x"
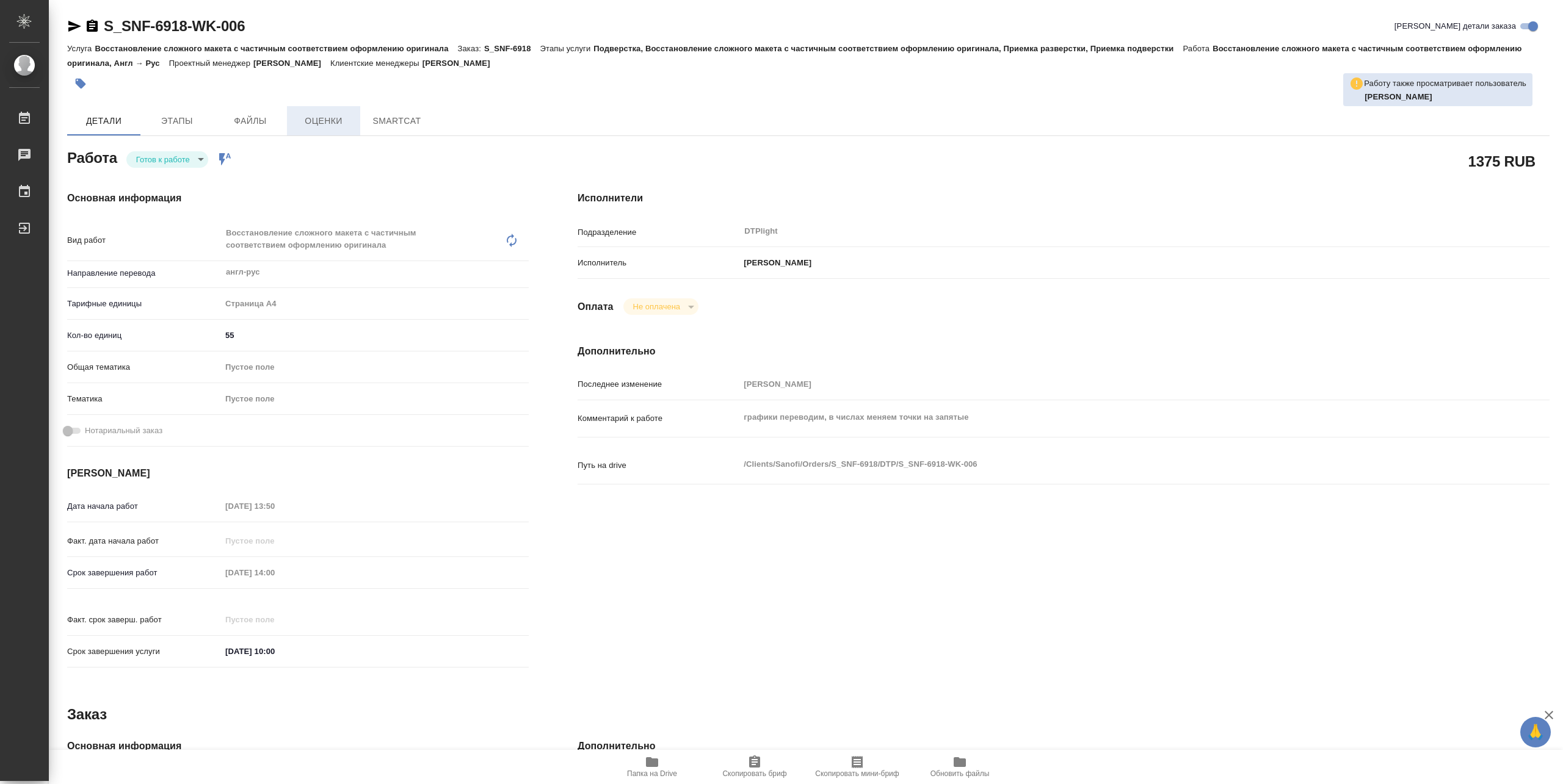
type textarea "x"
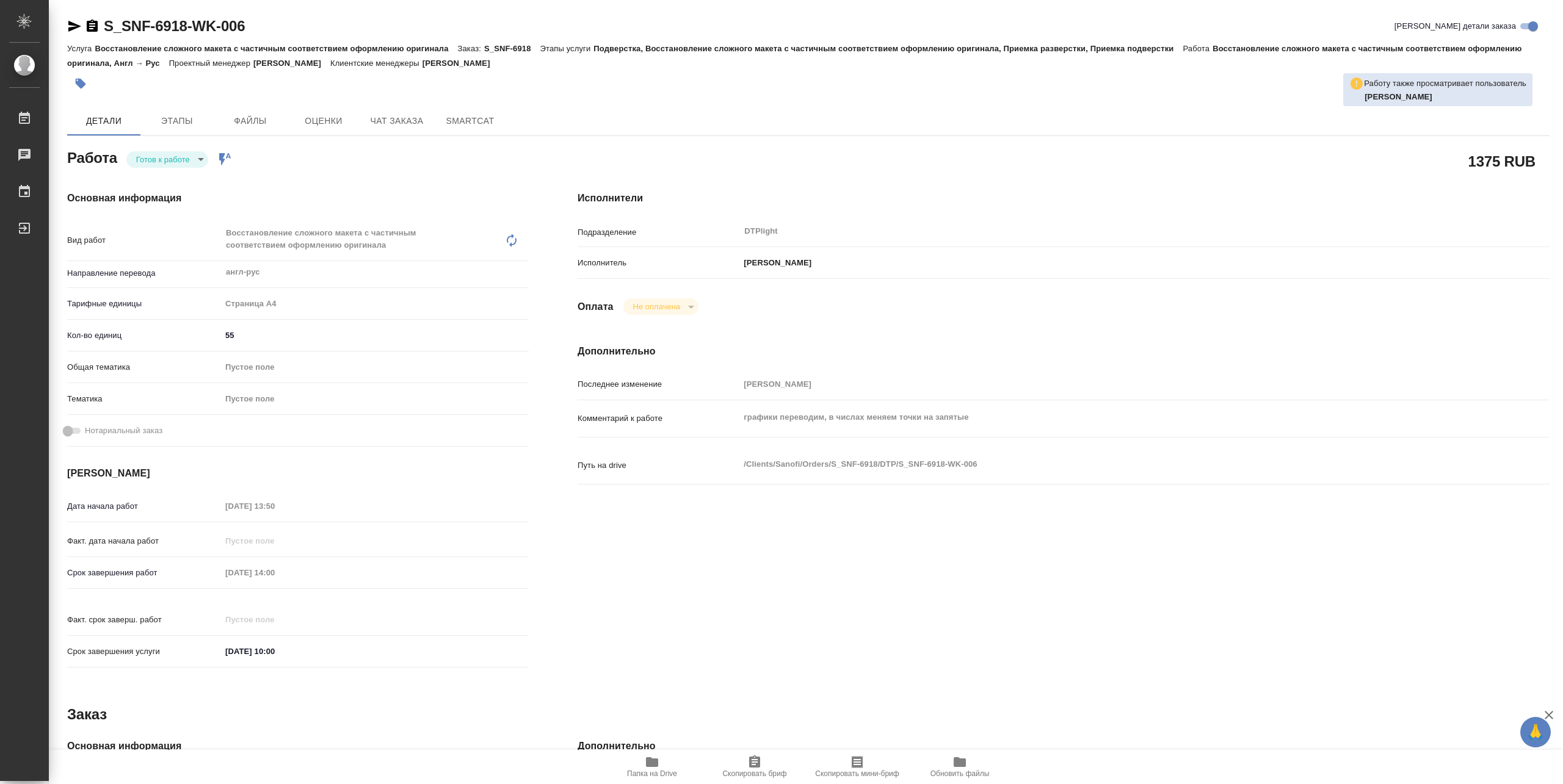
type textarea "x"
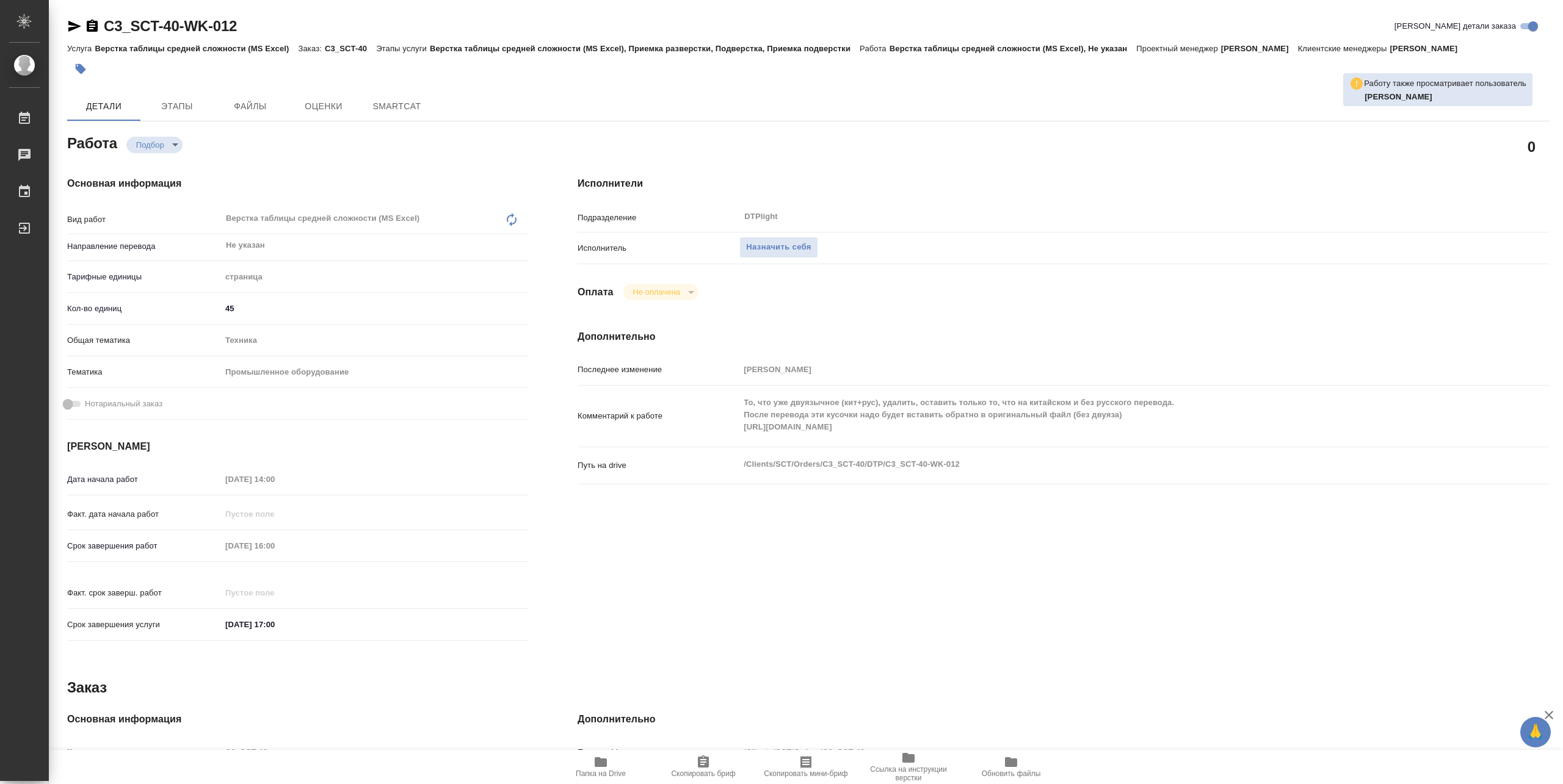
type textarea "x"
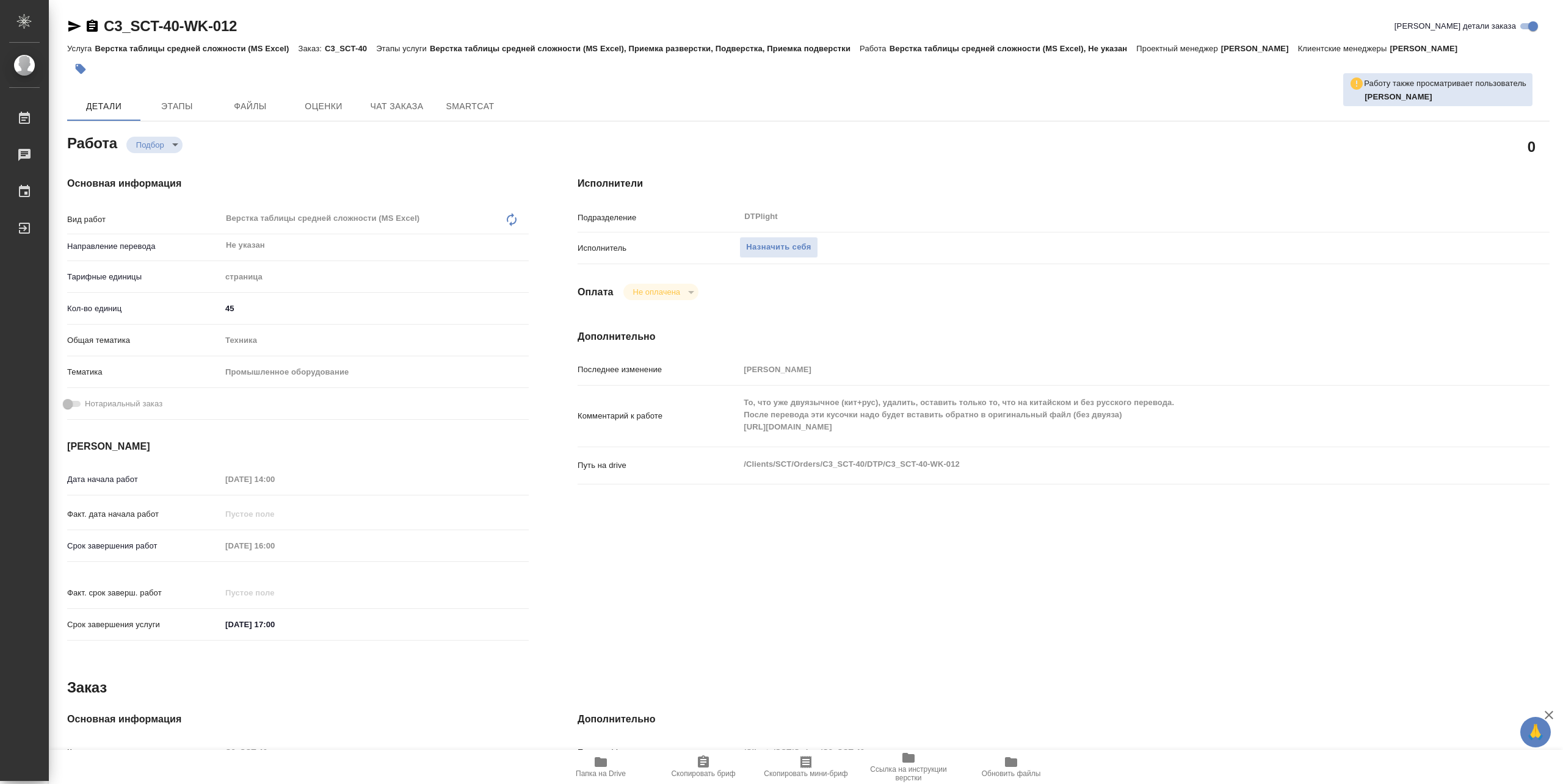
type textarea "x"
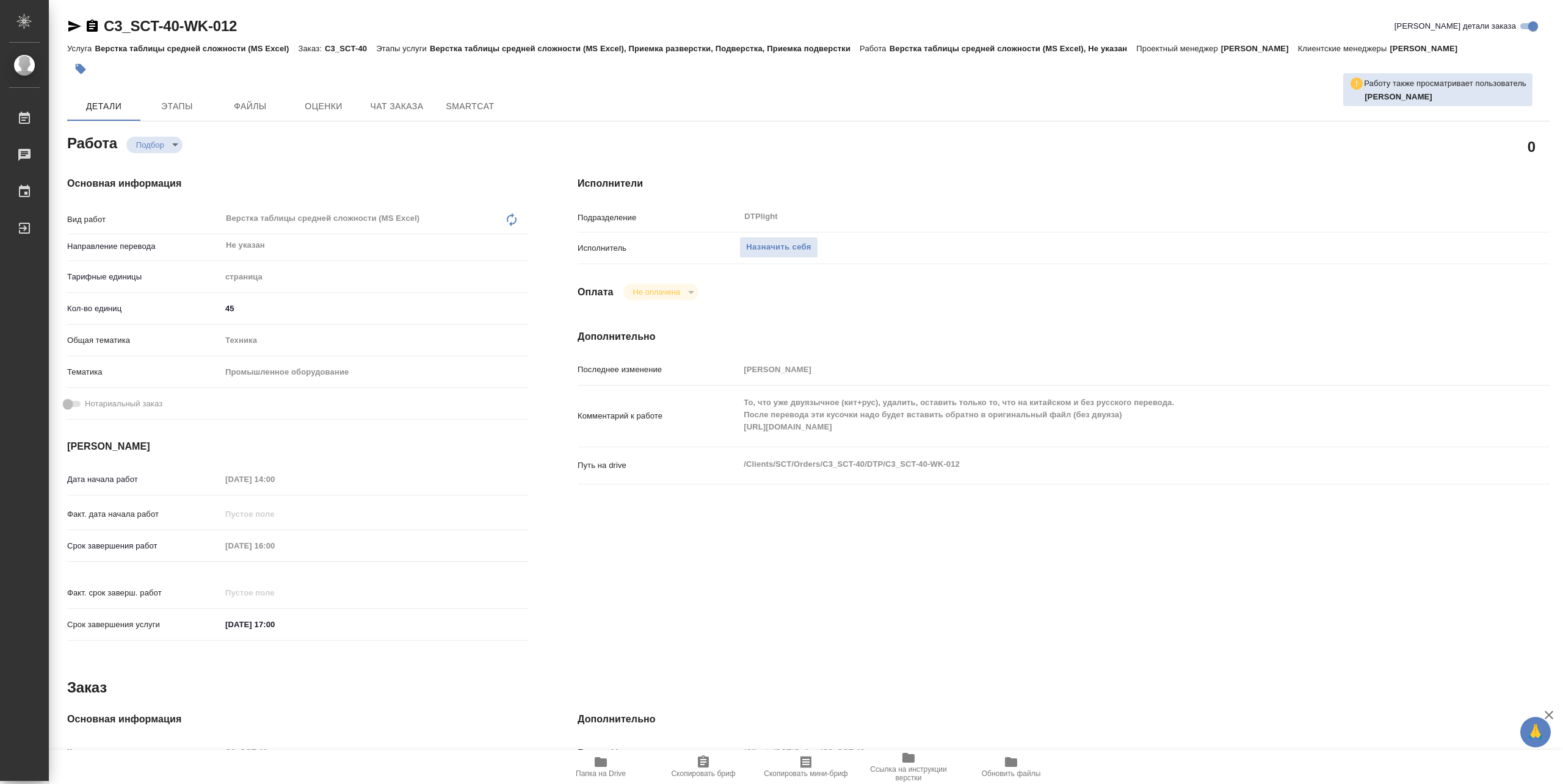
type textarea "x"
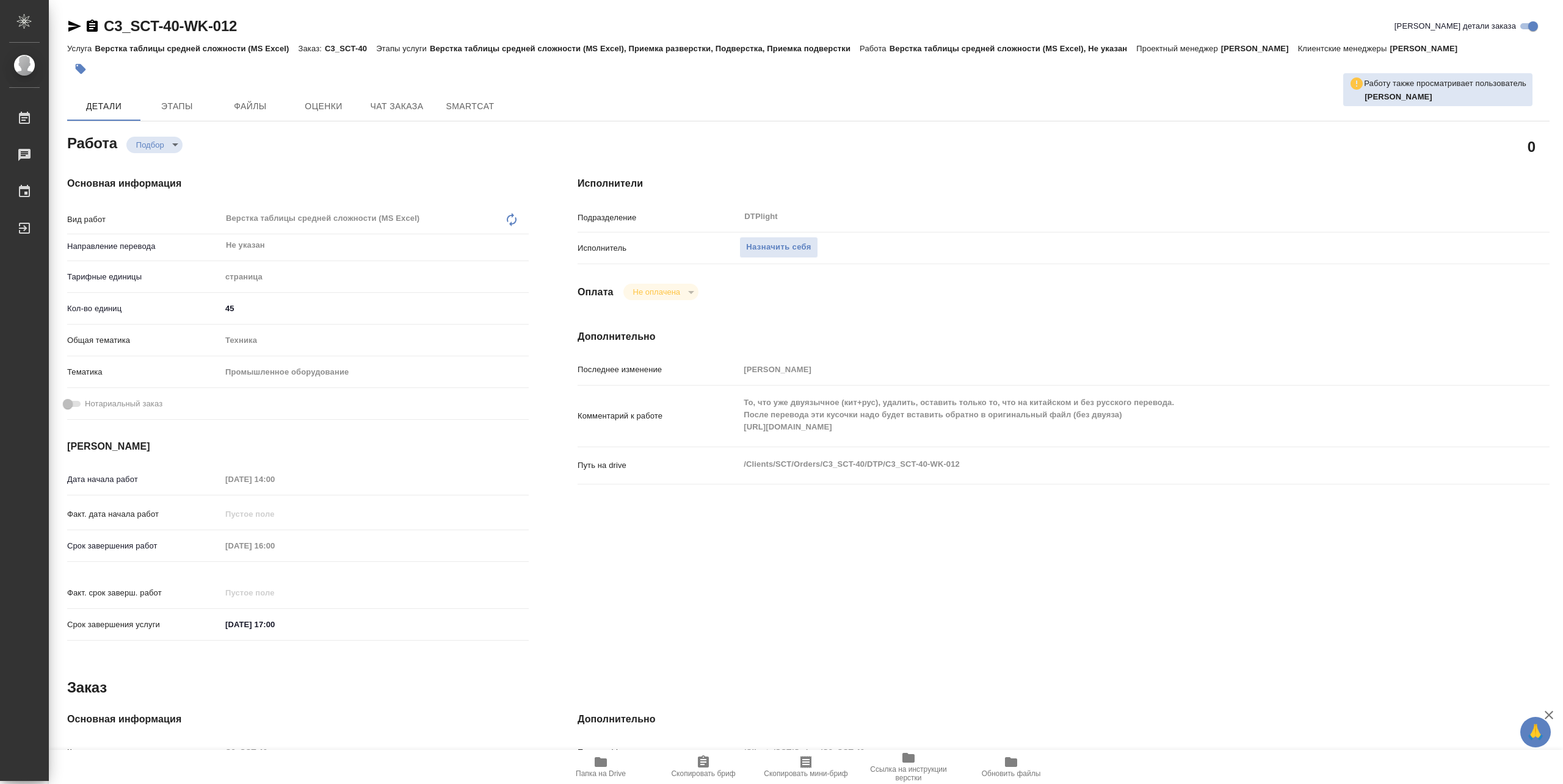
type textarea "x"
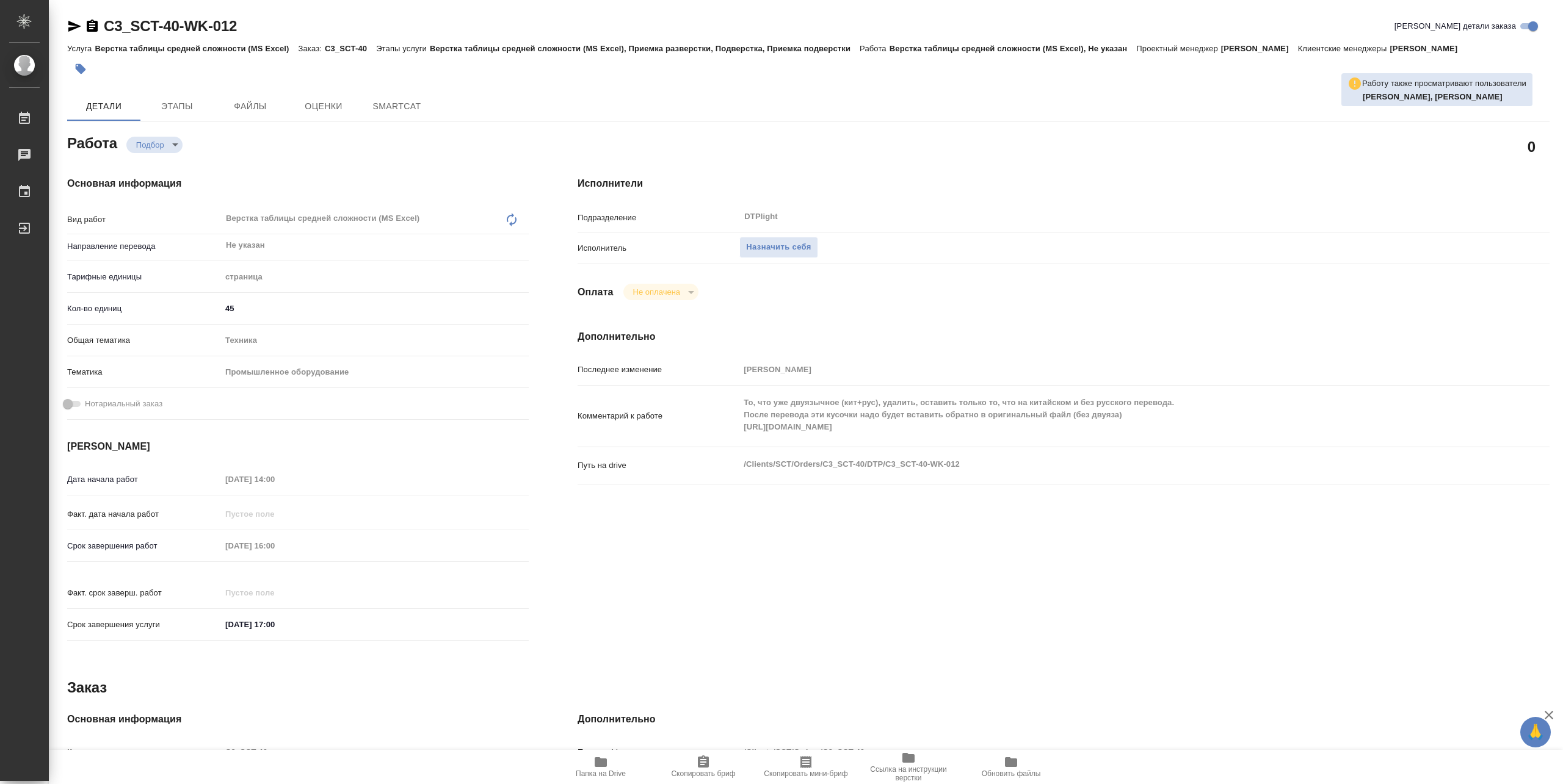
type textarea "x"
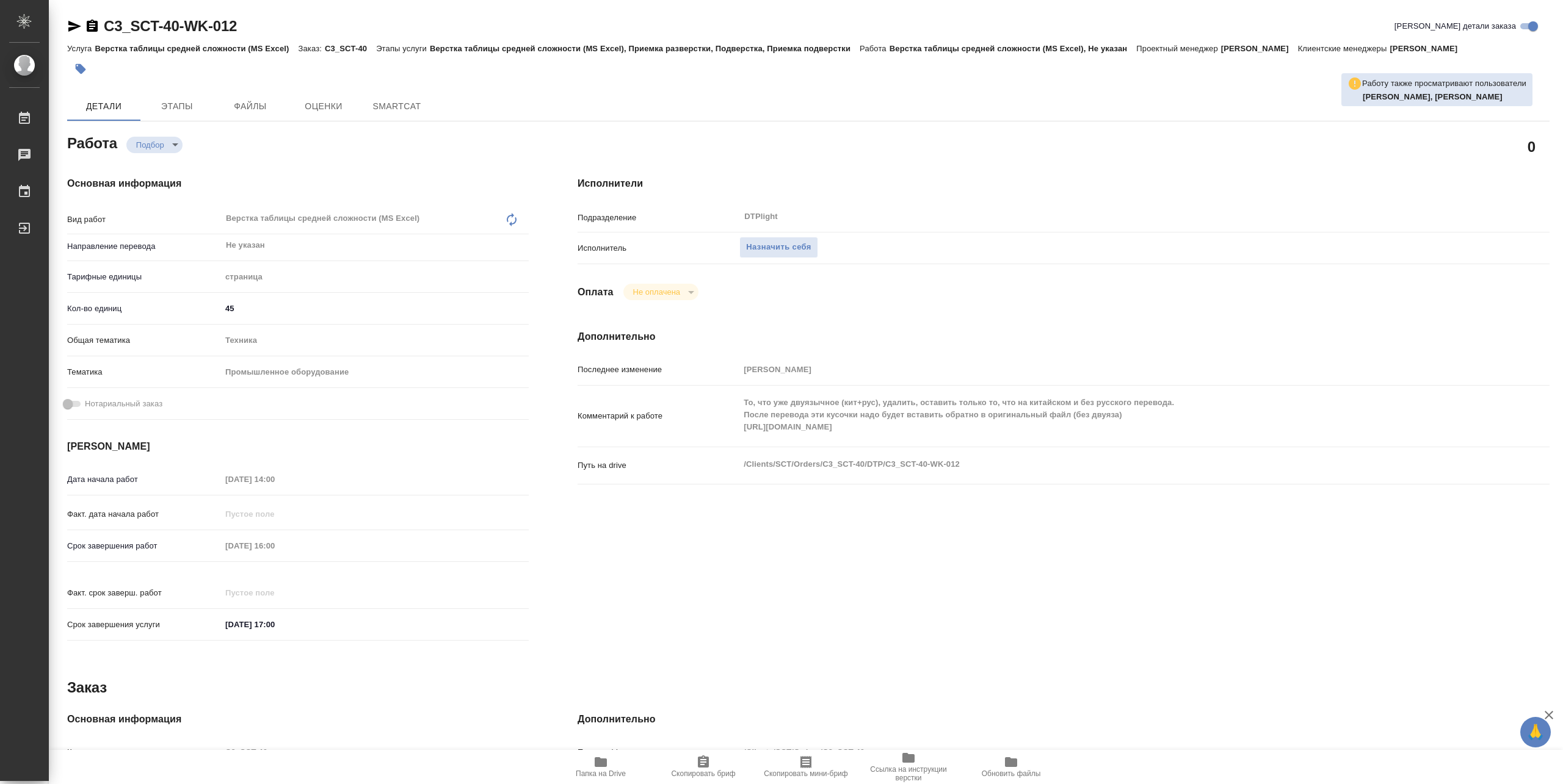
type textarea "x"
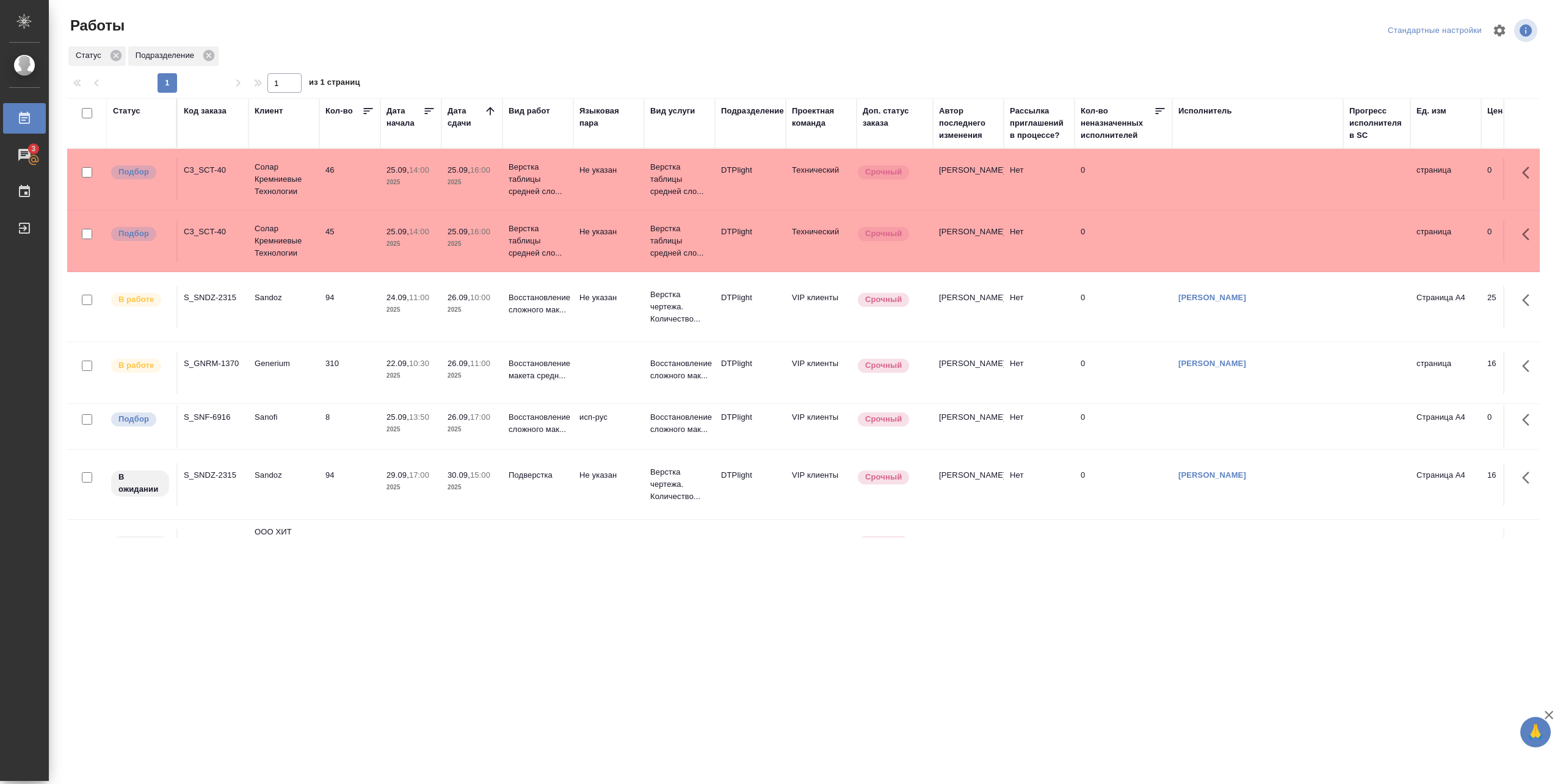
click at [240, 176] on div "C3_SCT-40" at bounding box center [213, 170] width 59 height 13
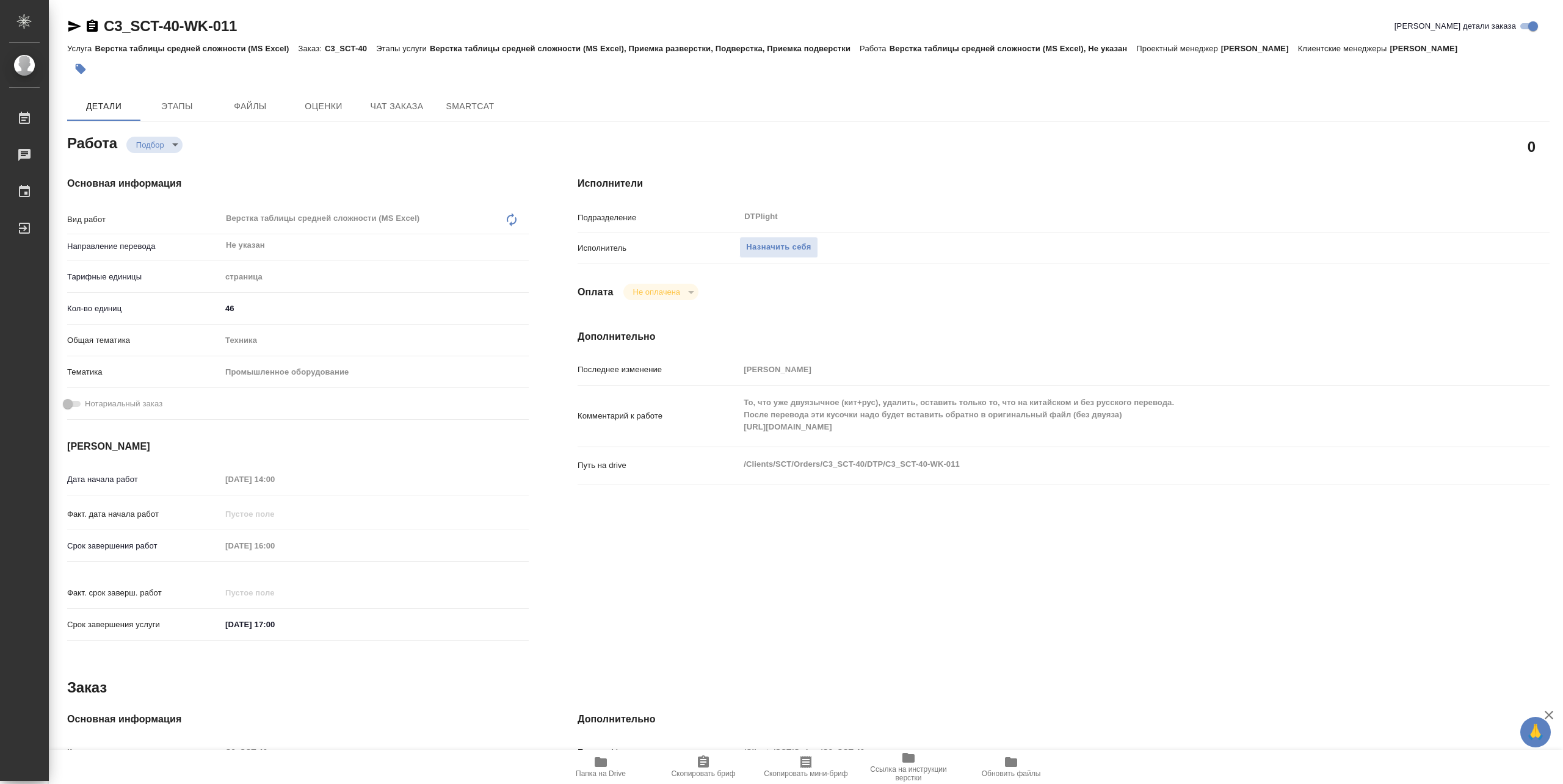
click at [614, 770] on span "Папка на Drive" at bounding box center [601, 774] width 50 height 8
type textarea "x"
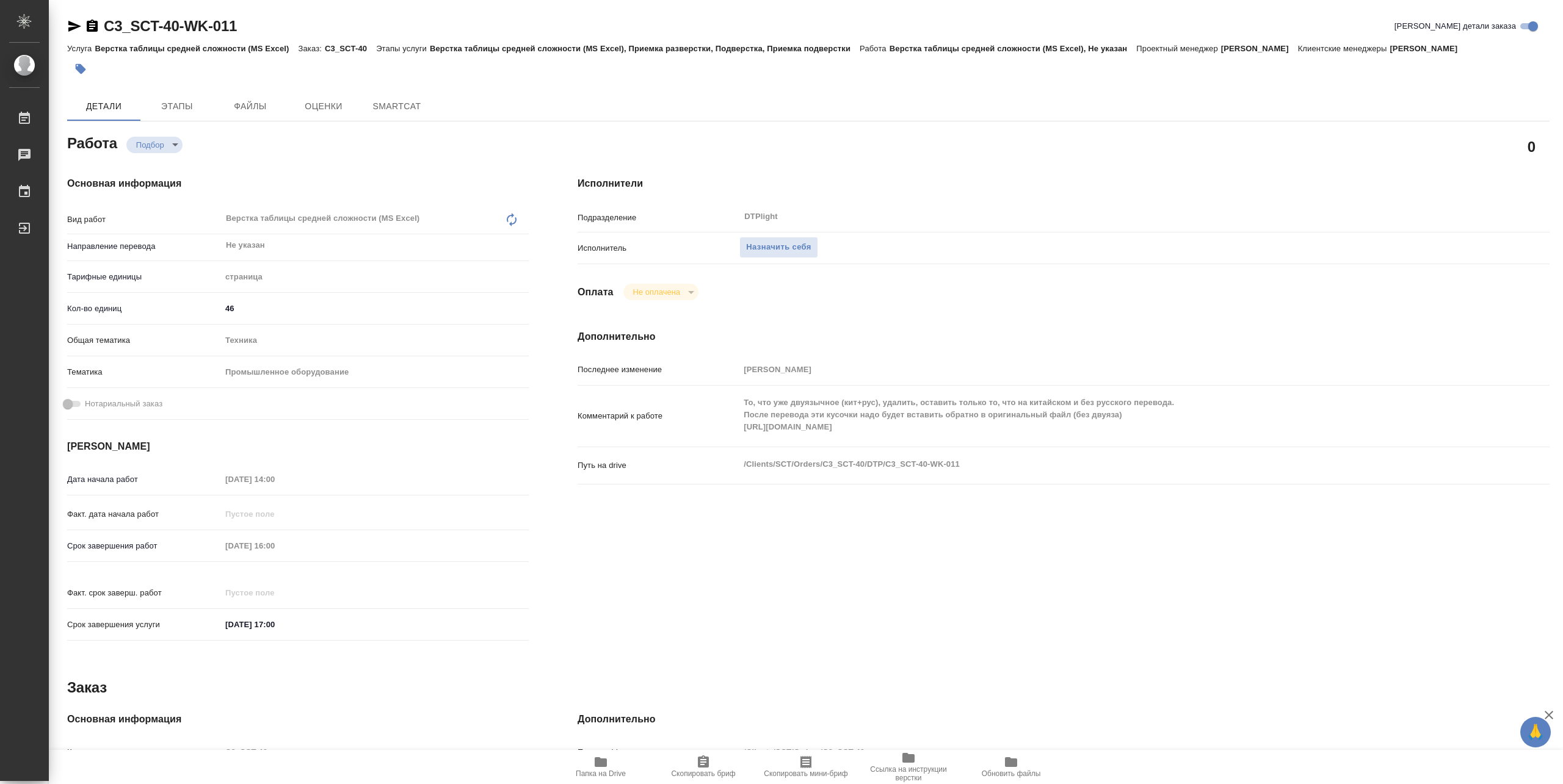
type textarea "x"
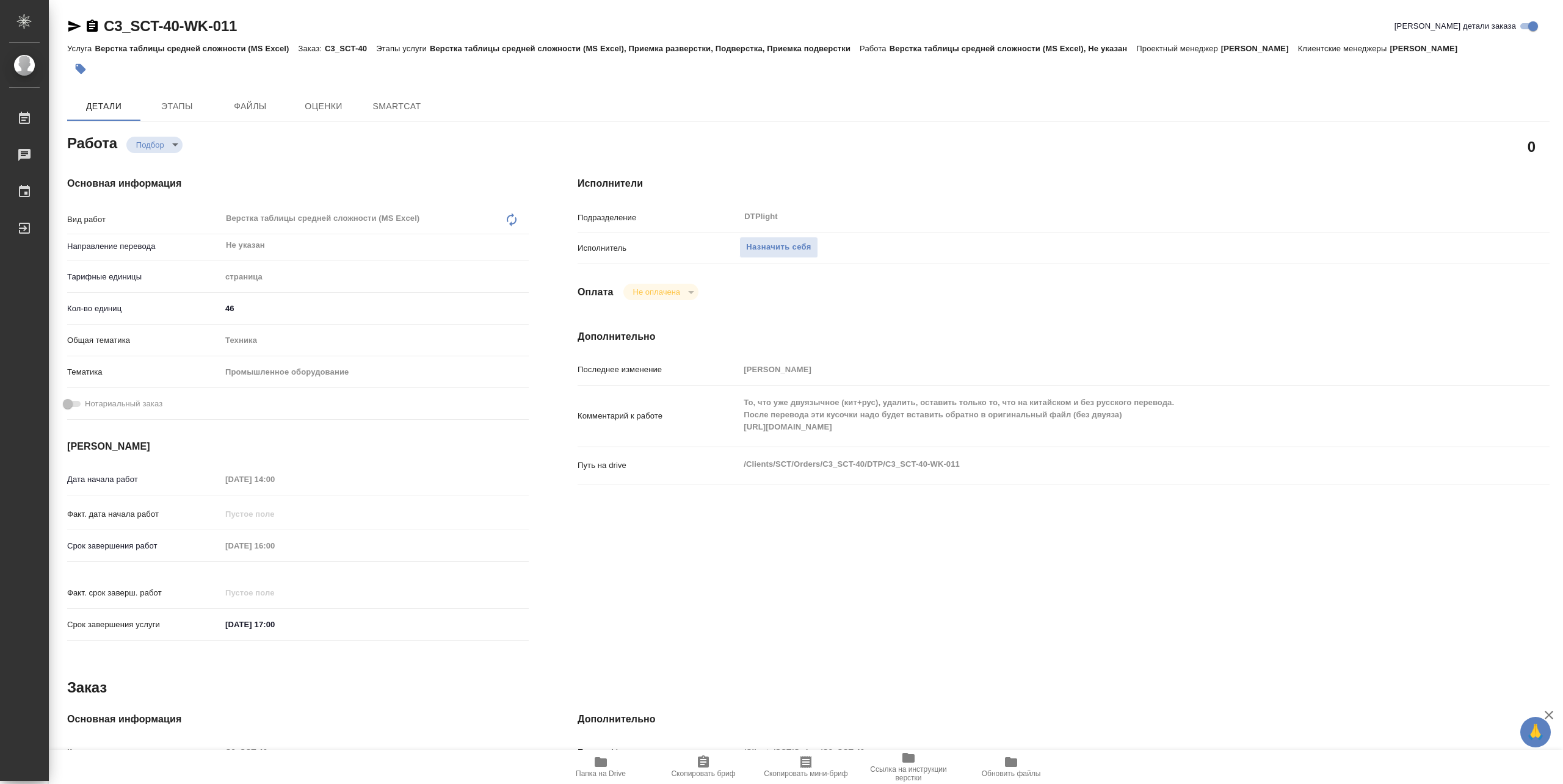
type textarea "x"
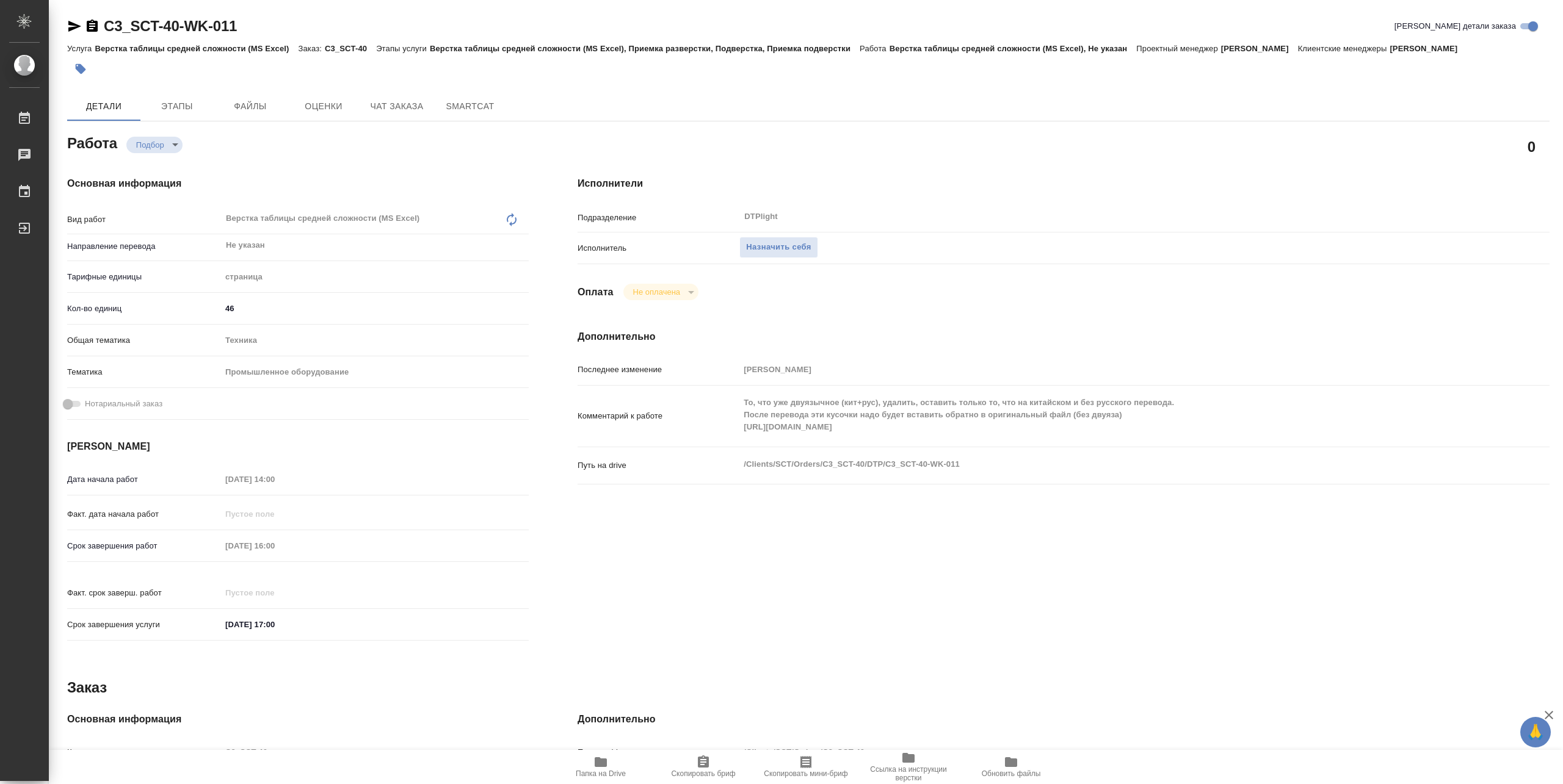
type textarea "x"
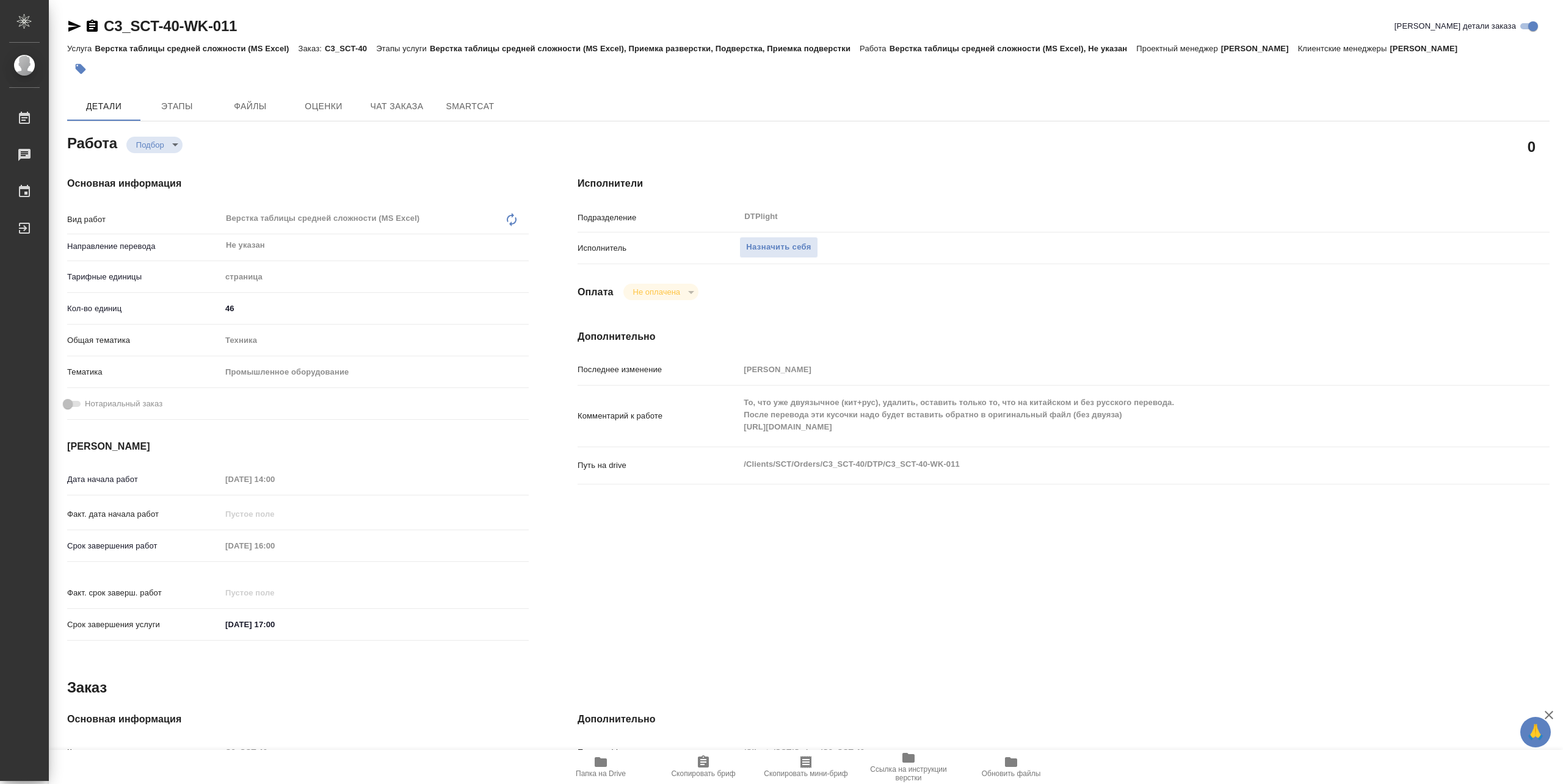
type textarea "x"
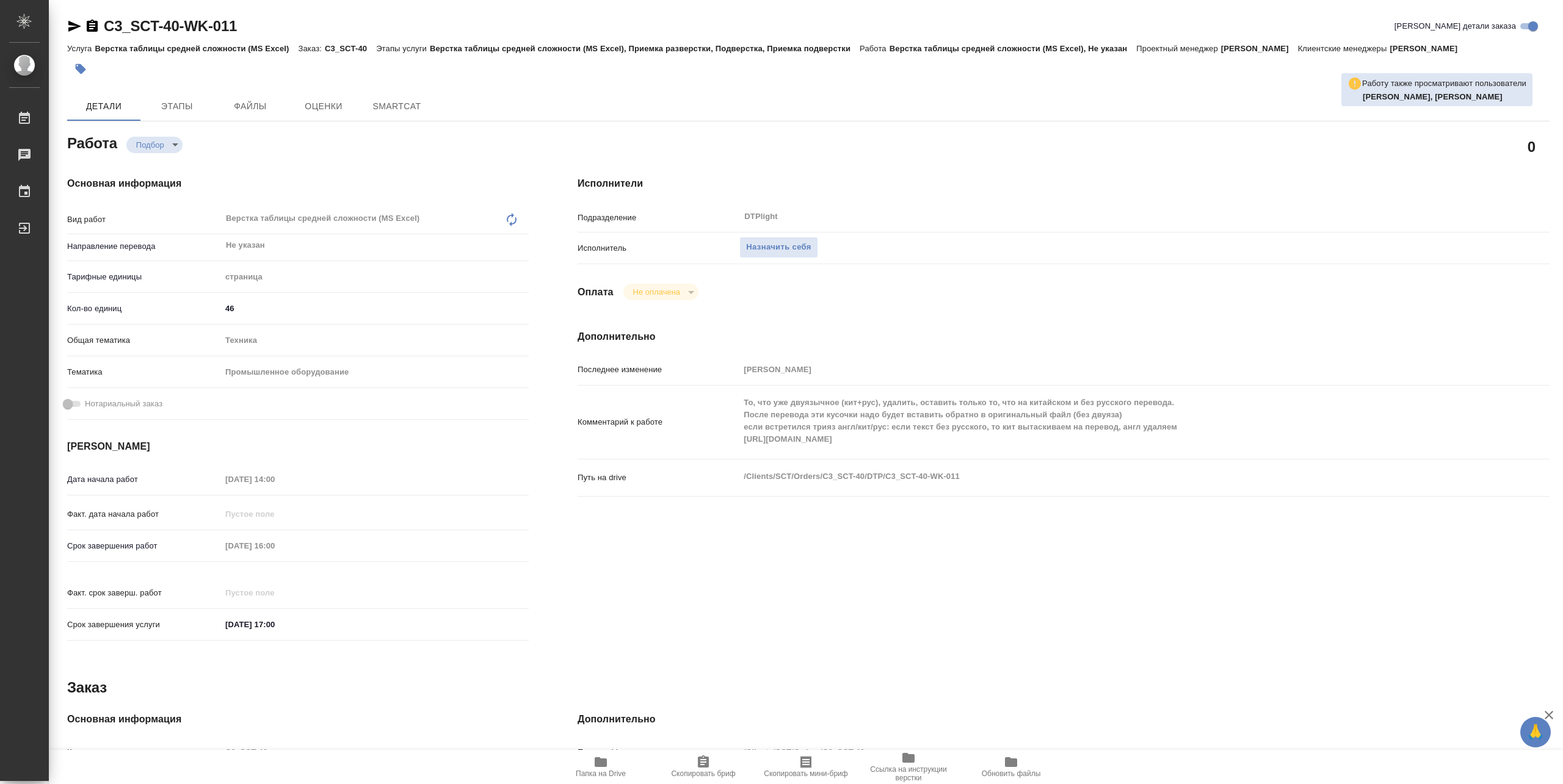
type textarea "x"
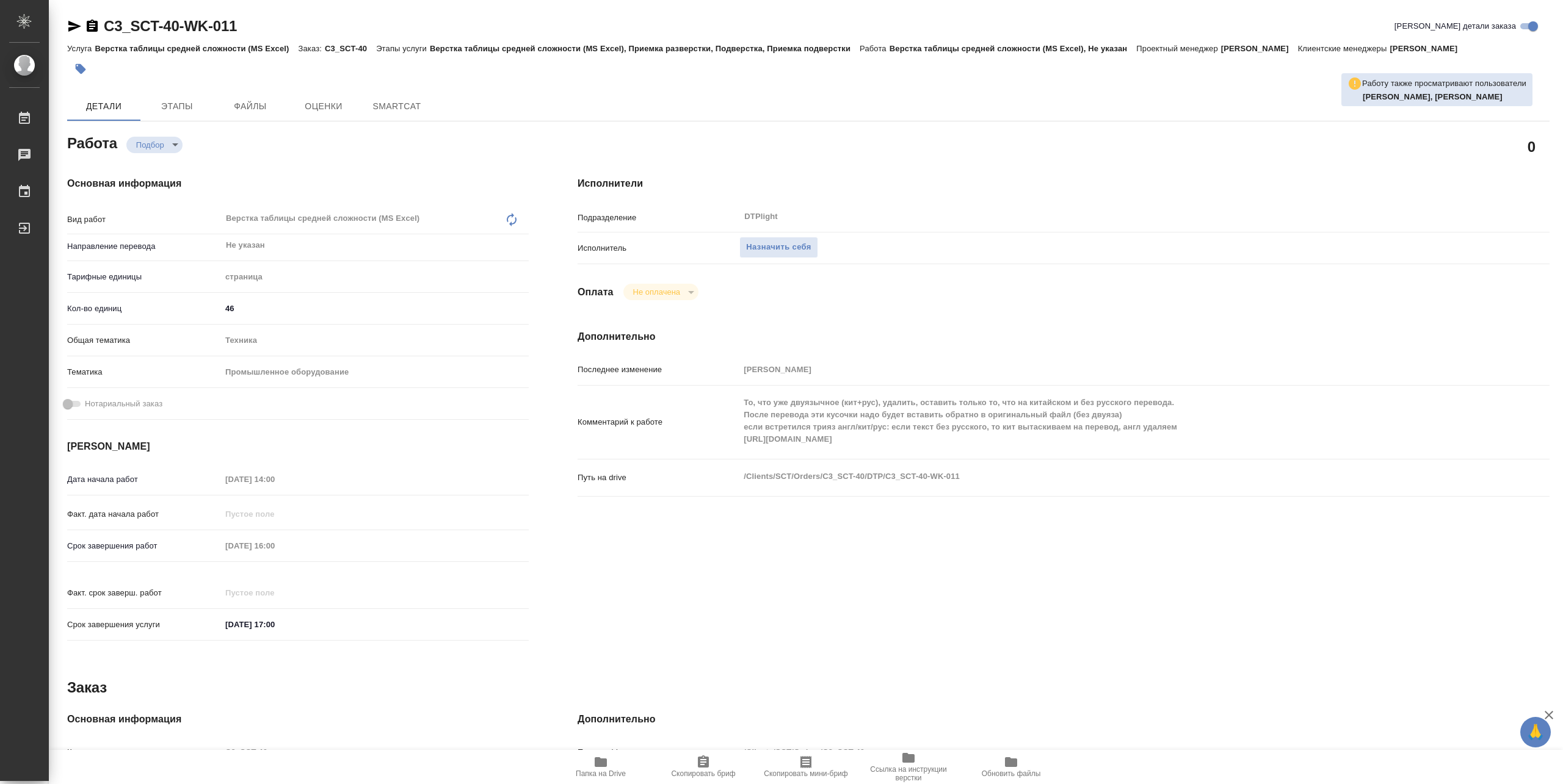
type textarea "x"
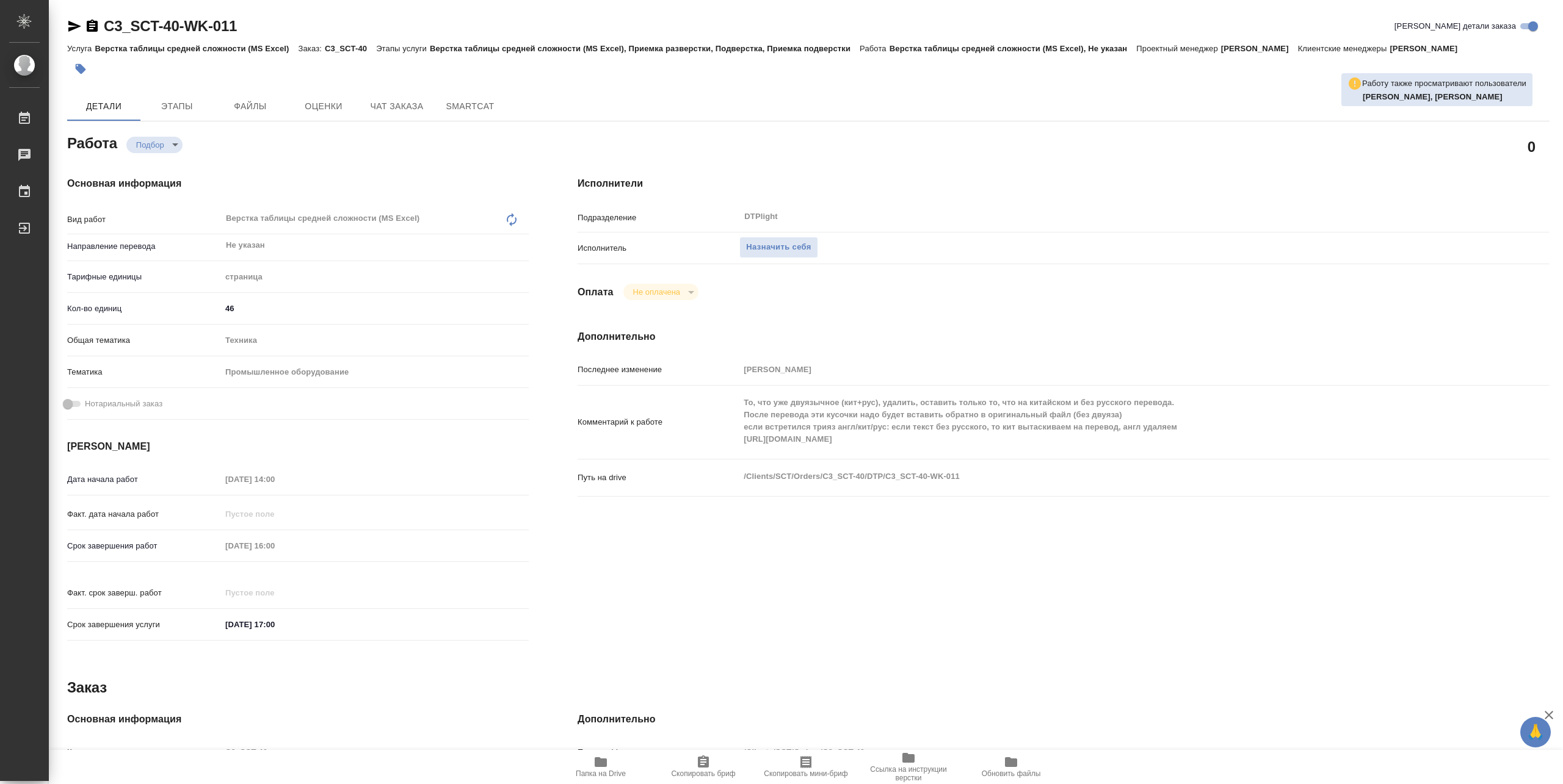
type textarea "x"
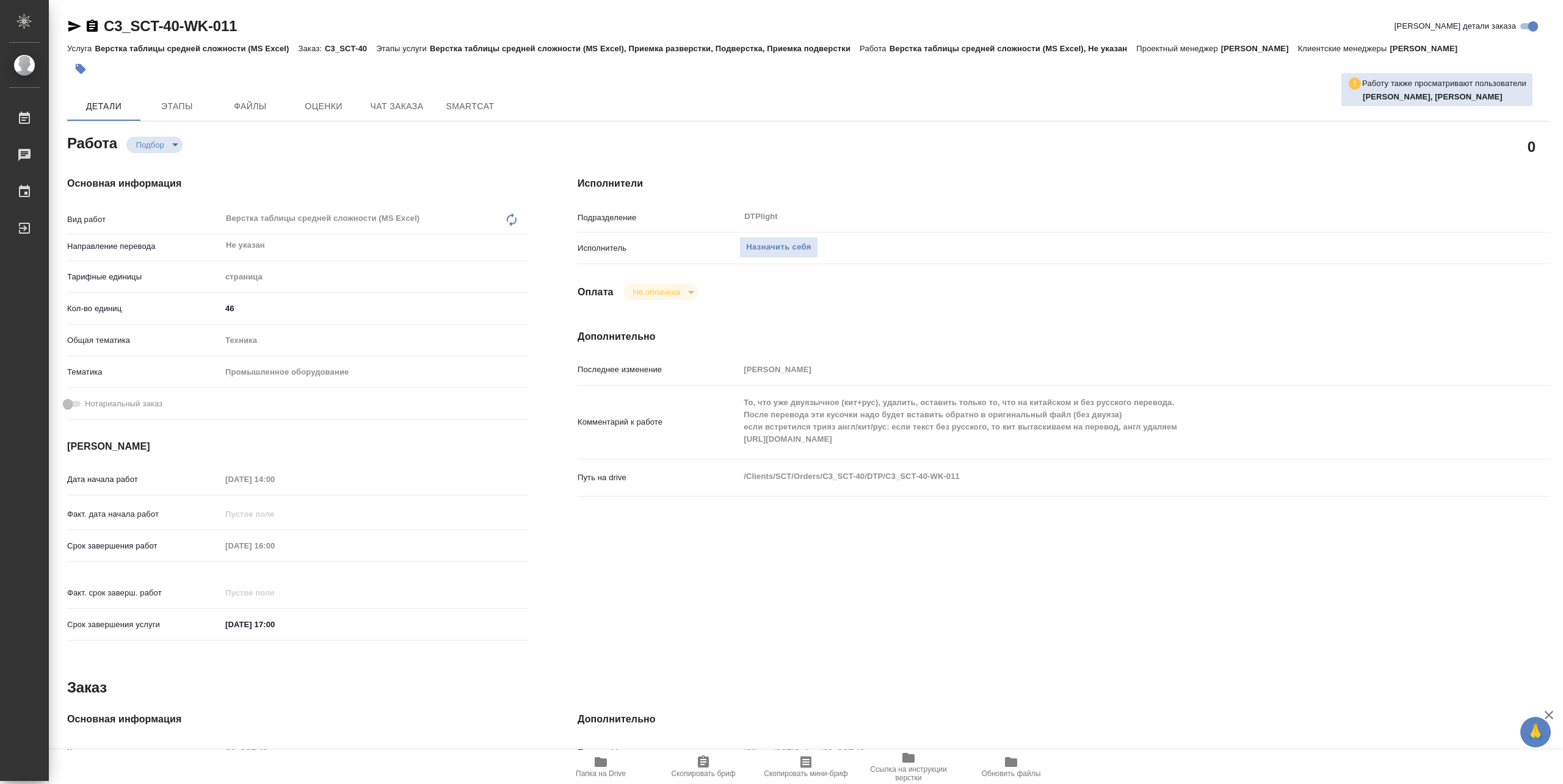
type textarea "x"
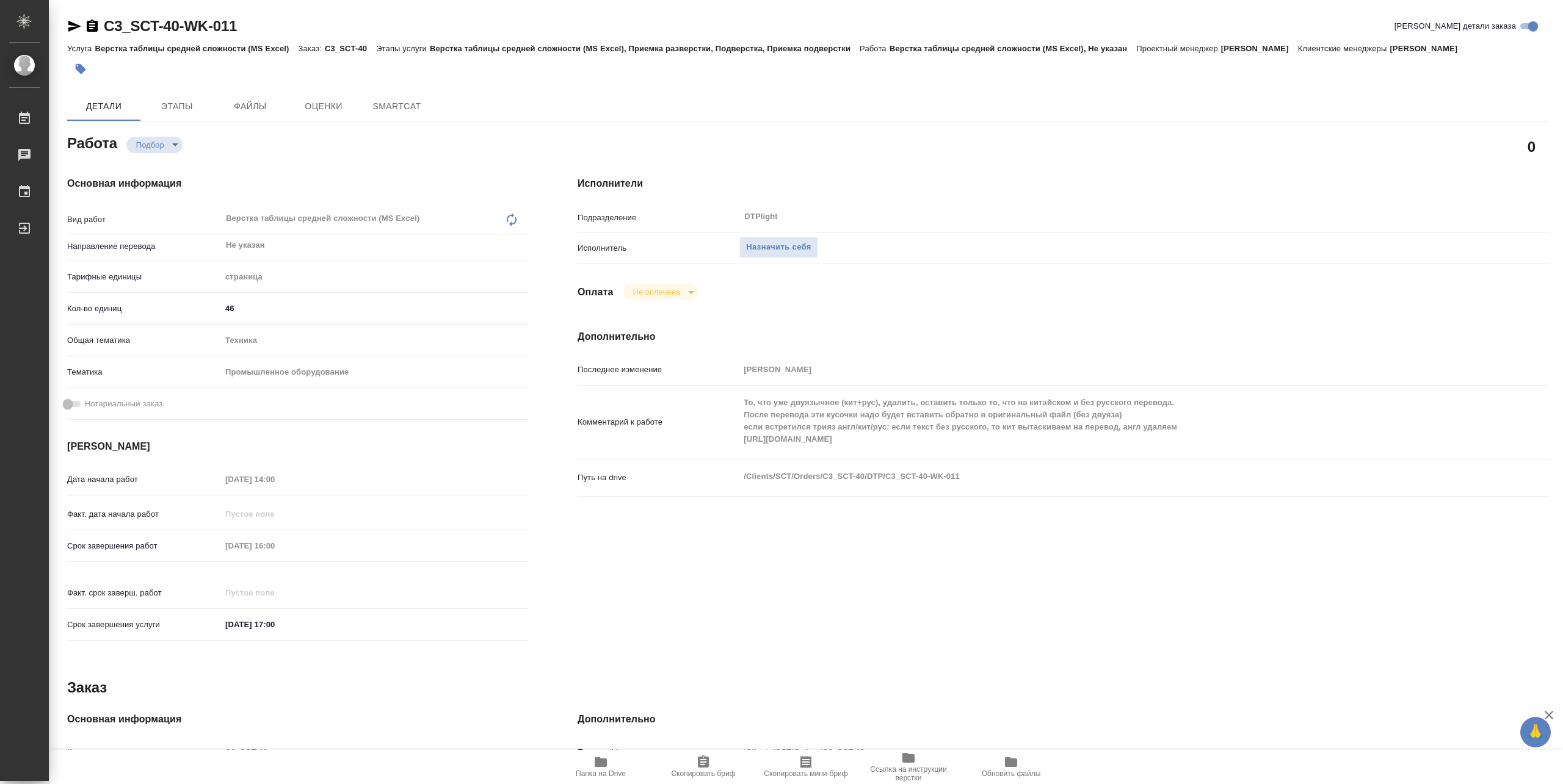
type textarea "x"
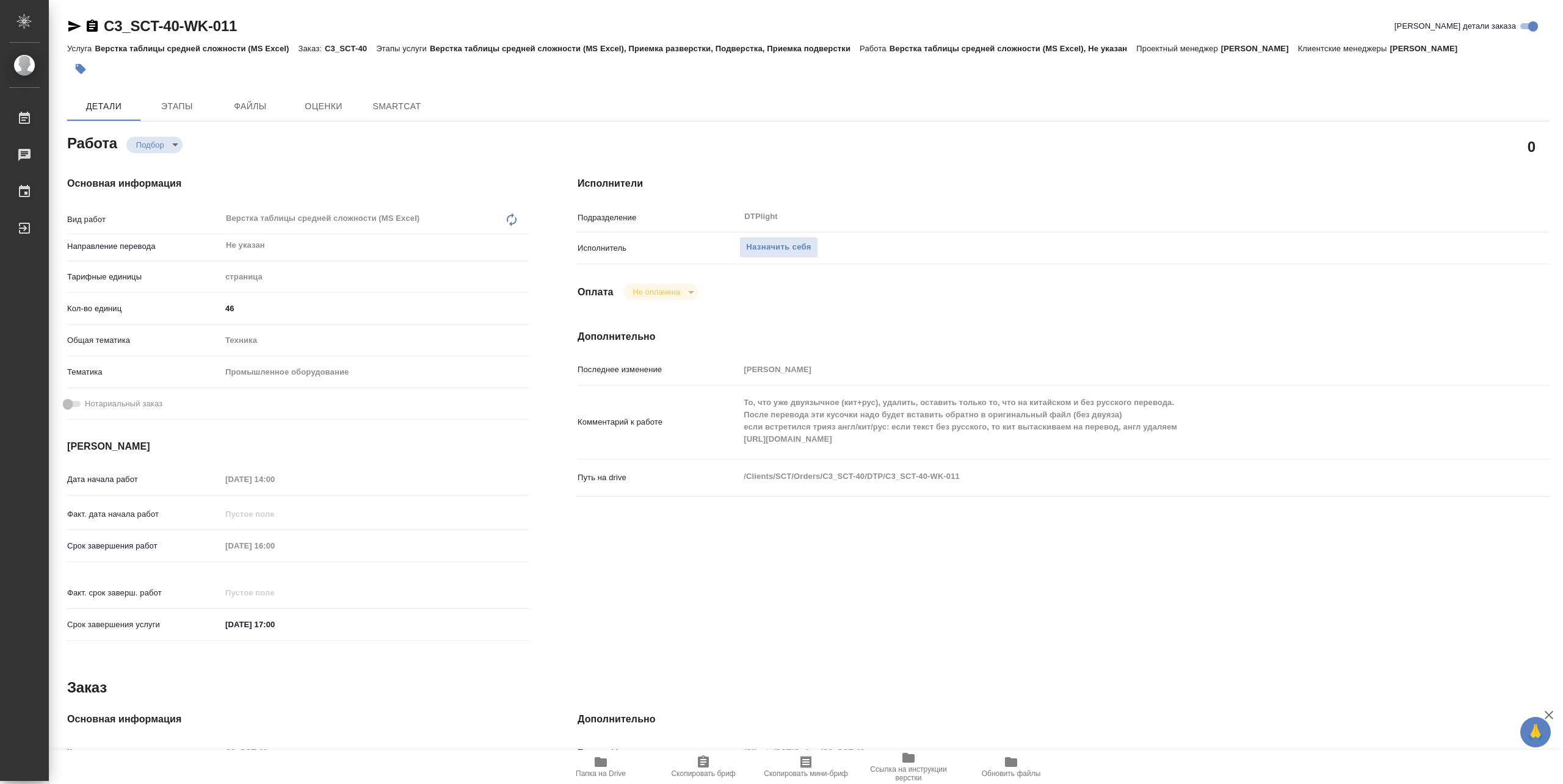
type textarea "x"
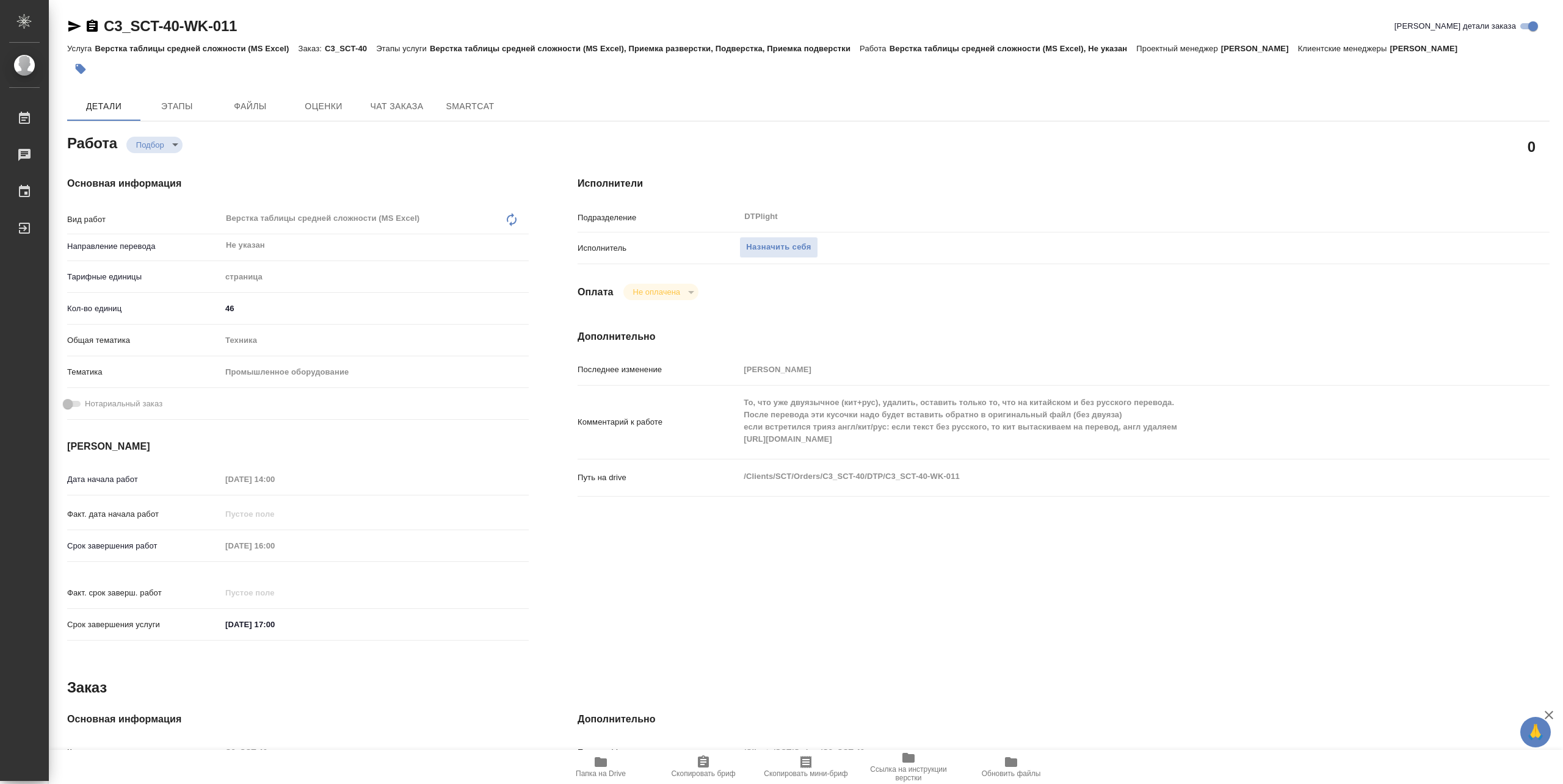
type textarea "x"
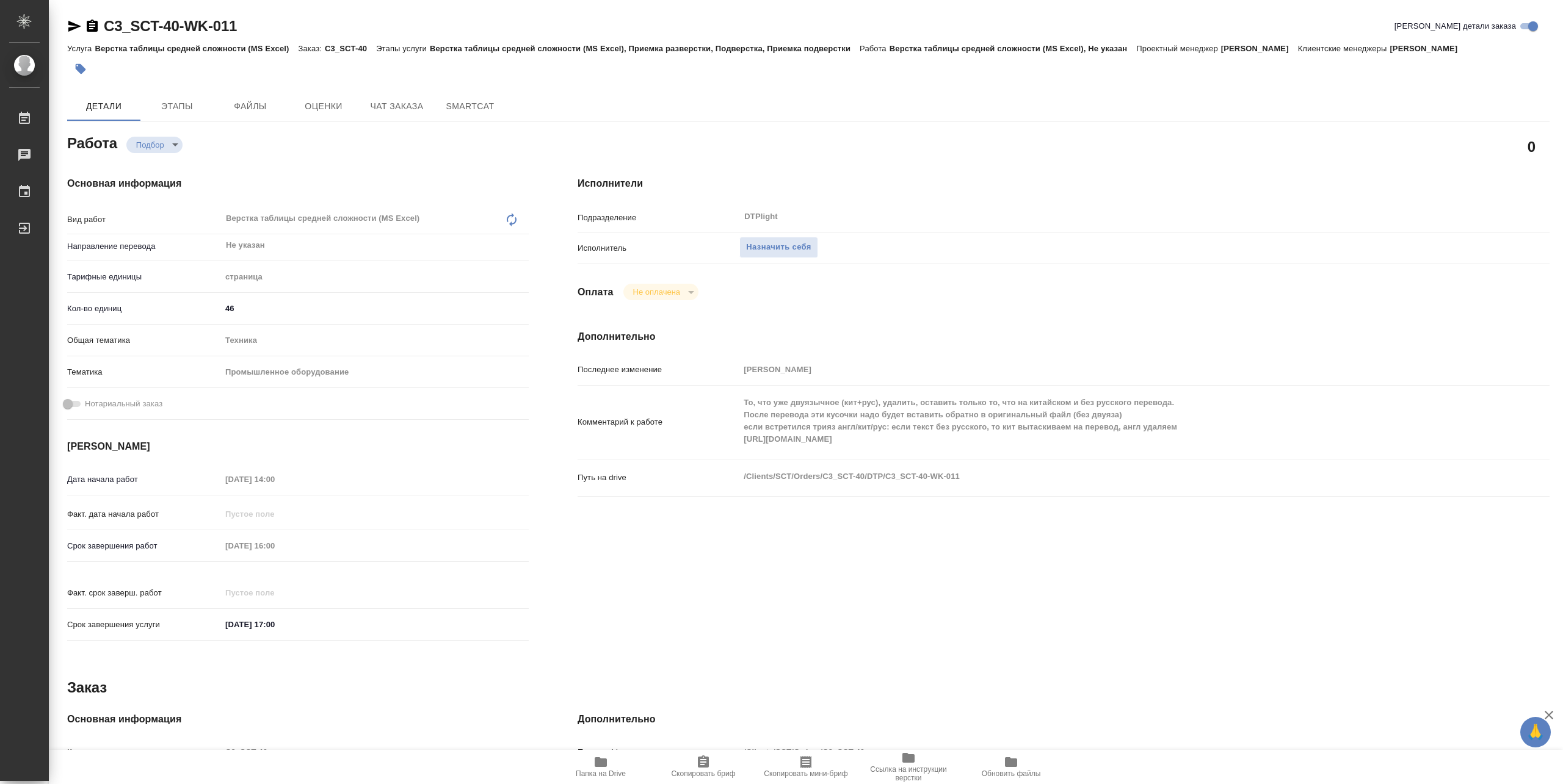
type textarea "x"
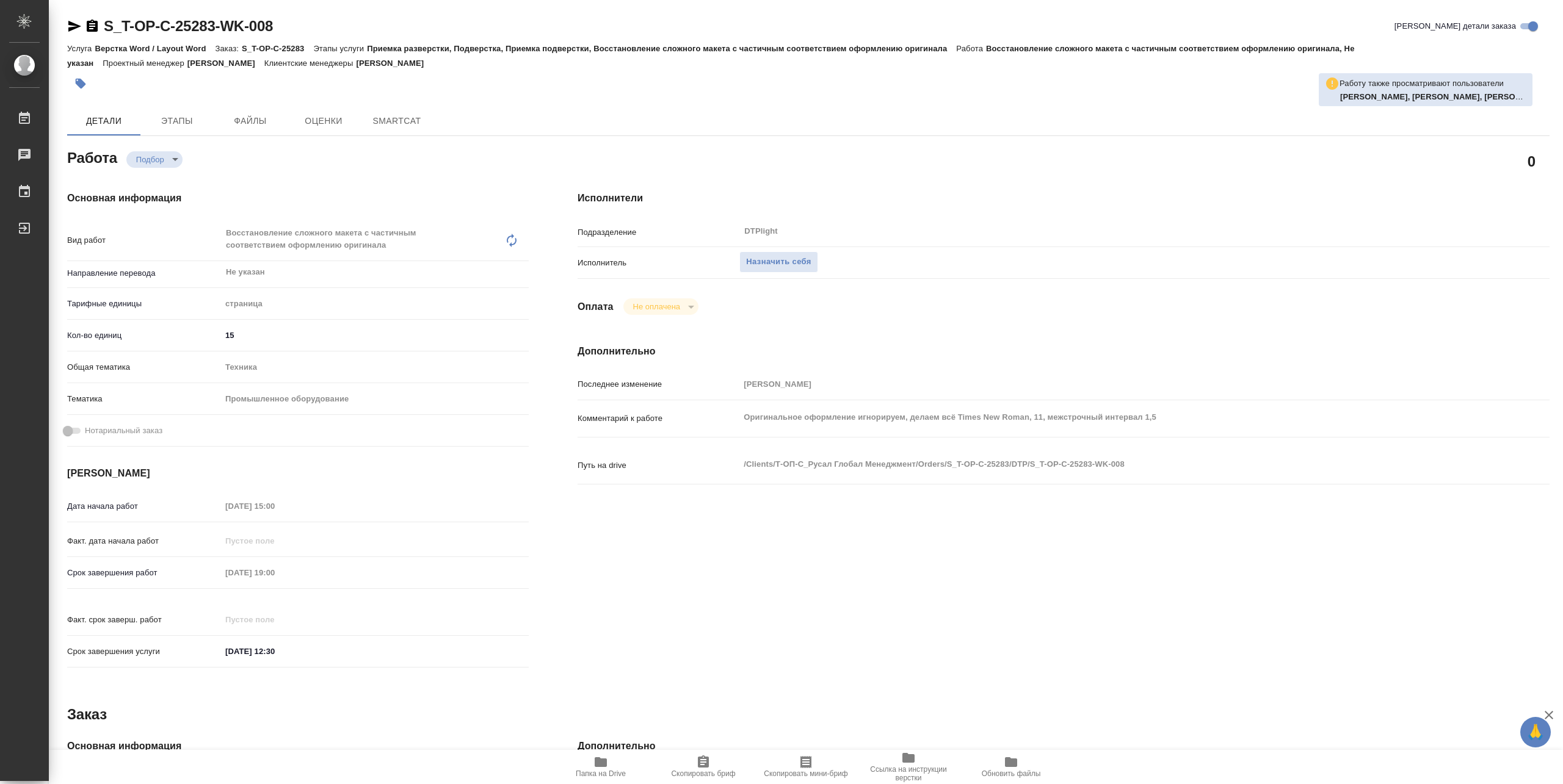
type textarea "x"
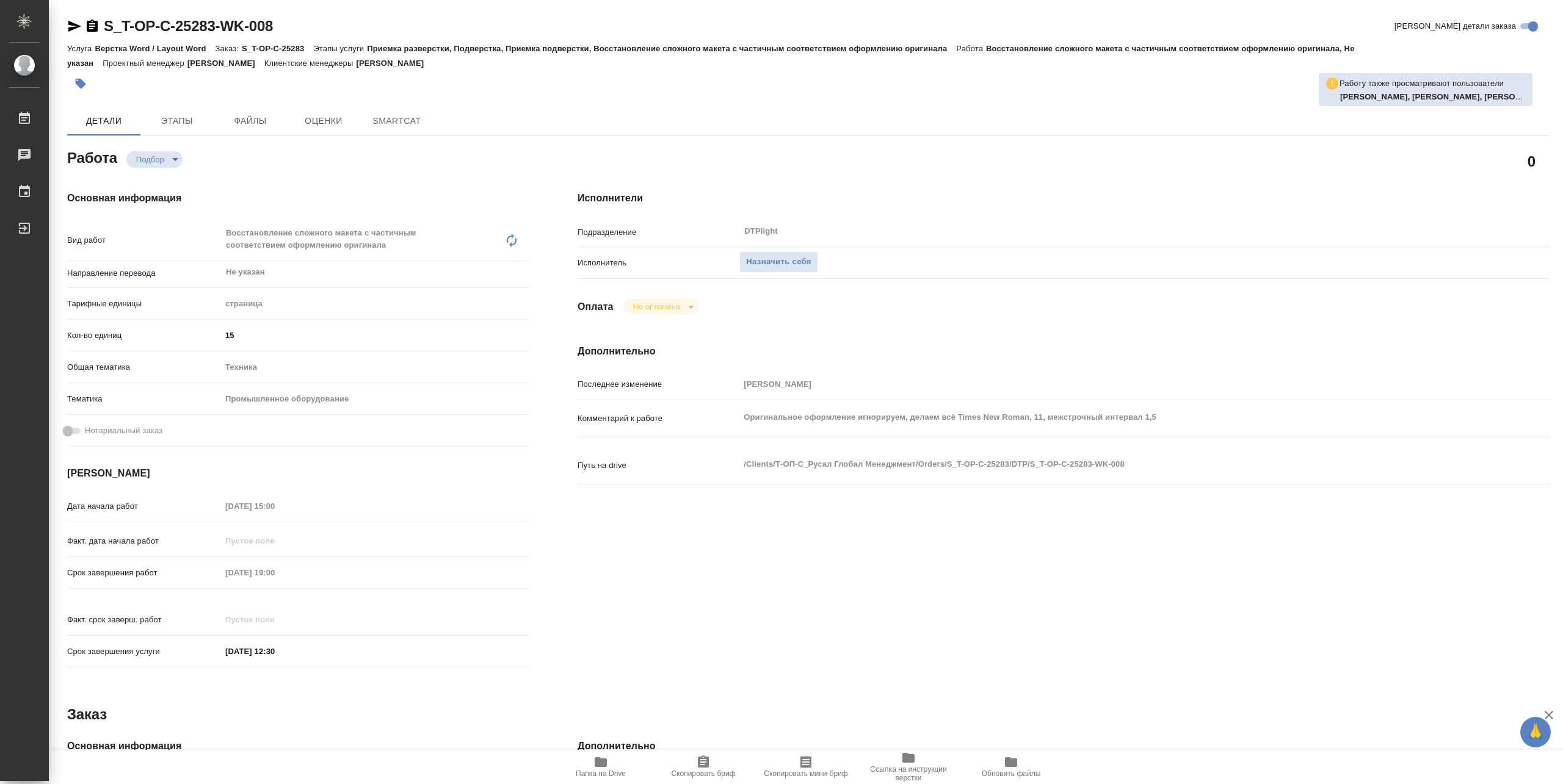
type textarea "x"
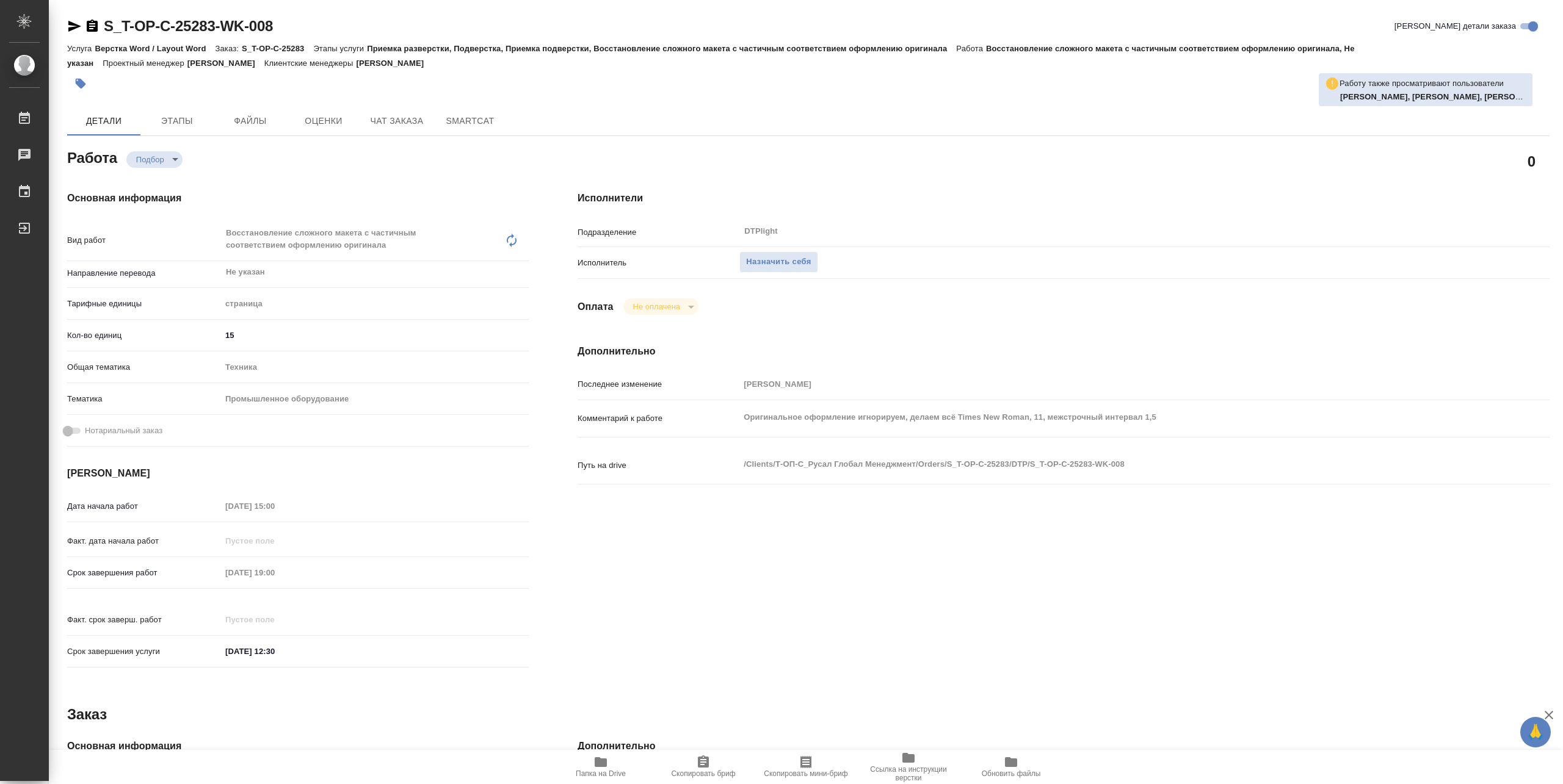
type textarea "x"
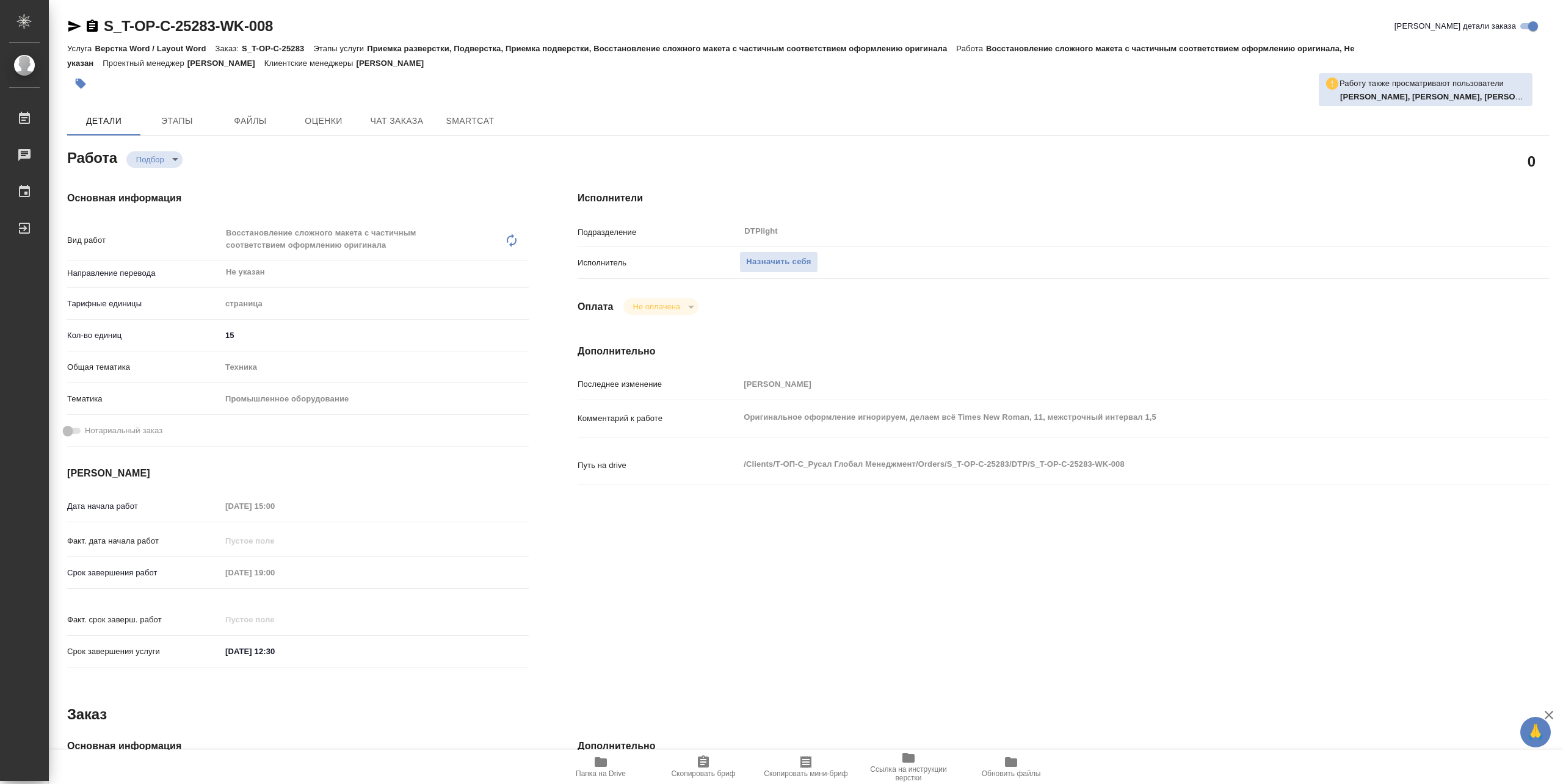
type textarea "x"
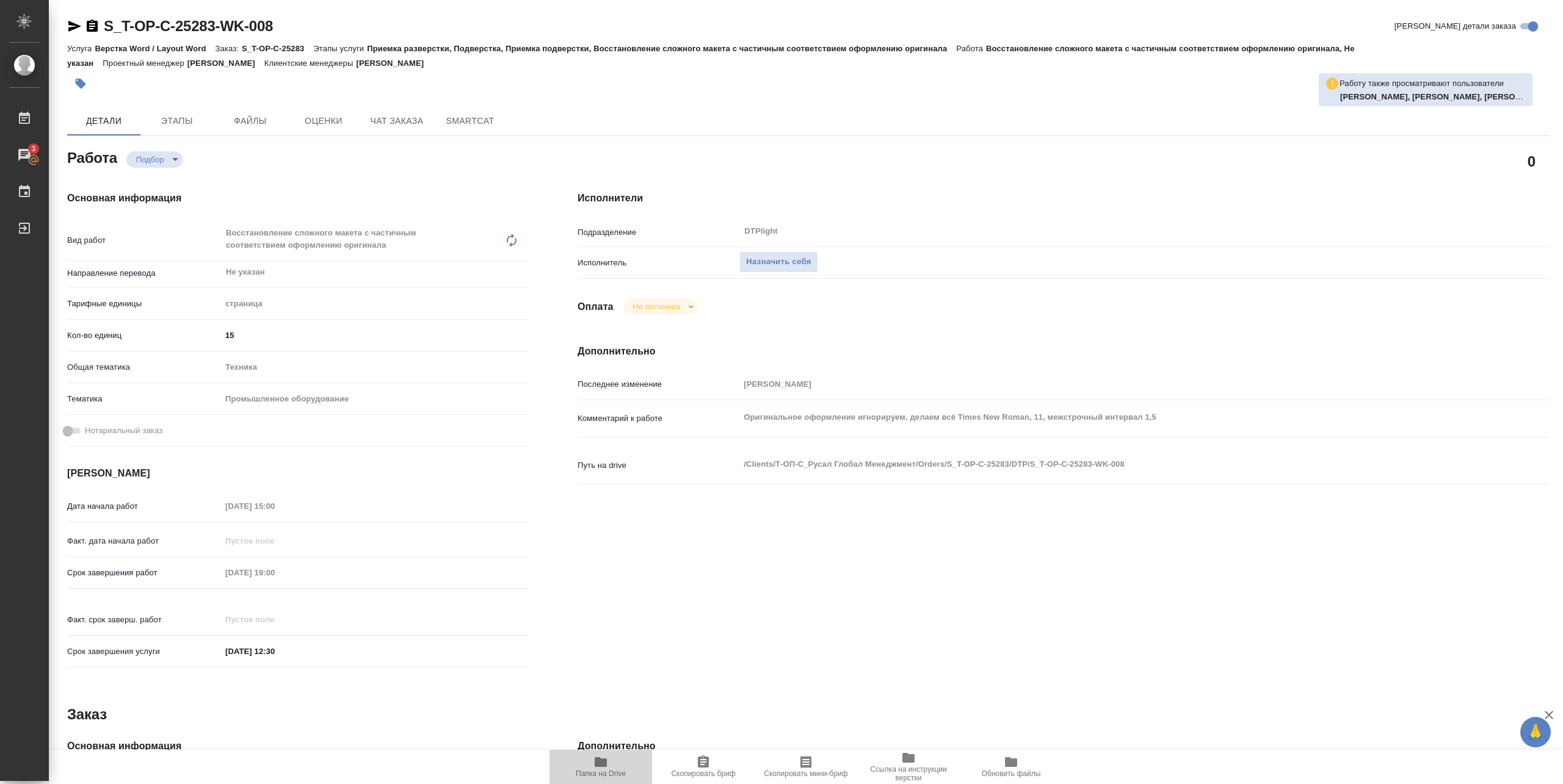
click at [590, 779] on button "Папка на Drive" at bounding box center [601, 766] width 102 height 34
click at [796, 267] on span "Назначить себя" at bounding box center [778, 262] width 65 height 14
type textarea "x"
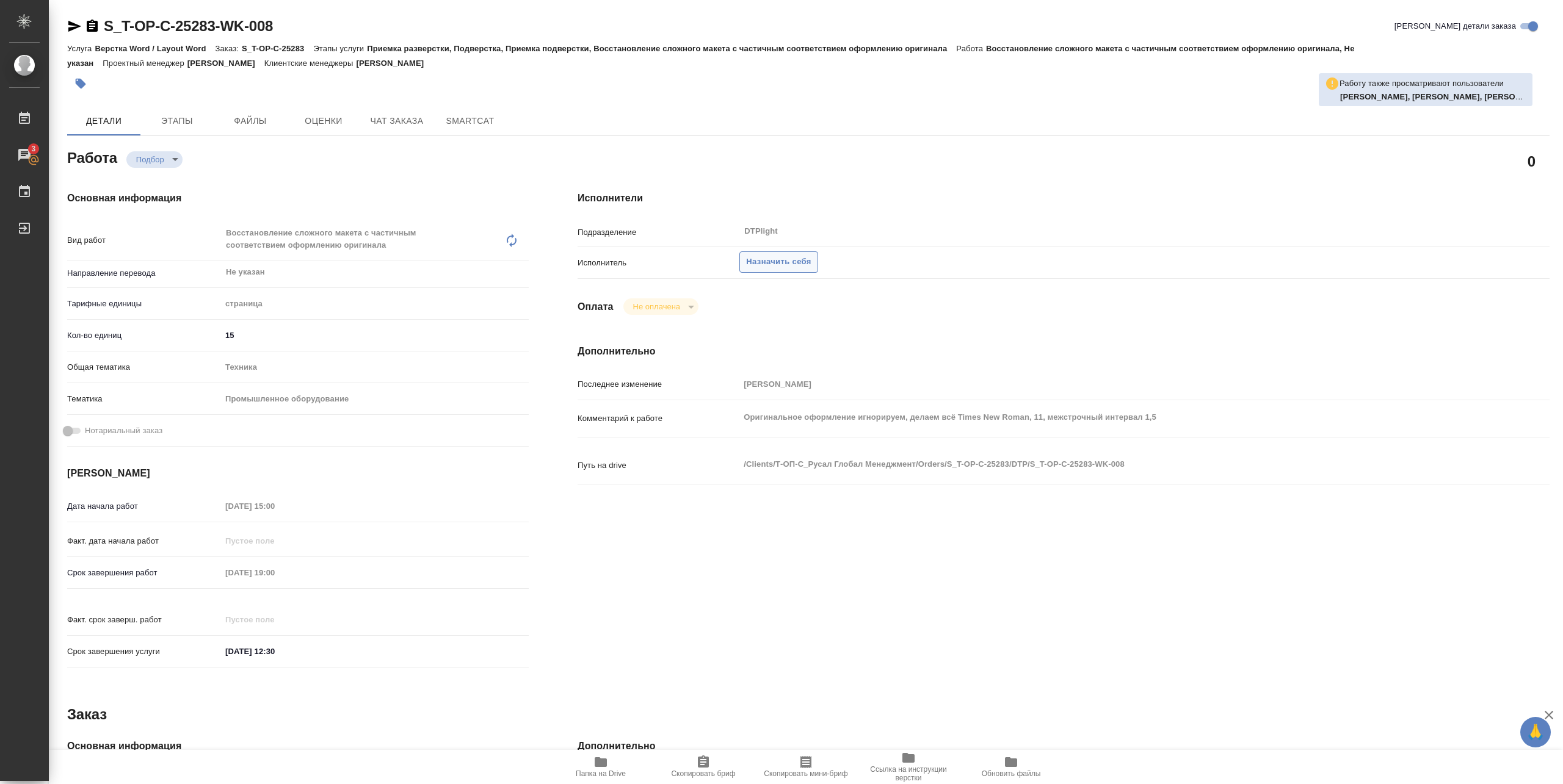
type textarea "x"
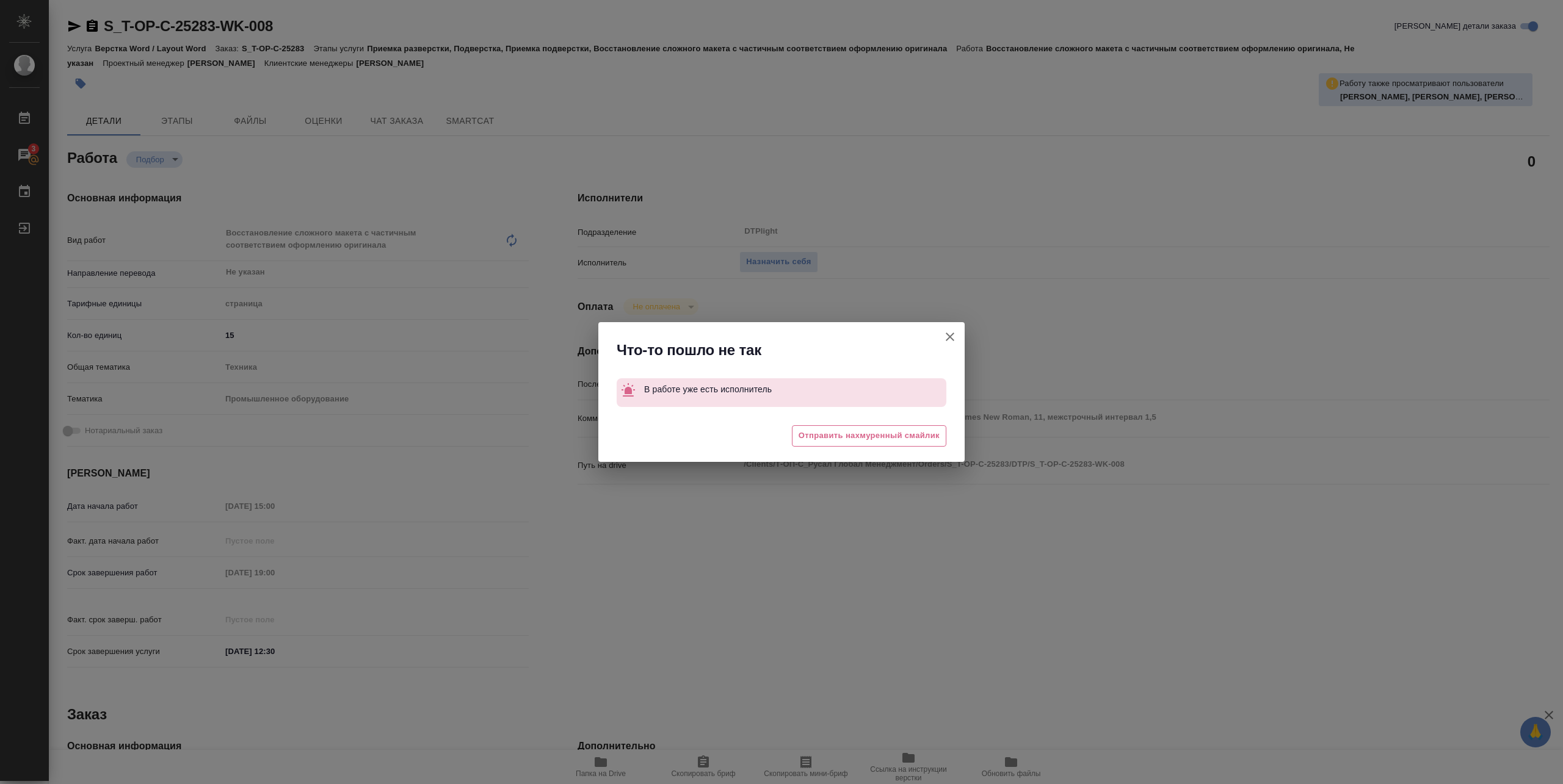
click at [952, 345] on button "[PERSON_NAME] детали заказа" at bounding box center [950, 337] width 29 height 29
type textarea "x"
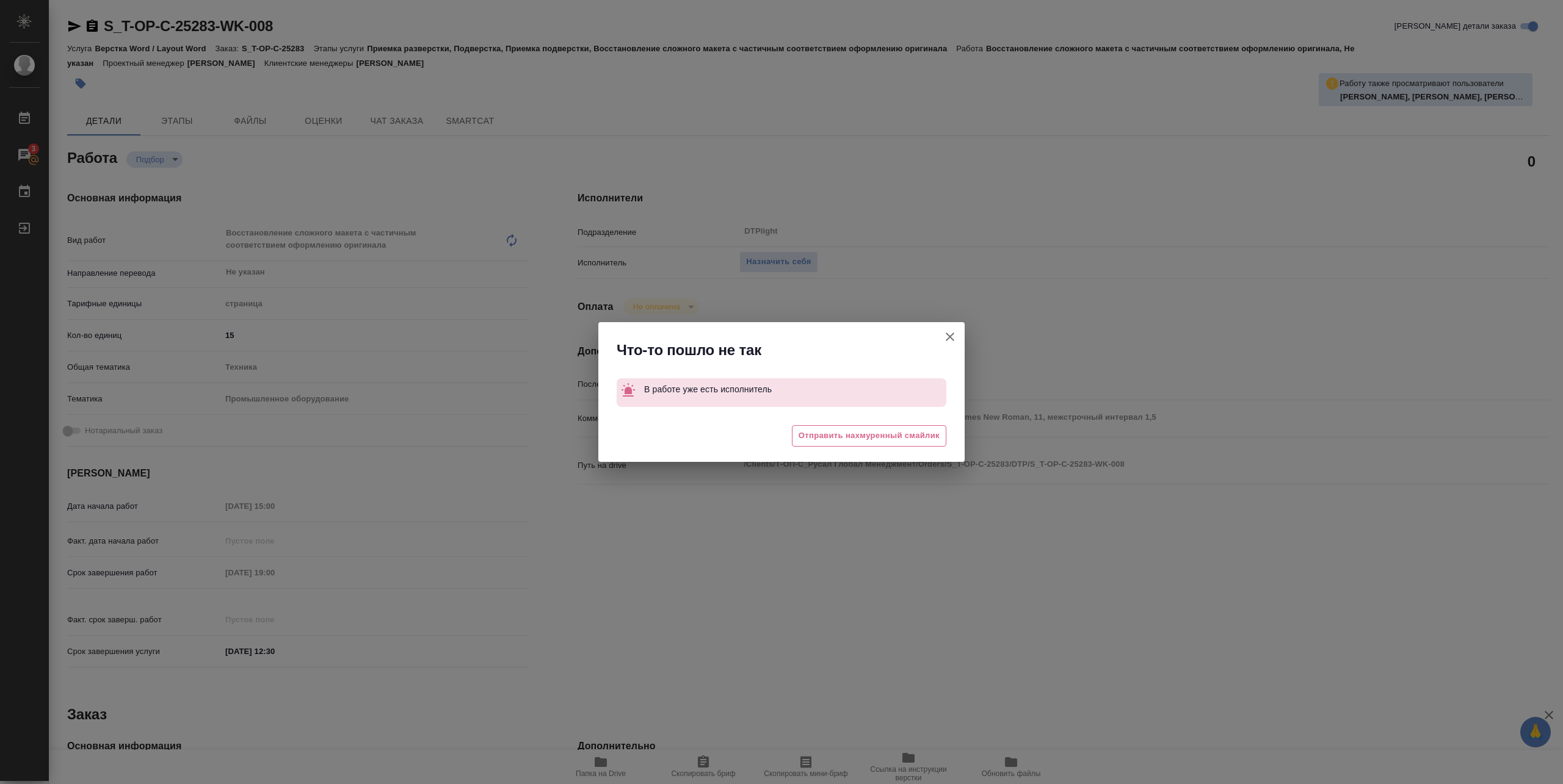
type textarea "x"
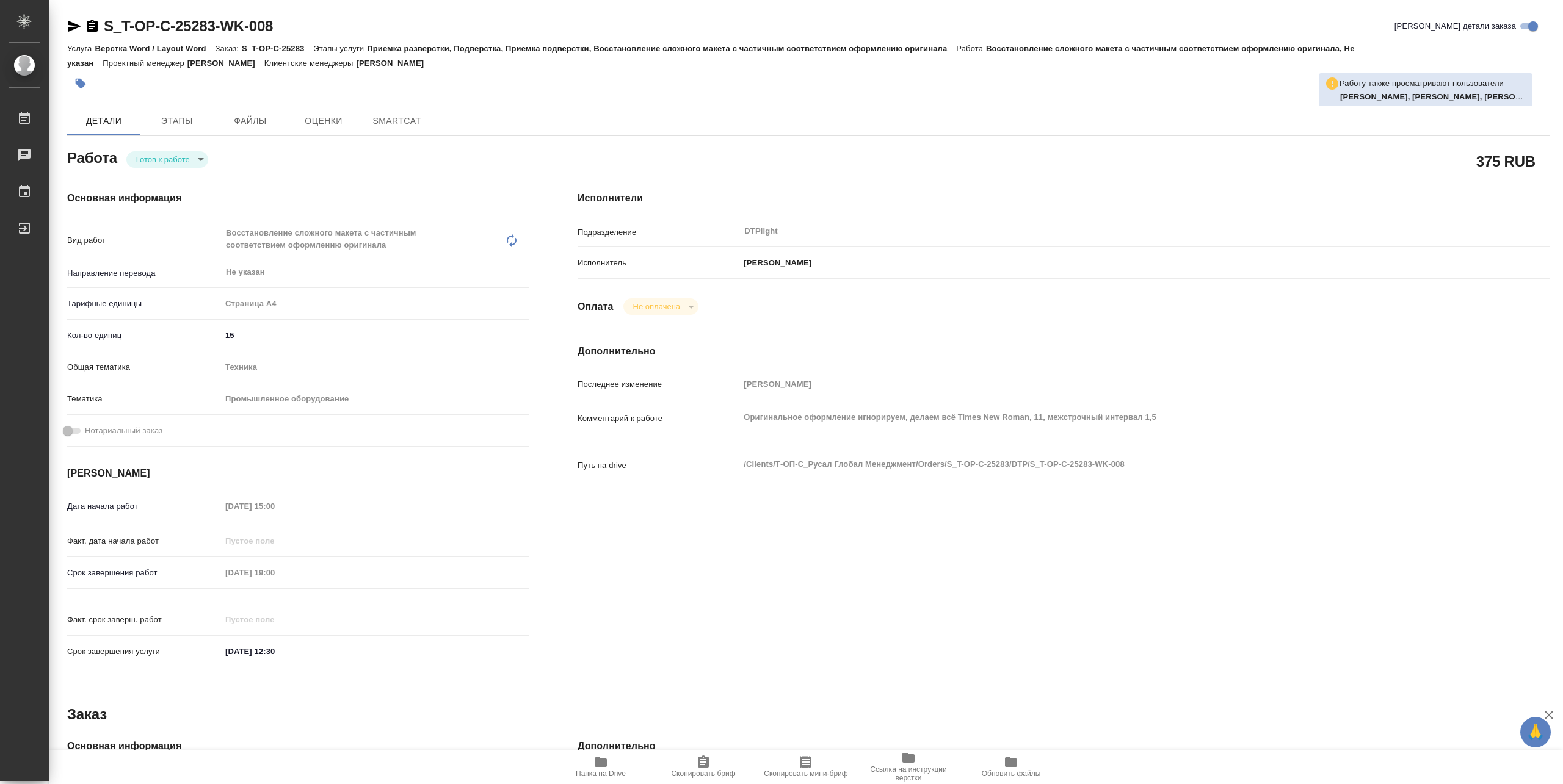
type textarea "x"
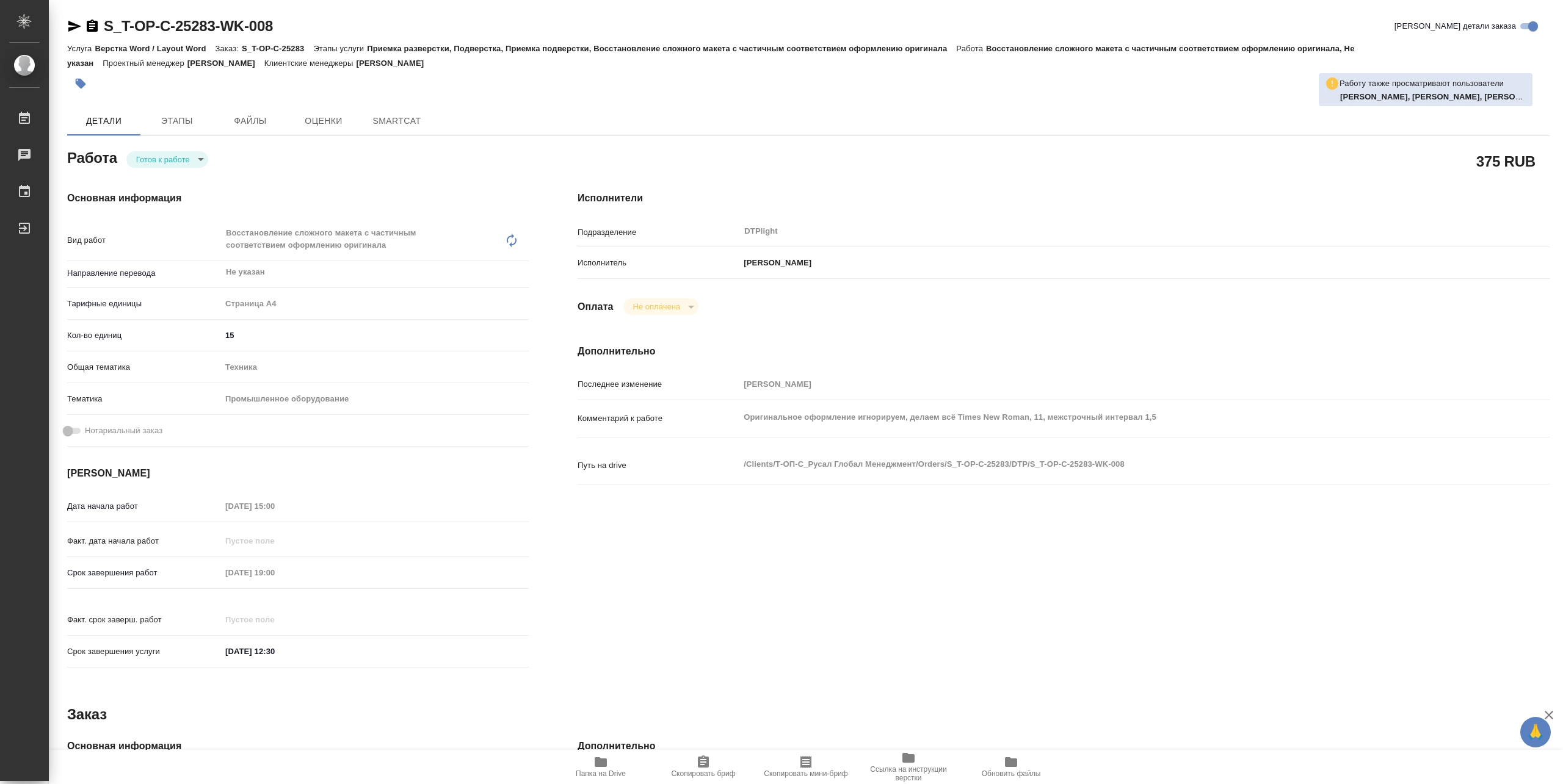
type textarea "x"
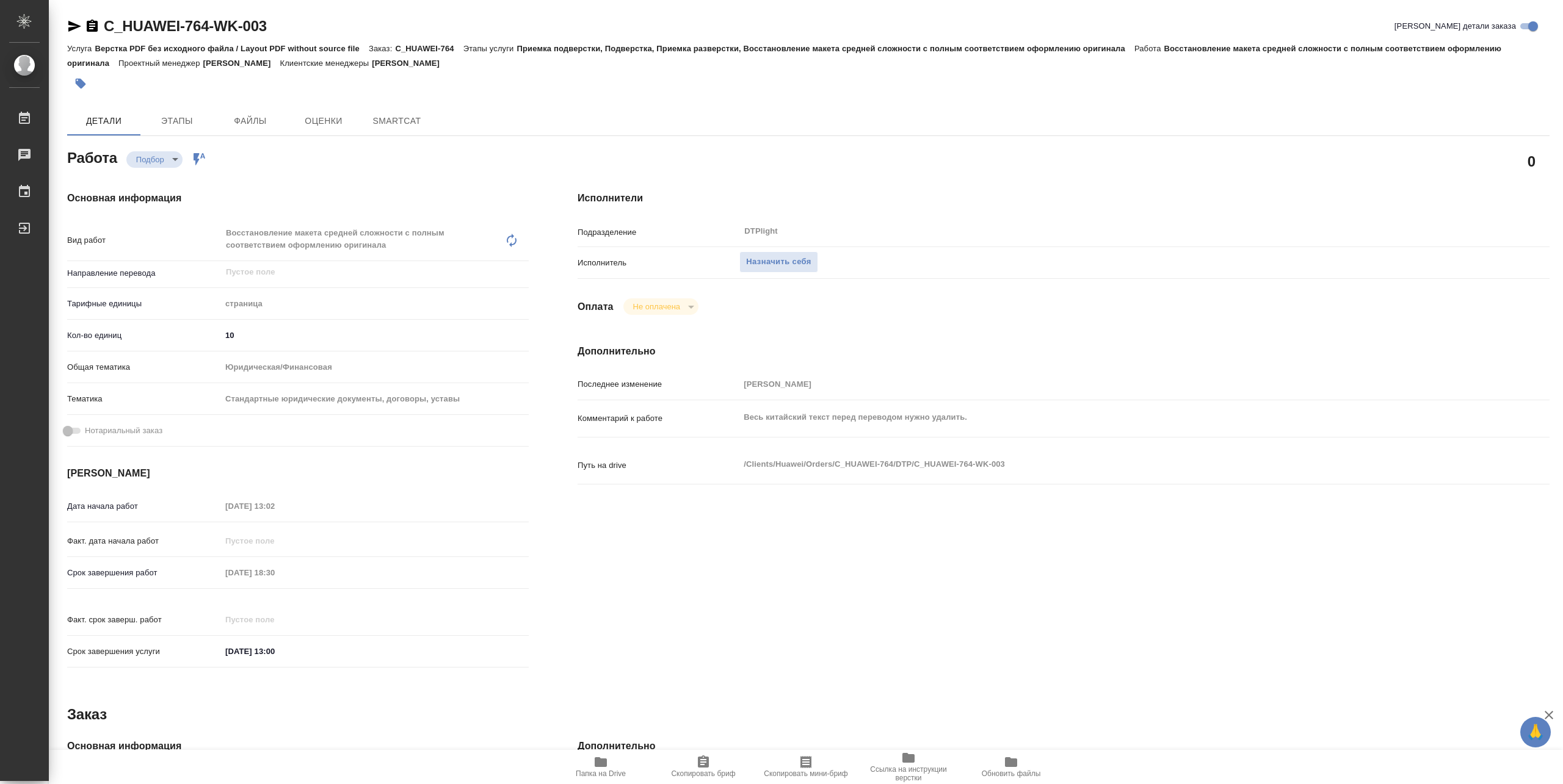
type textarea "x"
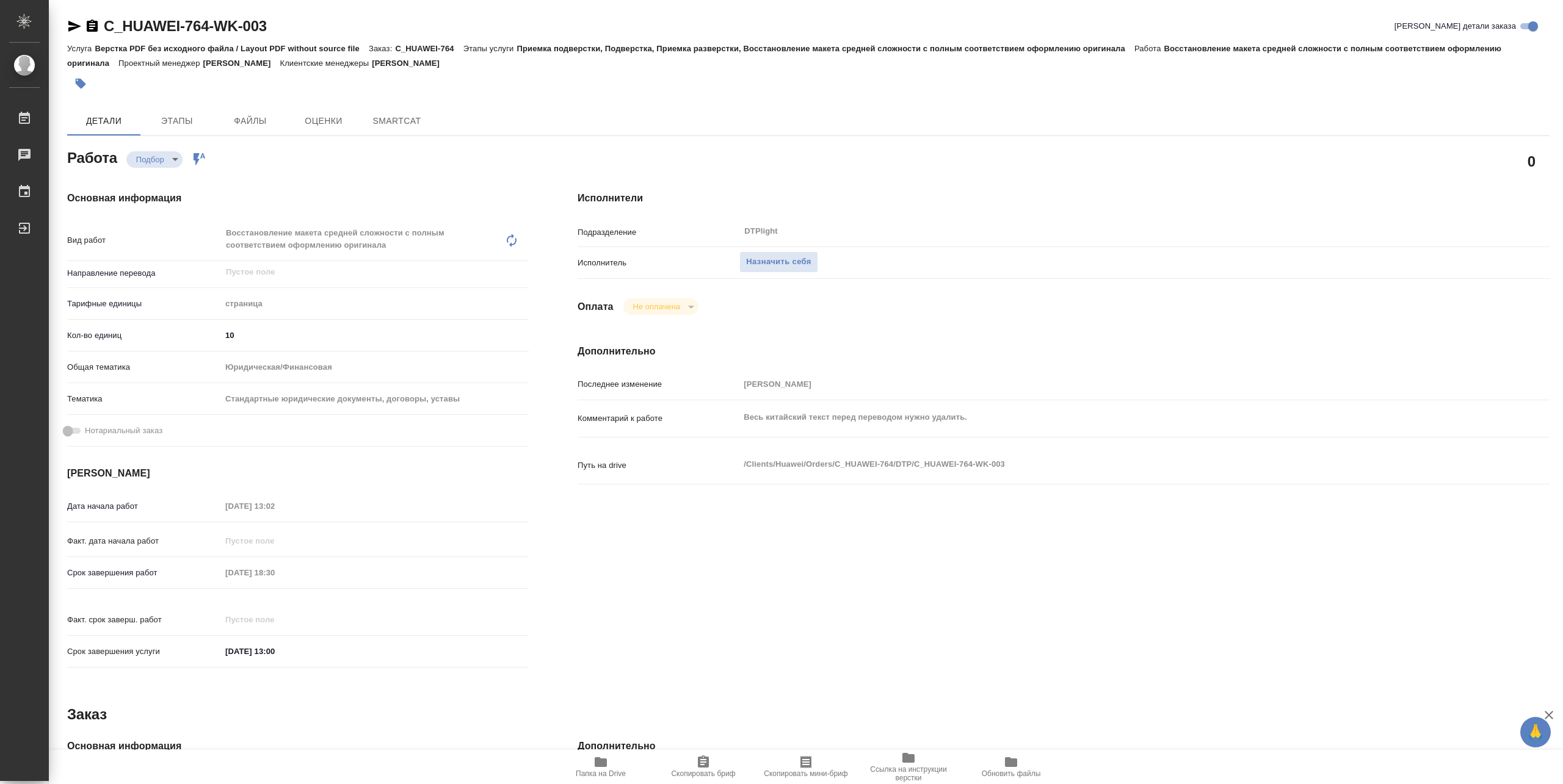
type textarea "x"
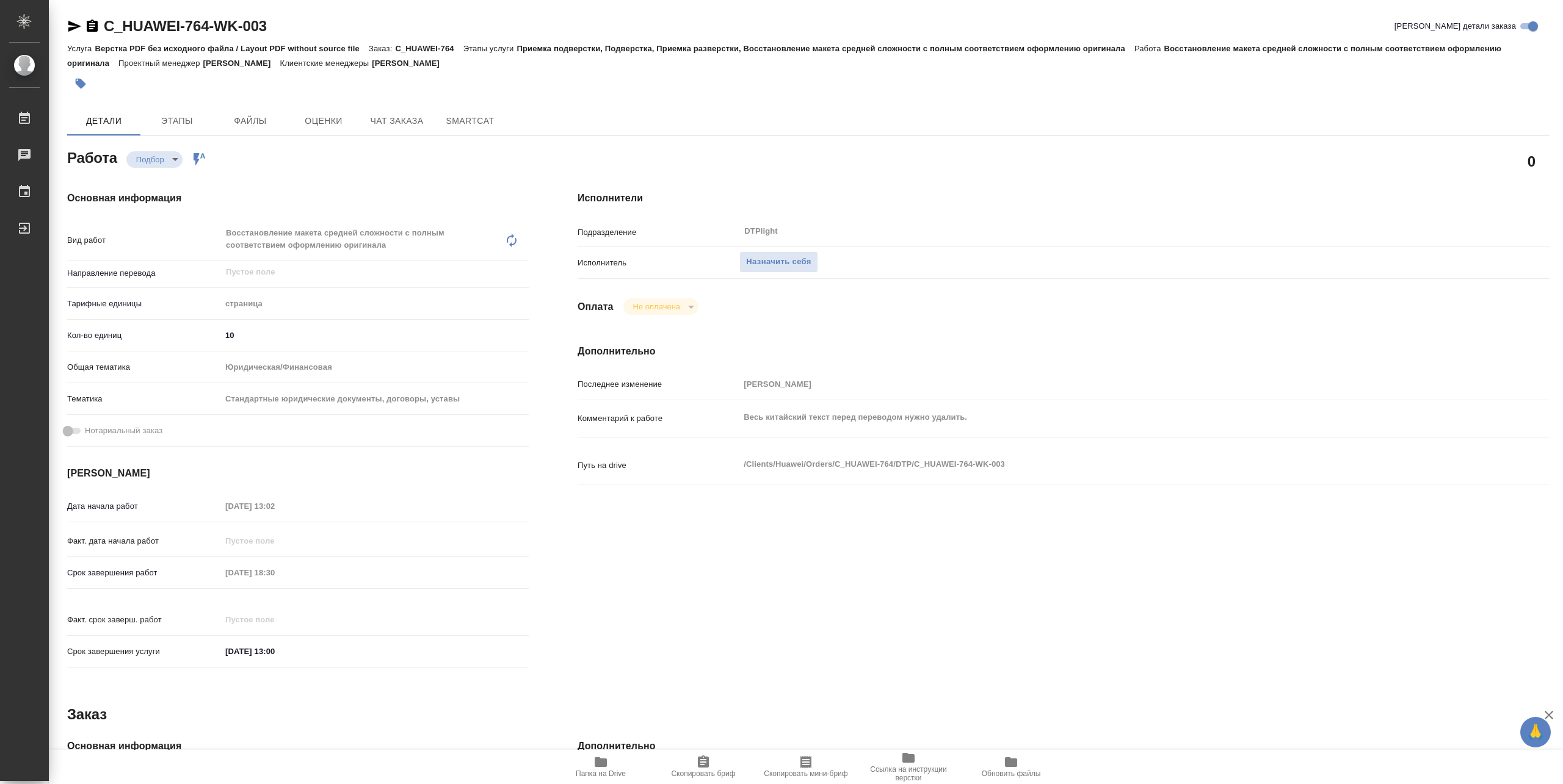
type textarea "x"
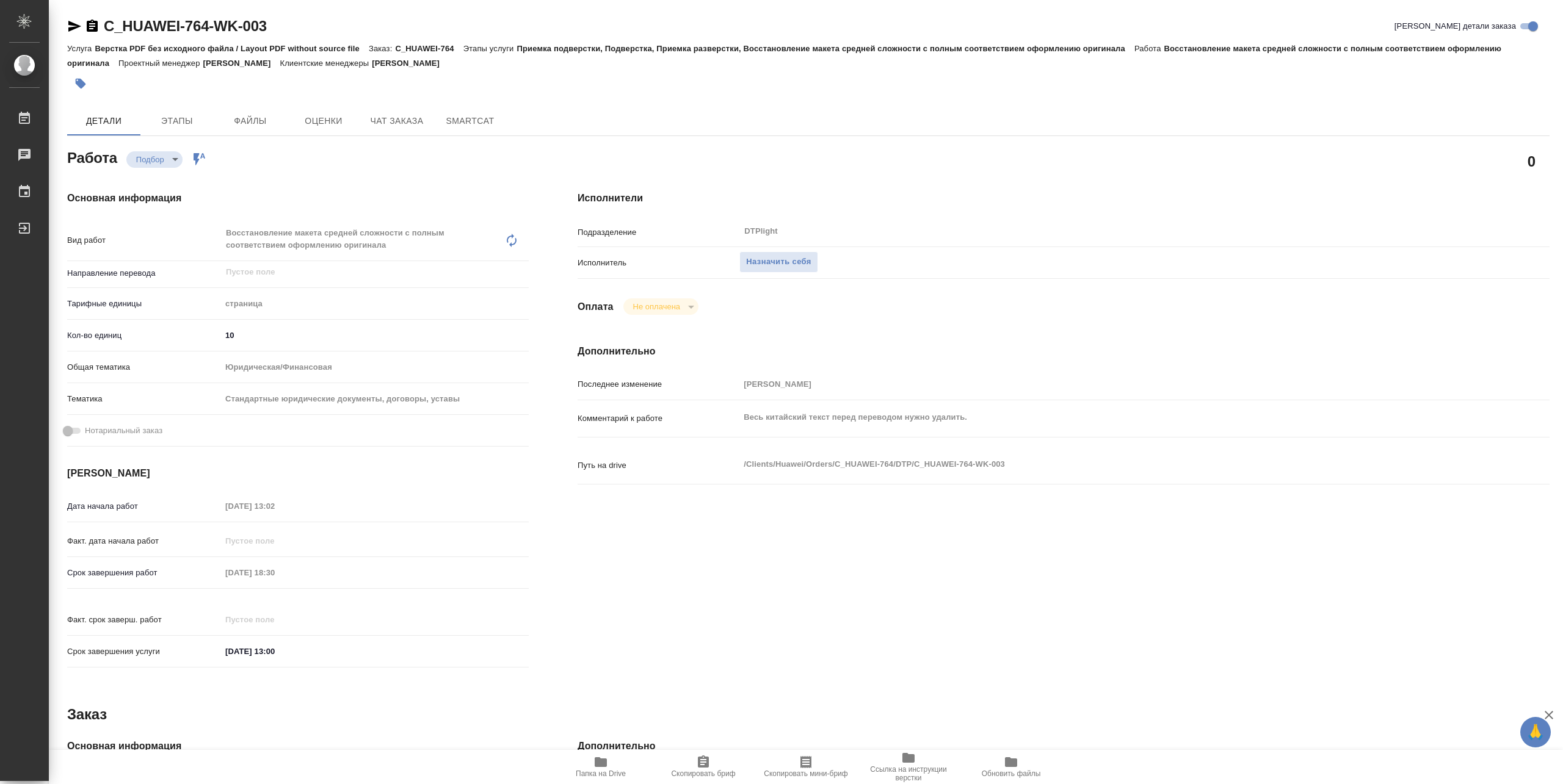
type textarea "x"
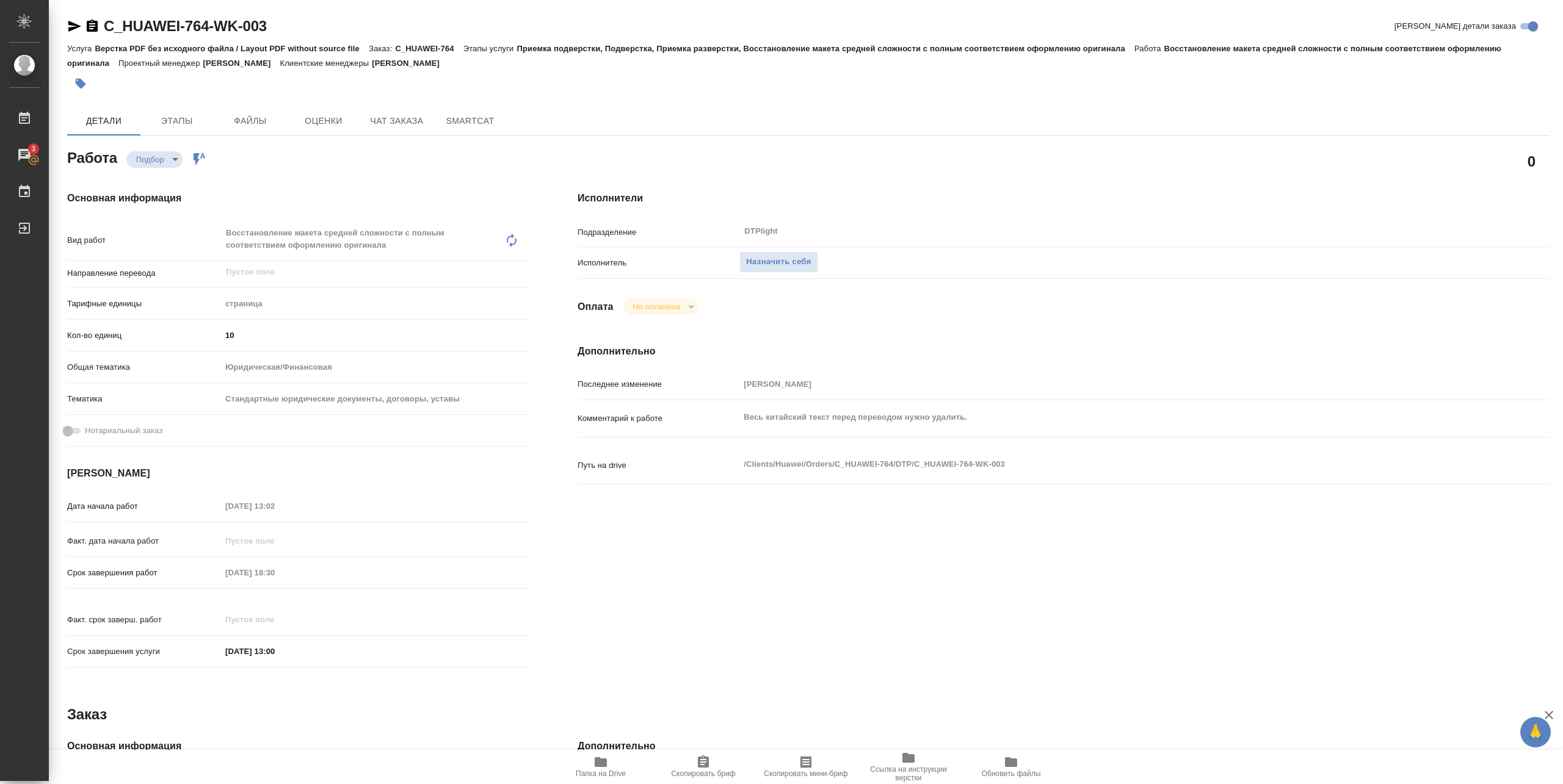
click at [609, 759] on span "Папка на Drive" at bounding box center [601, 766] width 88 height 24
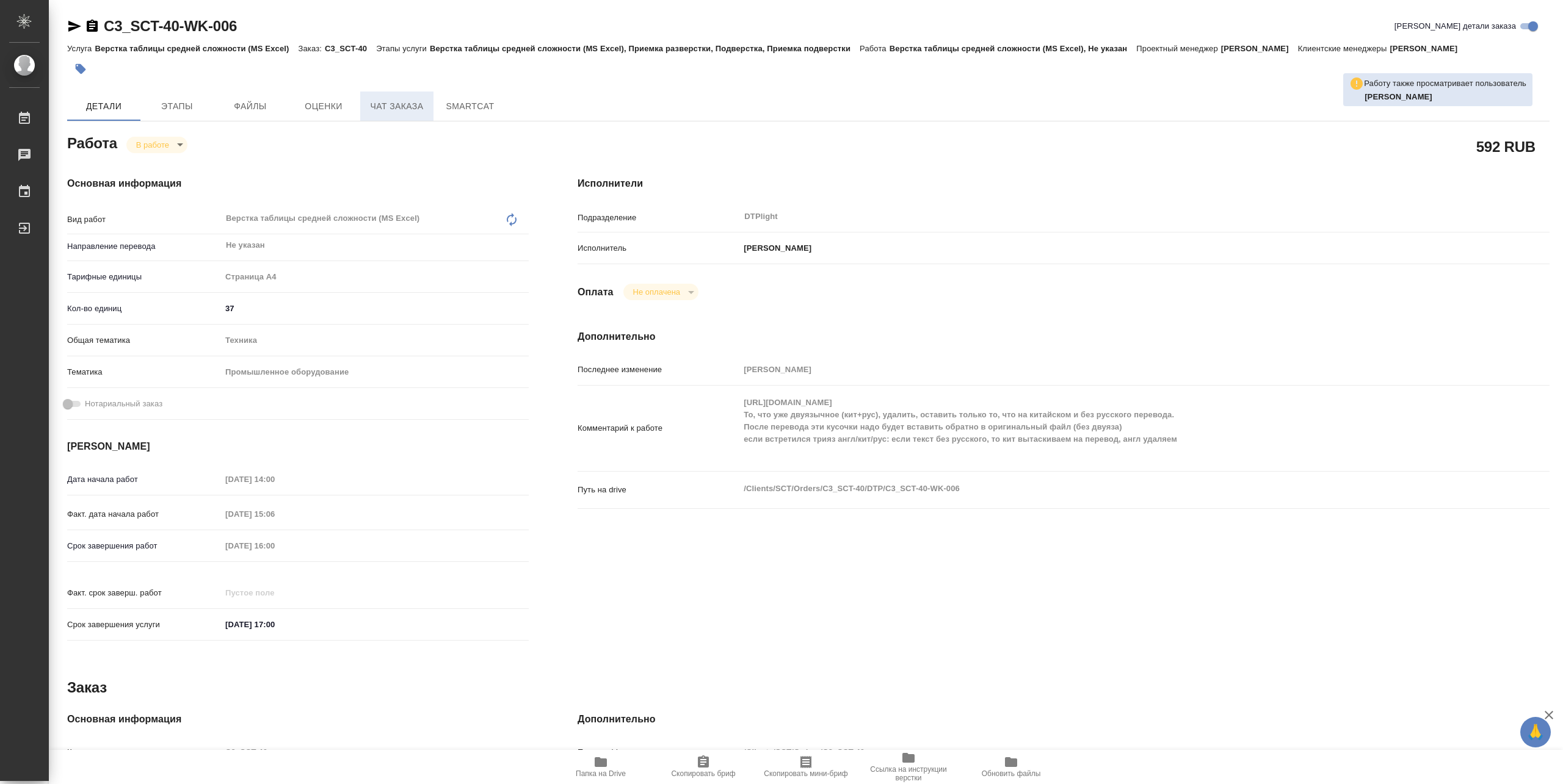
click at [406, 108] on span "Чат заказа" at bounding box center [397, 107] width 59 height 15
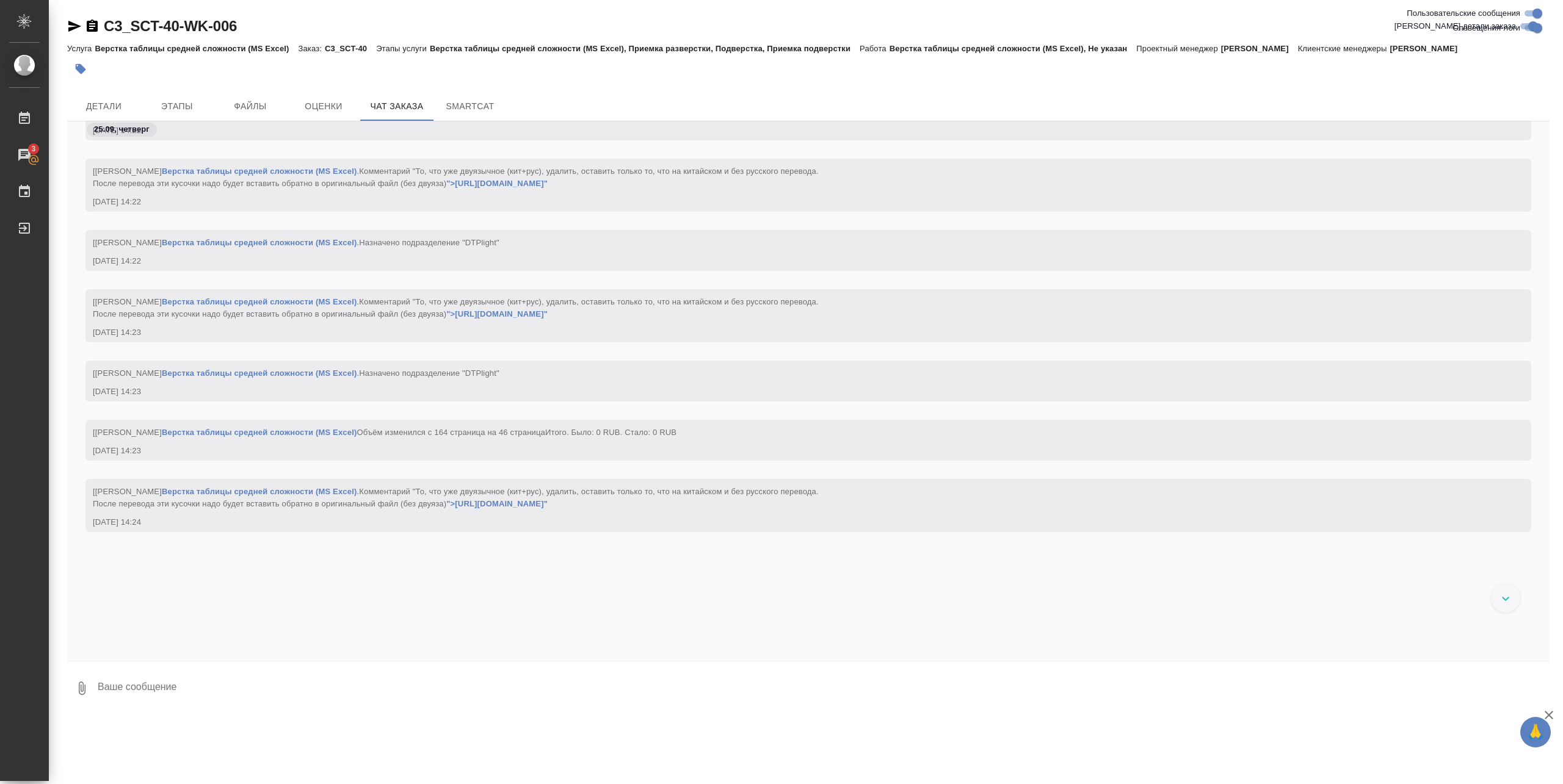
scroll to position [2281, 0]
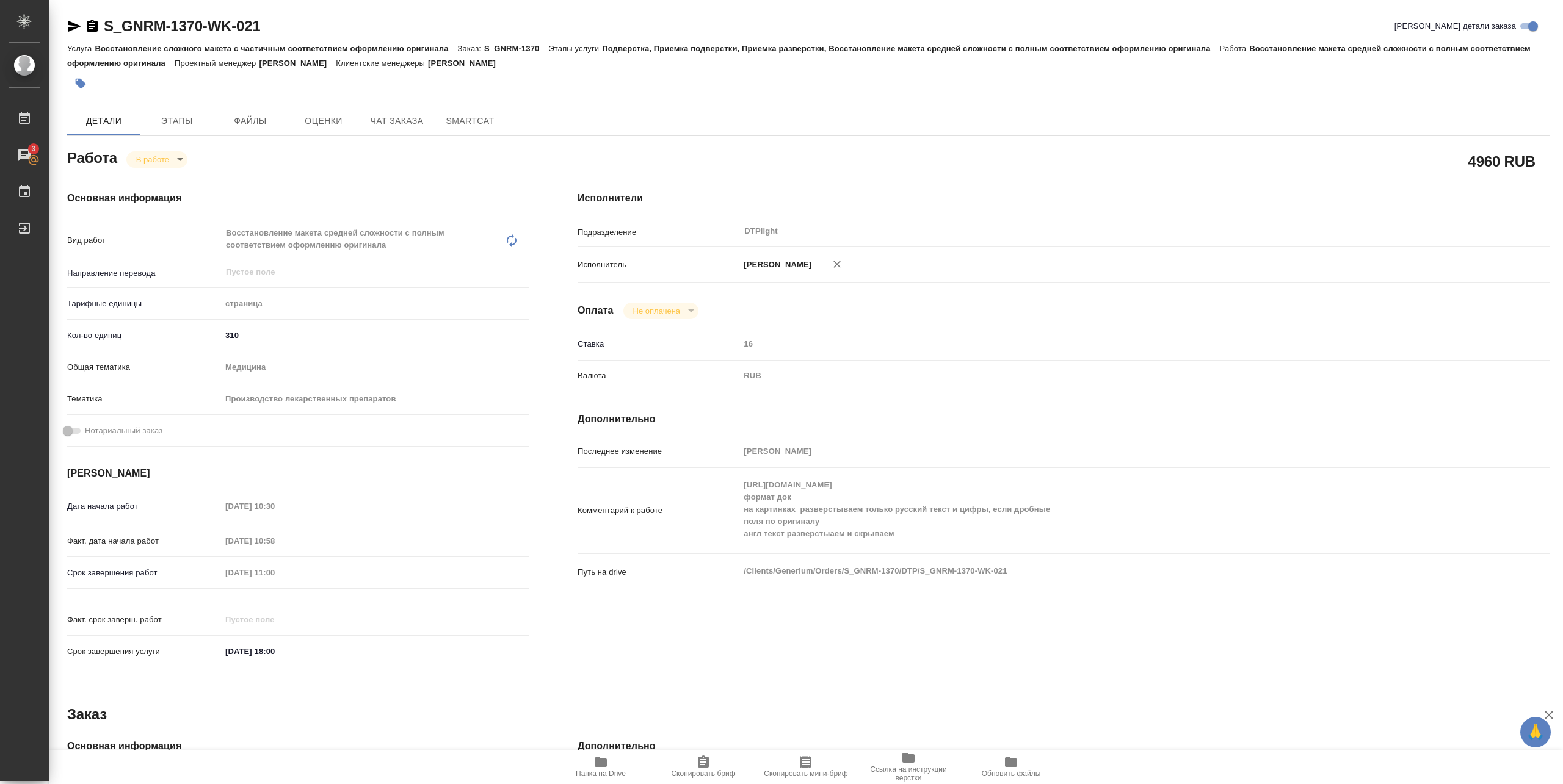
click at [616, 769] on span "Папка на Drive" at bounding box center [601, 766] width 88 height 24
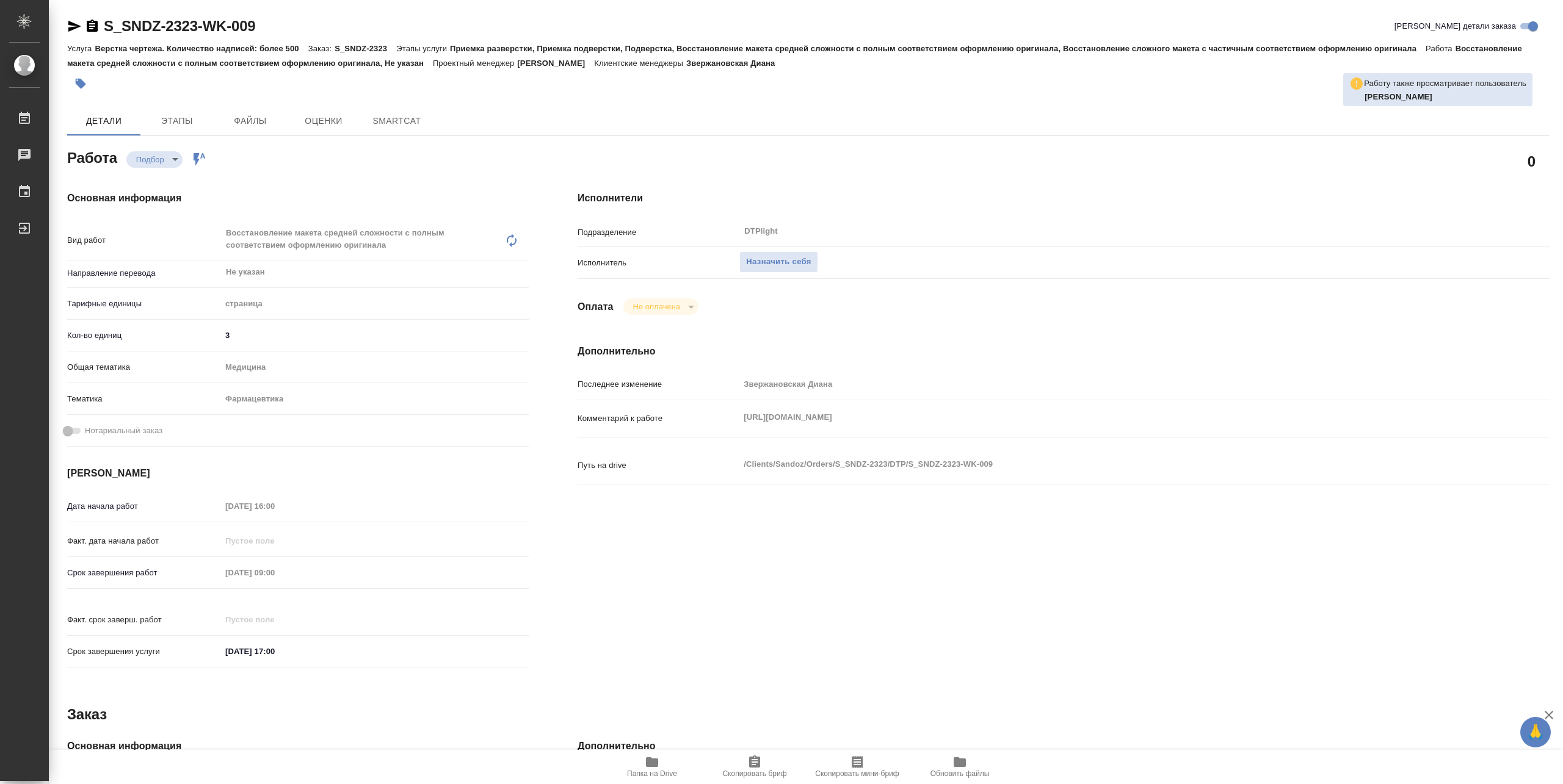
type textarea "x"
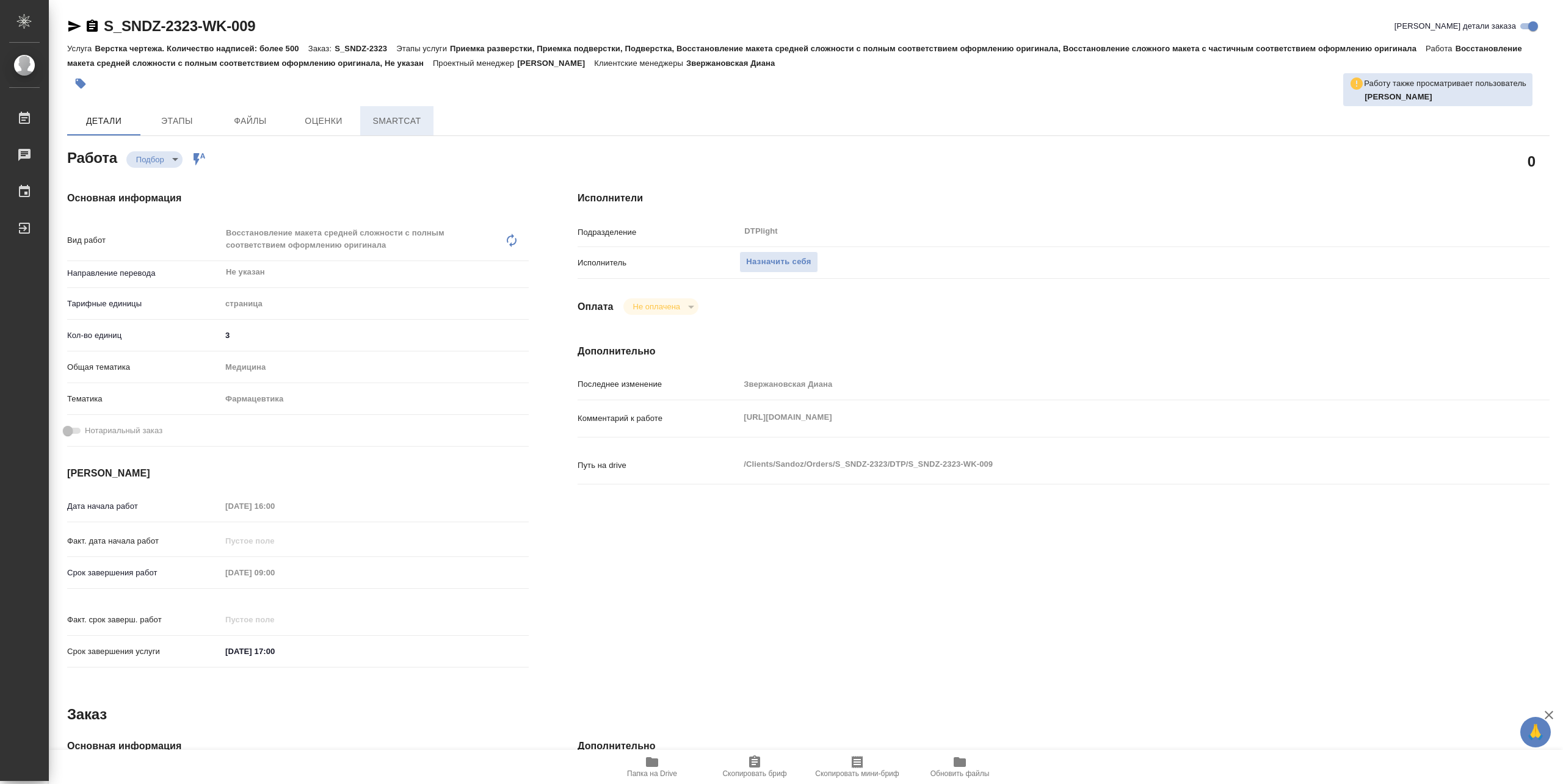
type textarea "x"
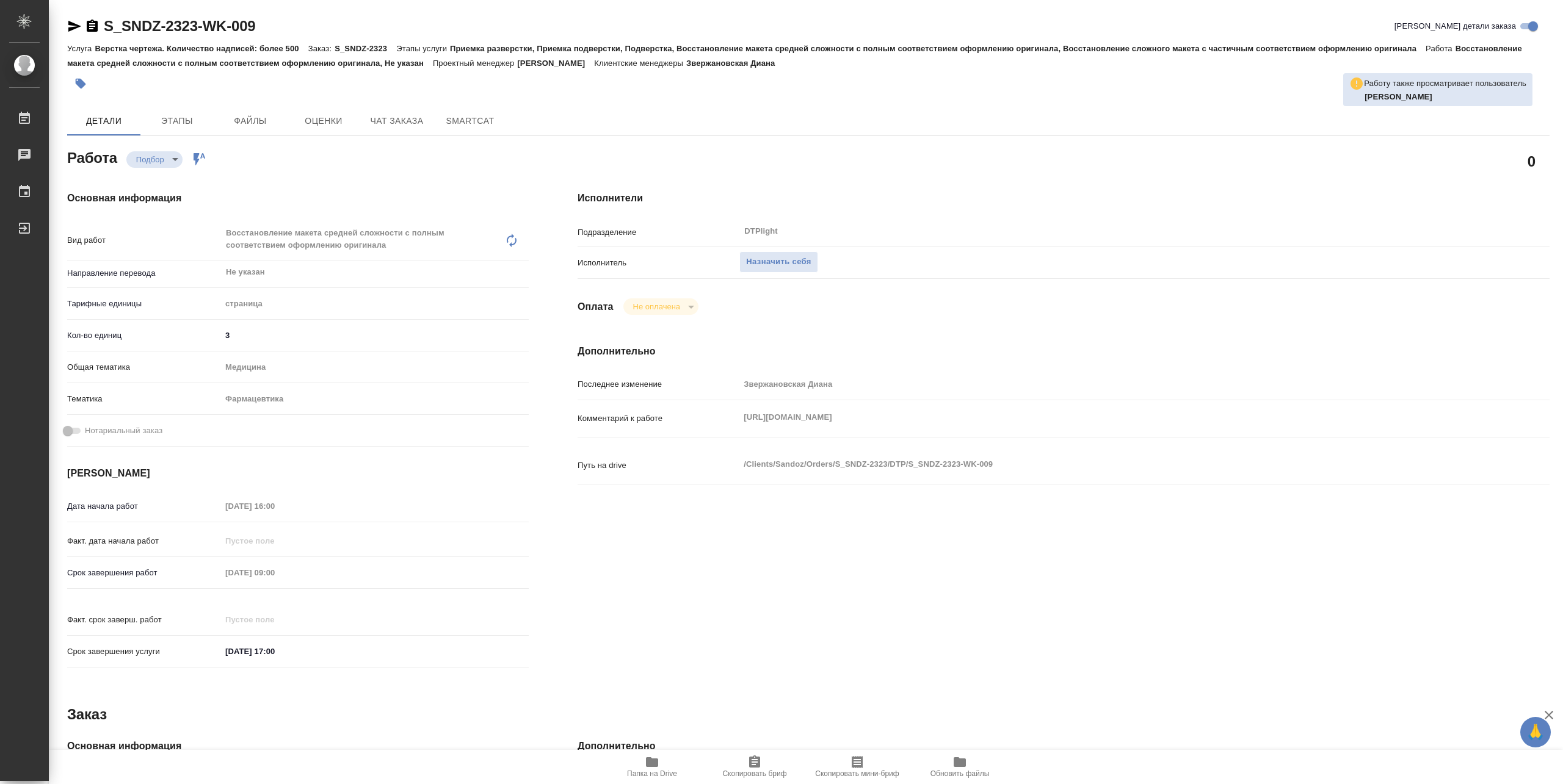
type textarea "x"
